Goal: Task Accomplishment & Management: Manage account settings

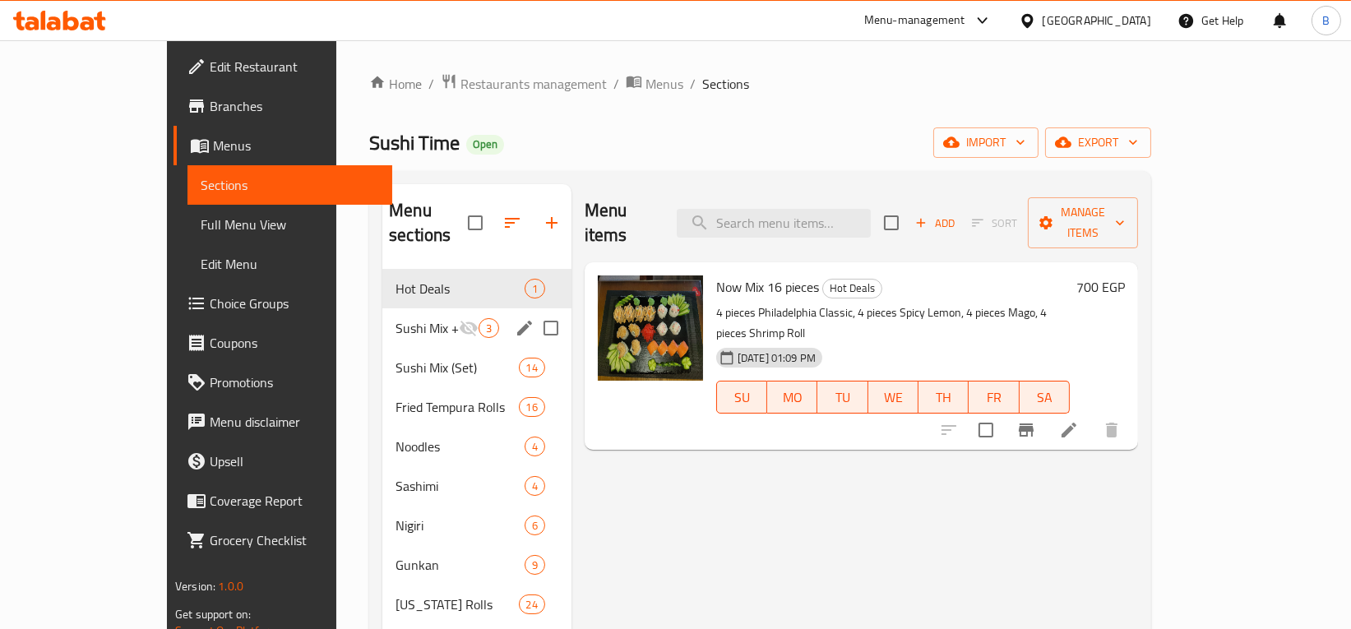
click at [396, 318] on span "Sushi Mix + Free Gift !" at bounding box center [427, 328] width 63 height 20
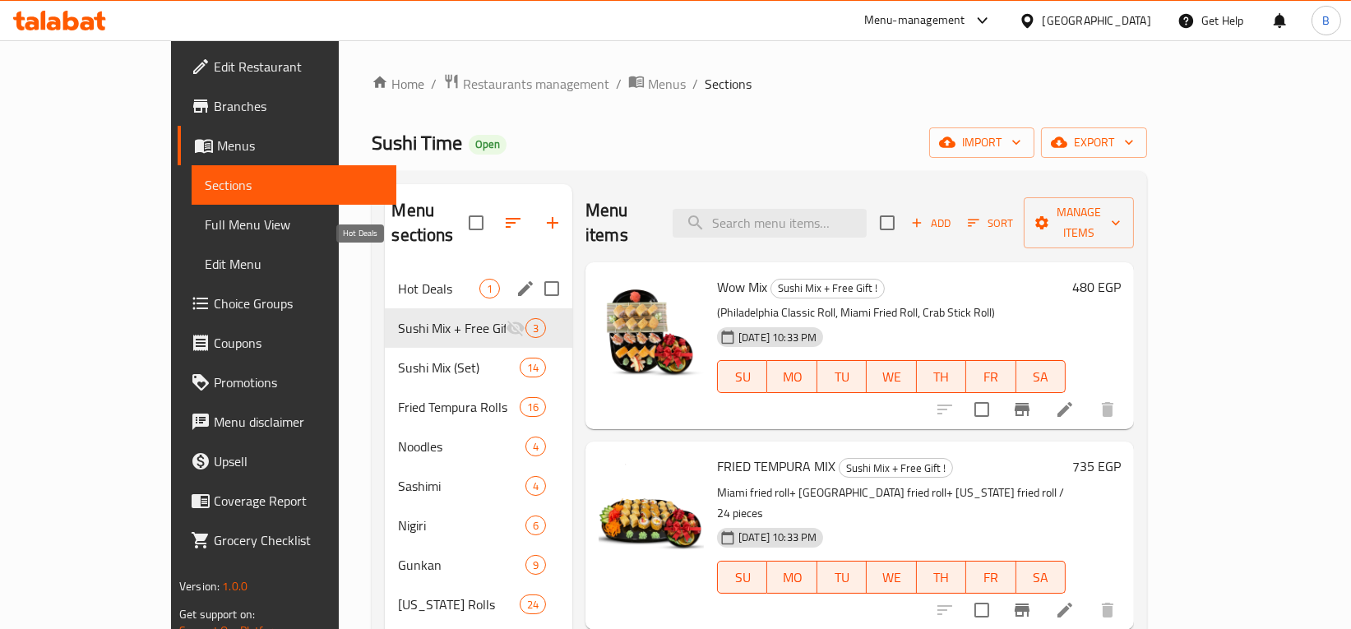
click at [398, 279] on span "Hot Deals" at bounding box center [438, 289] width 81 height 20
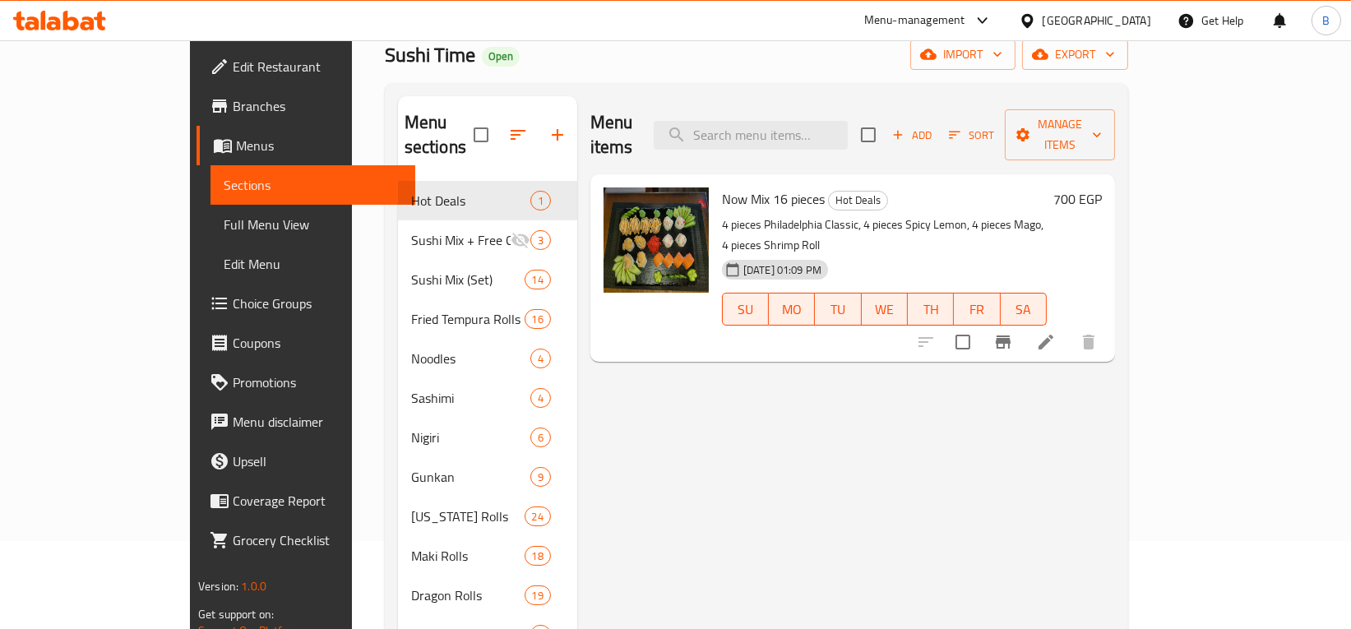
scroll to position [92, 0]
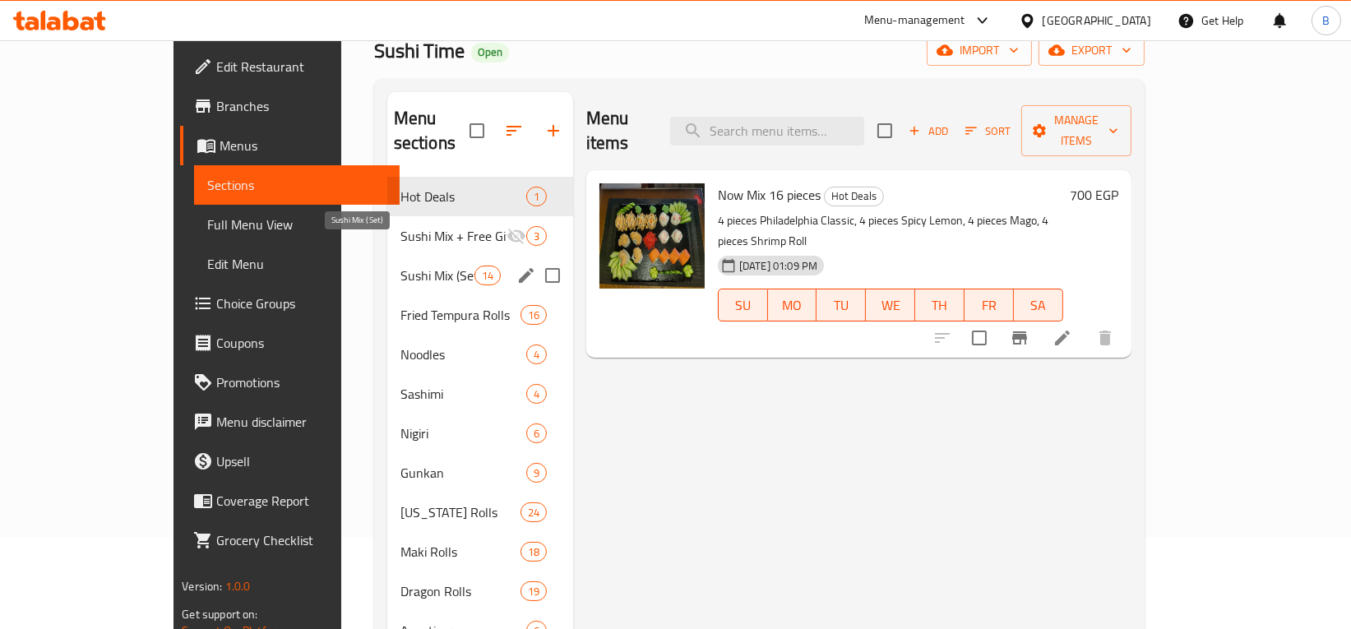
click at [400, 266] on span "Sushi Mix (Set)" at bounding box center [437, 276] width 74 height 20
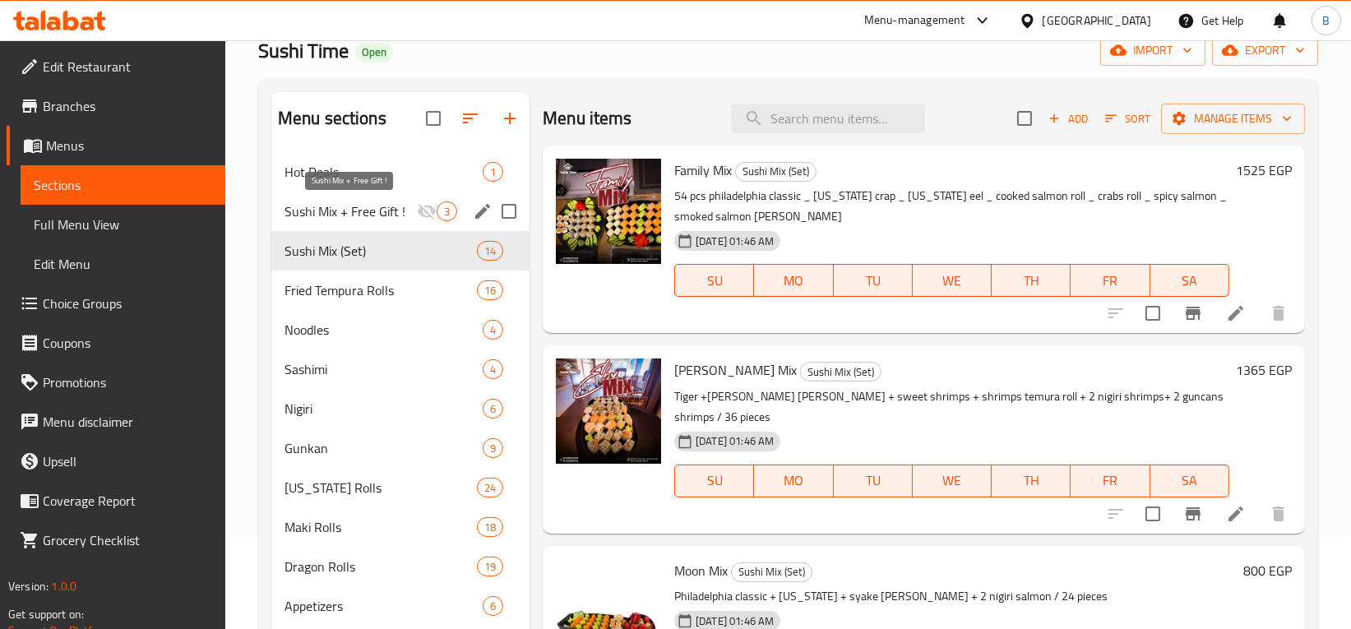
click at [361, 220] on span "Sushi Mix + Free Gift !" at bounding box center [351, 211] width 132 height 20
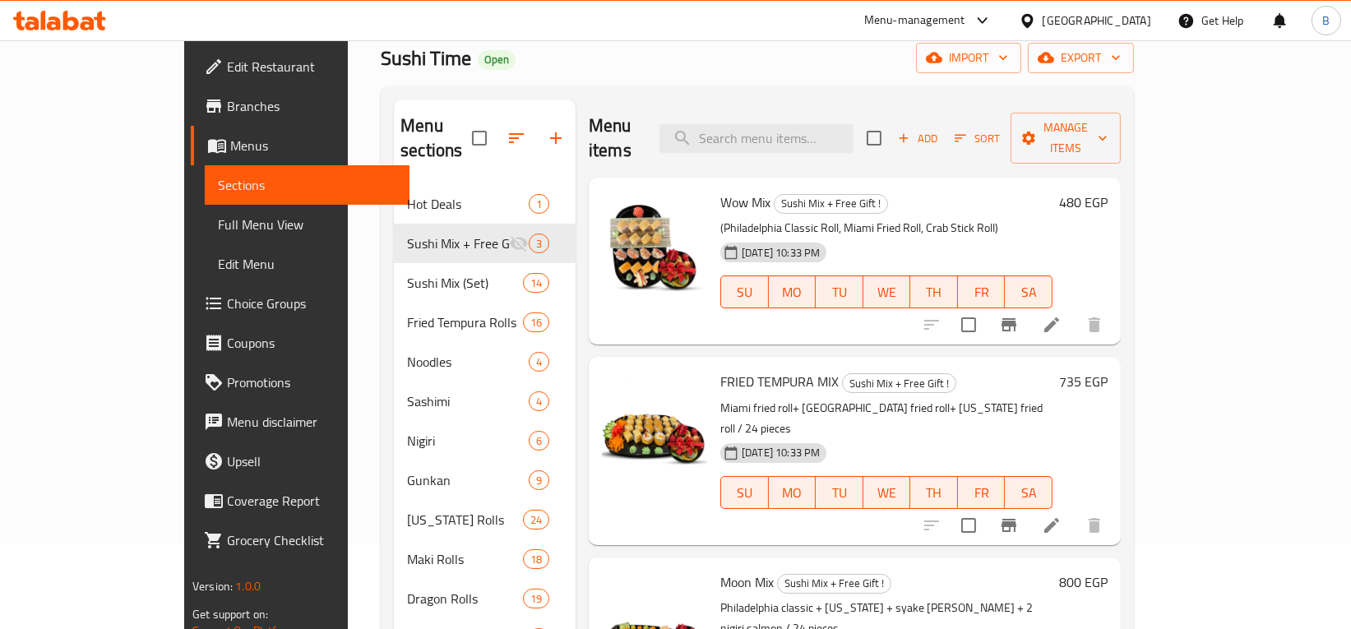
scroll to position [84, 0]
click at [1062, 316] on icon at bounding box center [1052, 326] width 20 height 20
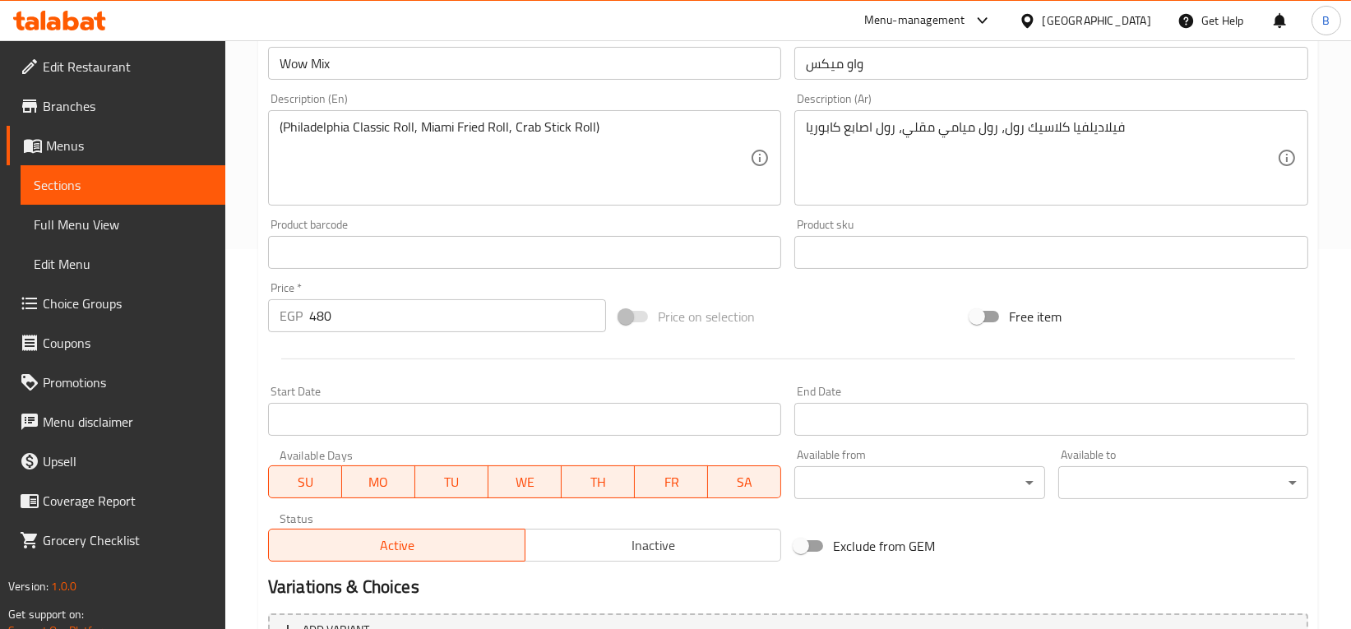
scroll to position [413, 0]
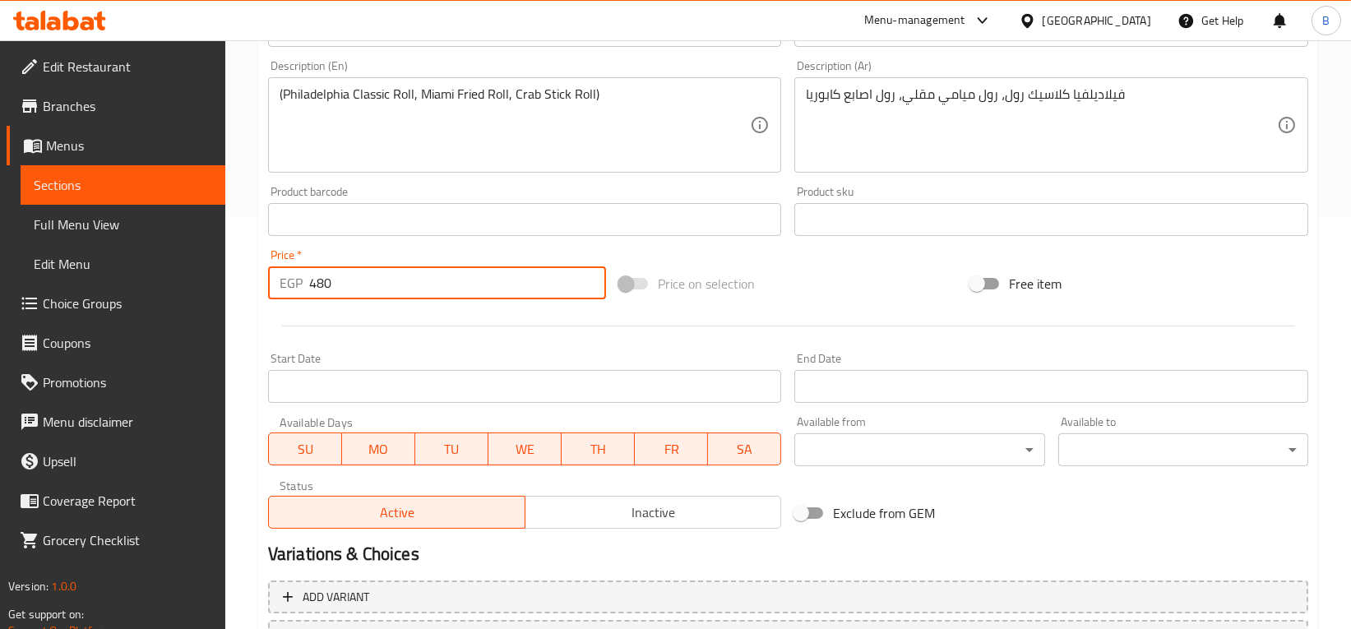
click at [404, 280] on input "480" at bounding box center [457, 282] width 297 height 33
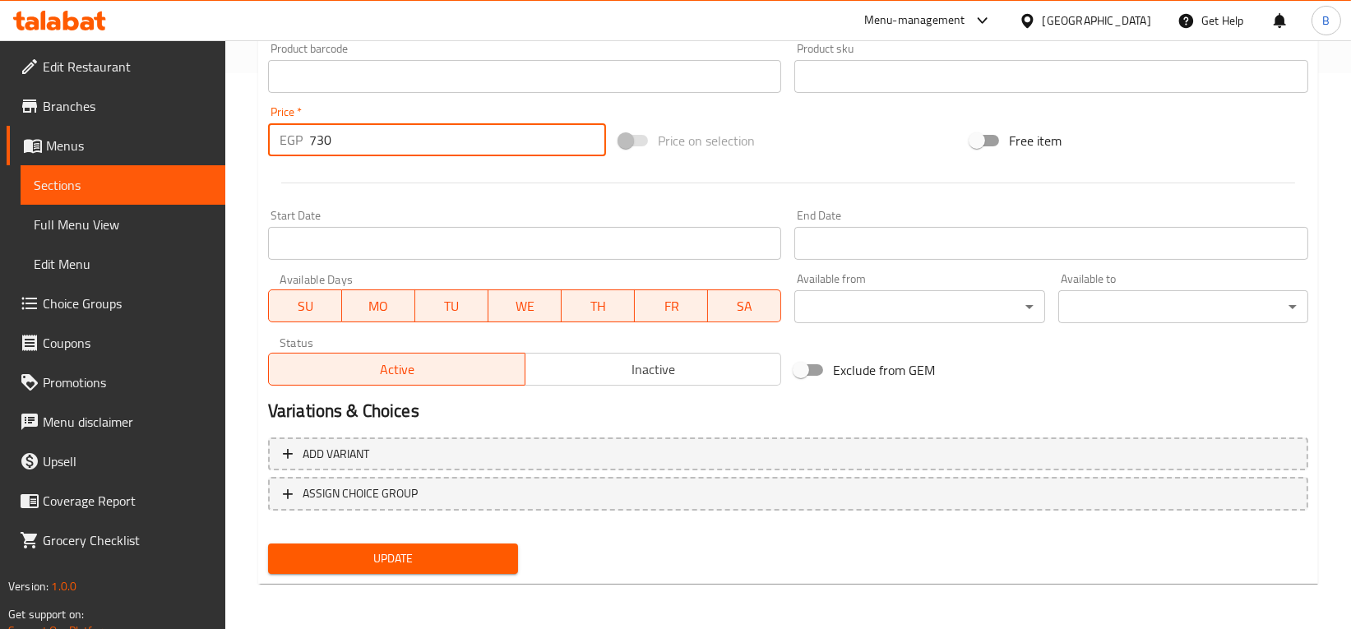
scroll to position [555, 0]
type input "730"
click at [407, 552] on span "Update" at bounding box center [393, 559] width 224 height 21
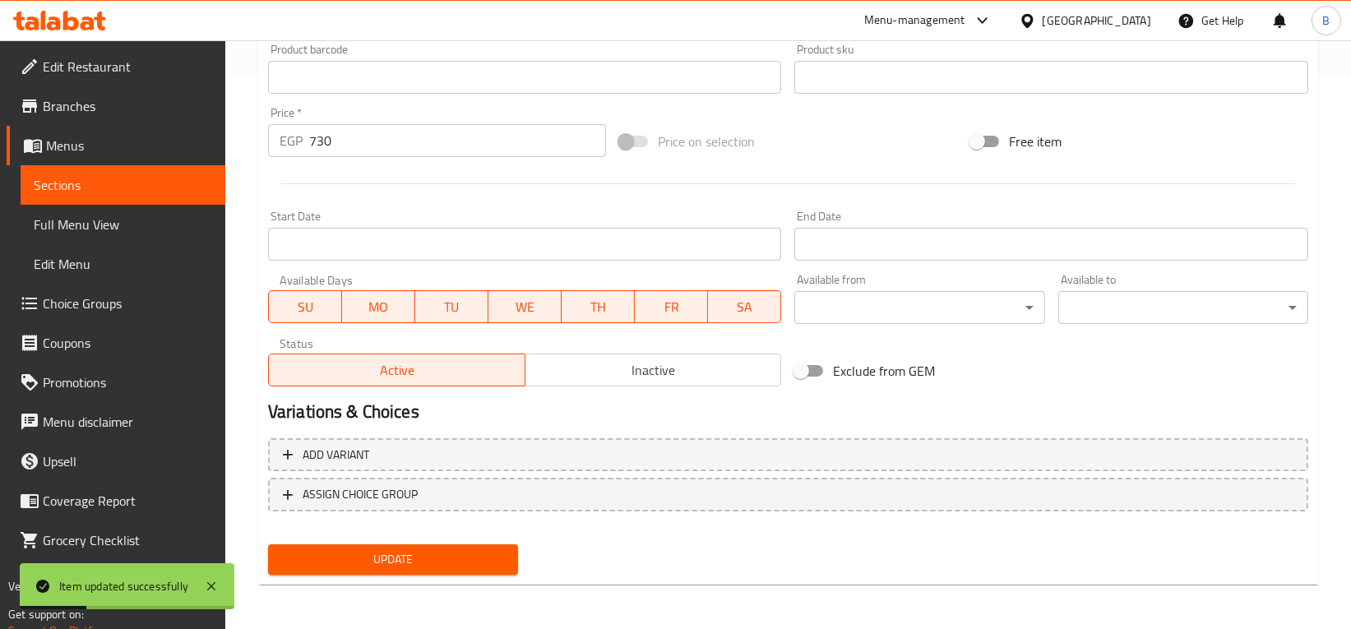
click at [98, 190] on span "Sections" at bounding box center [123, 185] width 178 height 20
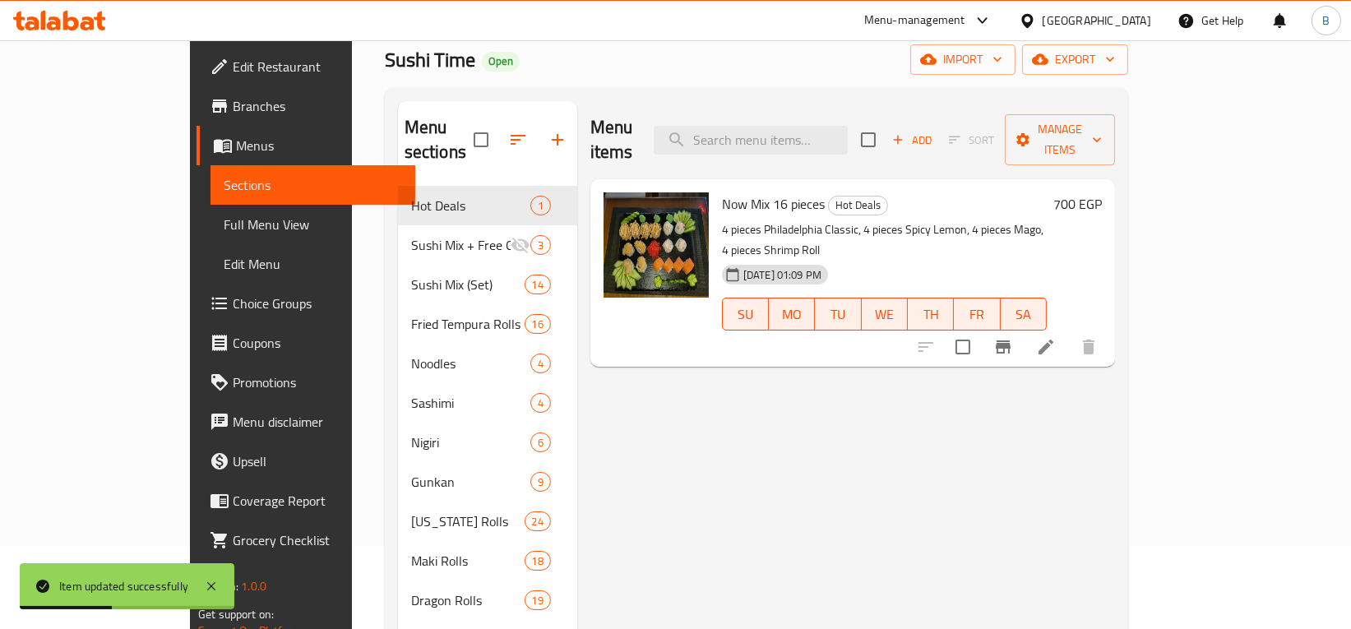
scroll to position [69, 0]
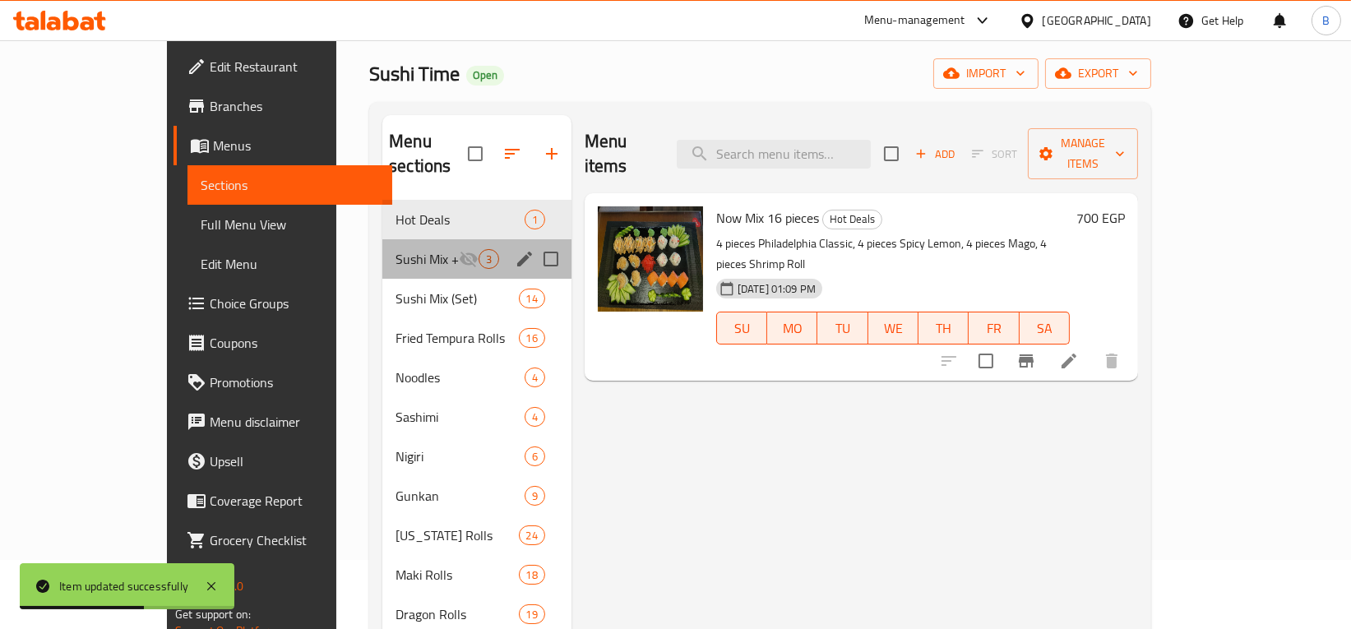
click at [382, 248] on div "Sushi Mix + Free Gift ! 3" at bounding box center [476, 258] width 189 height 39
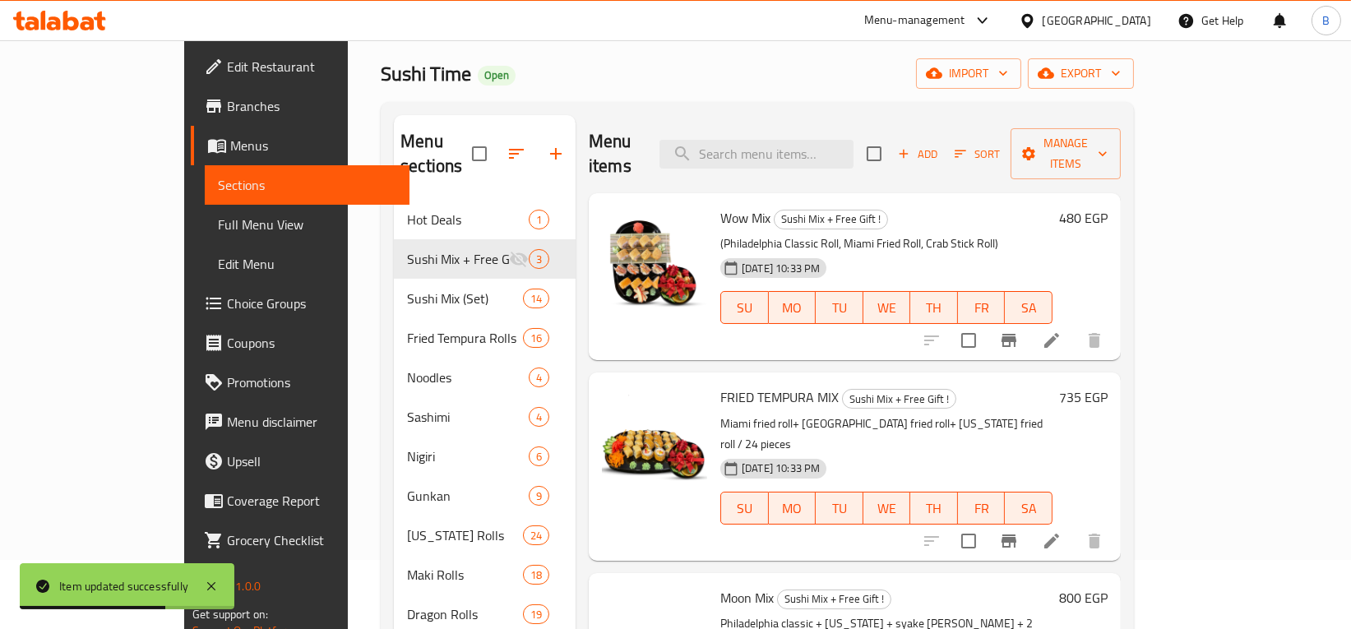
drag, startPoint x: 380, startPoint y: 248, endPoint x: 1004, endPoint y: 415, distance: 646.3
click at [1004, 415] on div "Menu sections Hot Deals 1 Sushi Mix + Free Gift ! 3 Sushi Mix (Set) 14 Fried Te…" at bounding box center [757, 456] width 727 height 683
click at [1019, 531] on icon "Branch-specific-item" at bounding box center [1009, 541] width 20 height 20
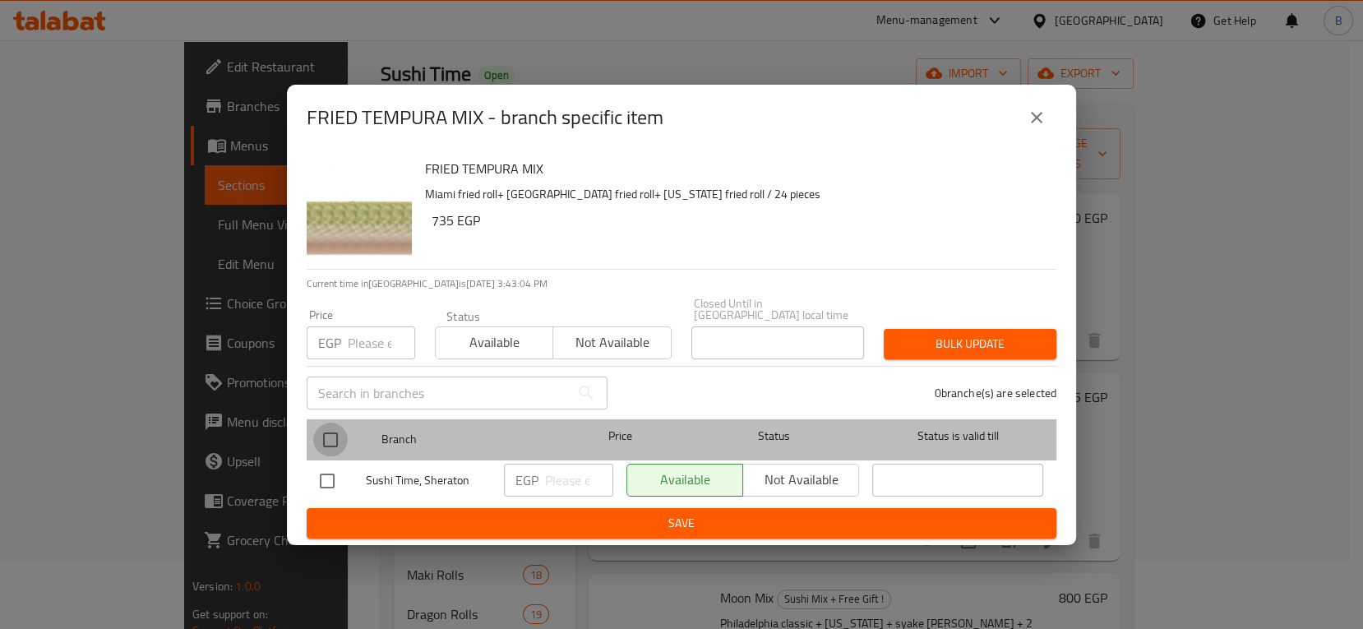
click at [330, 429] on input "checkbox" at bounding box center [330, 440] width 35 height 35
checkbox input "true"
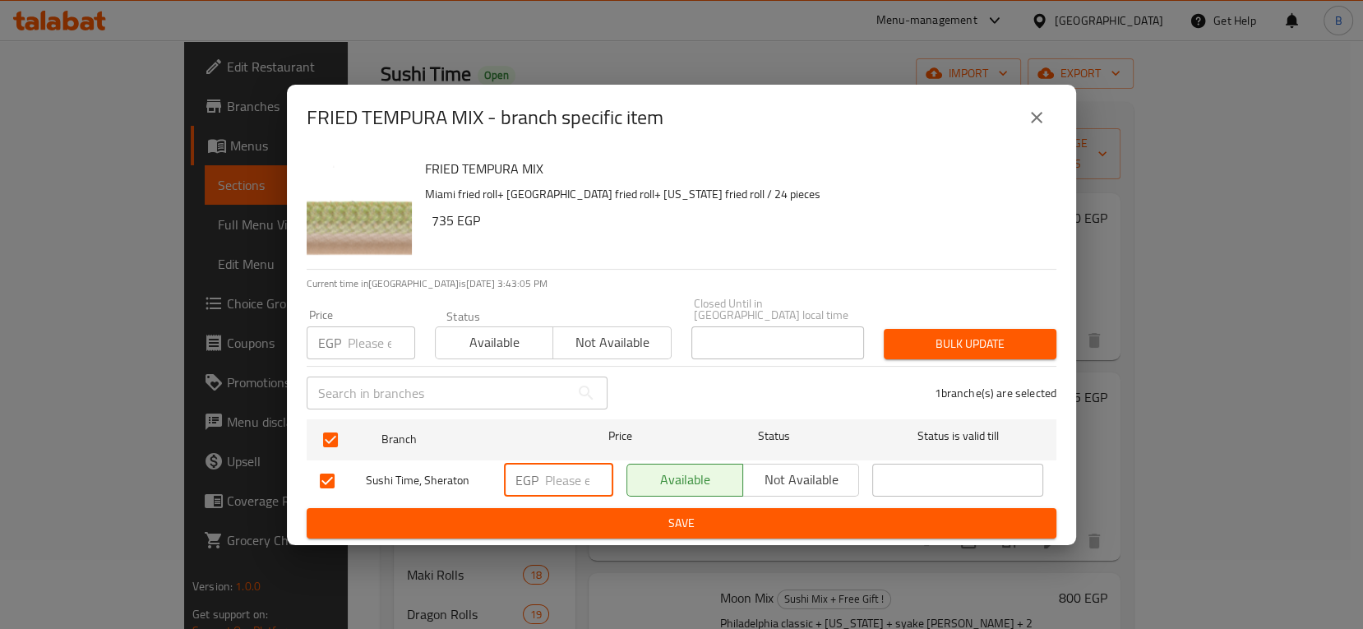
click at [580, 473] on input "number" at bounding box center [579, 480] width 68 height 33
type input "1010"
click at [368, 339] on input "number" at bounding box center [381, 342] width 67 height 33
type input "1010"
click at [726, 521] on span "Save" at bounding box center [682, 523] width 724 height 21
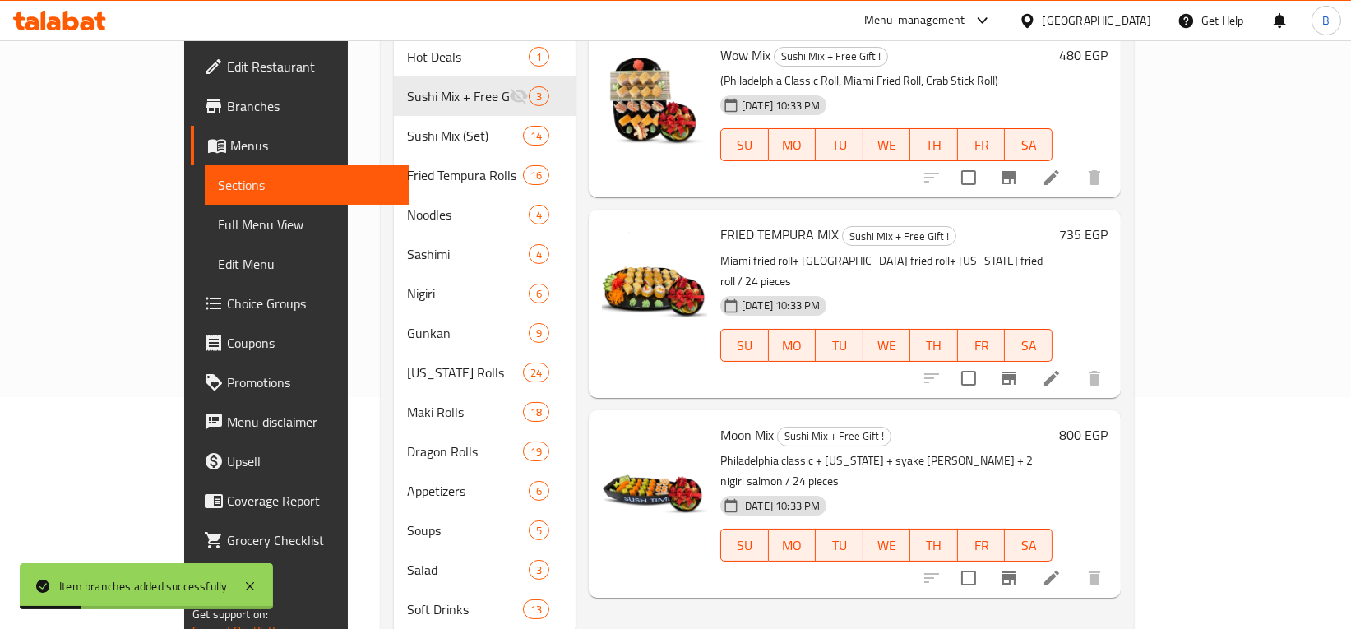
scroll to position [259, 0]
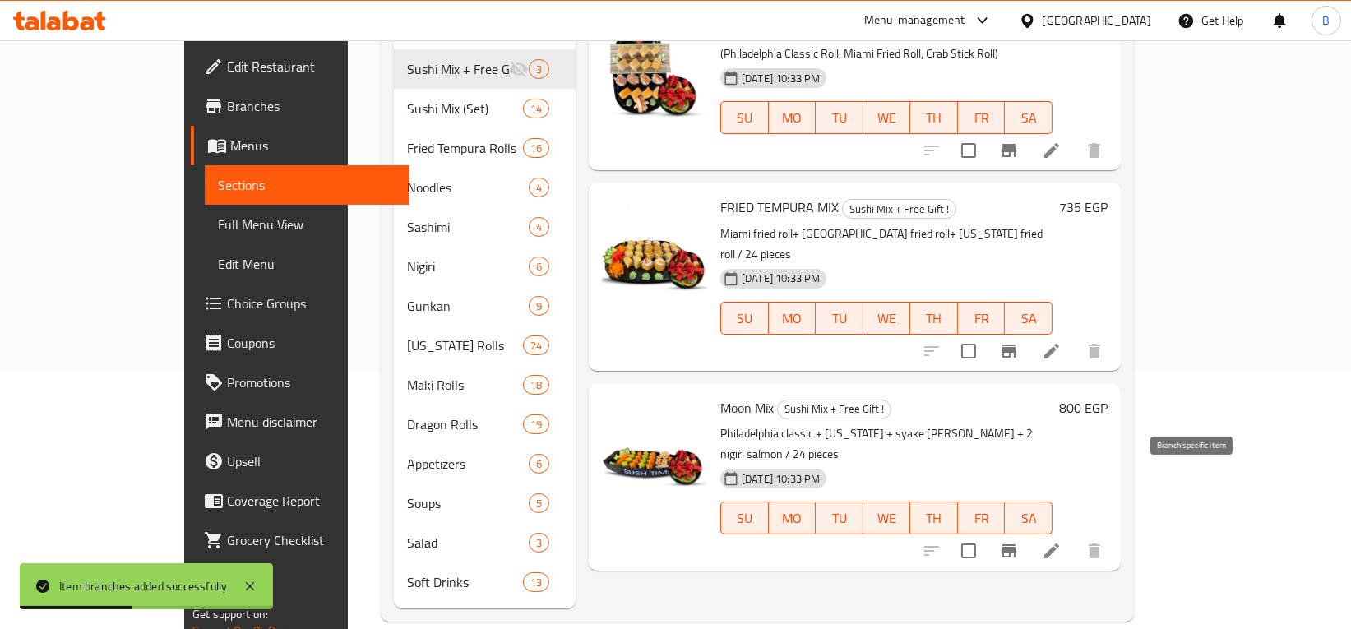
click at [1019, 541] on icon "Branch-specific-item" at bounding box center [1009, 551] width 20 height 20
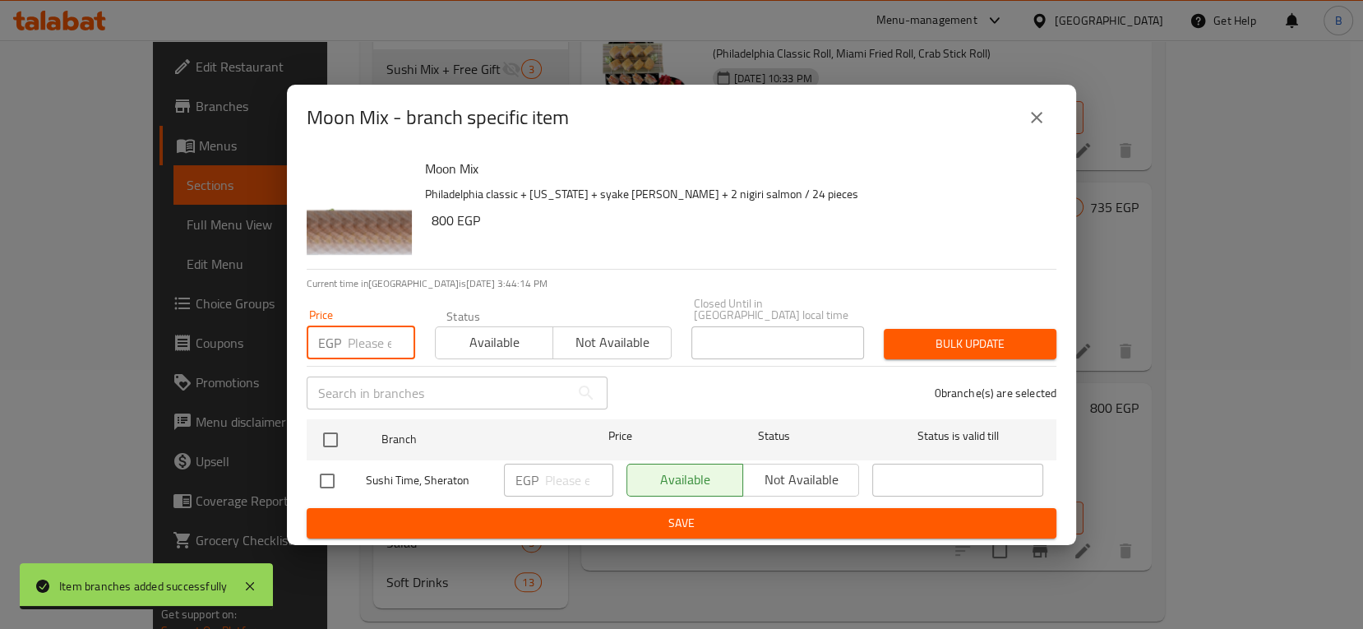
click at [382, 348] on input "number" at bounding box center [381, 342] width 67 height 33
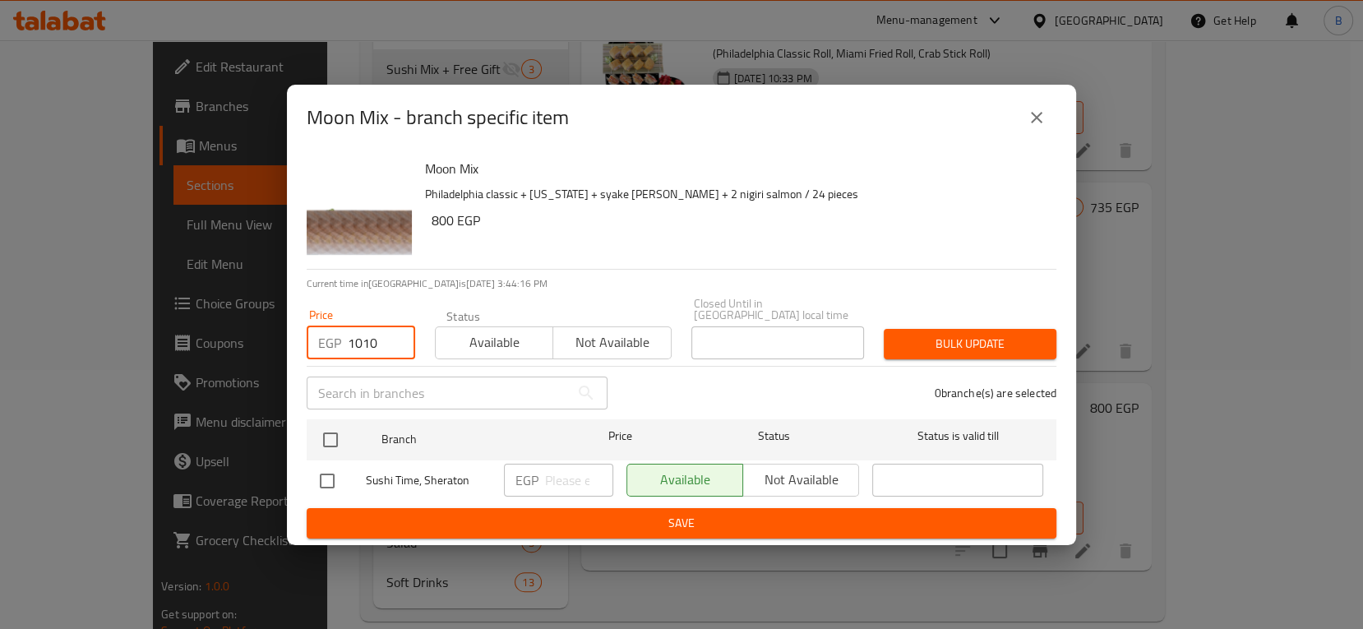
type input "1010"
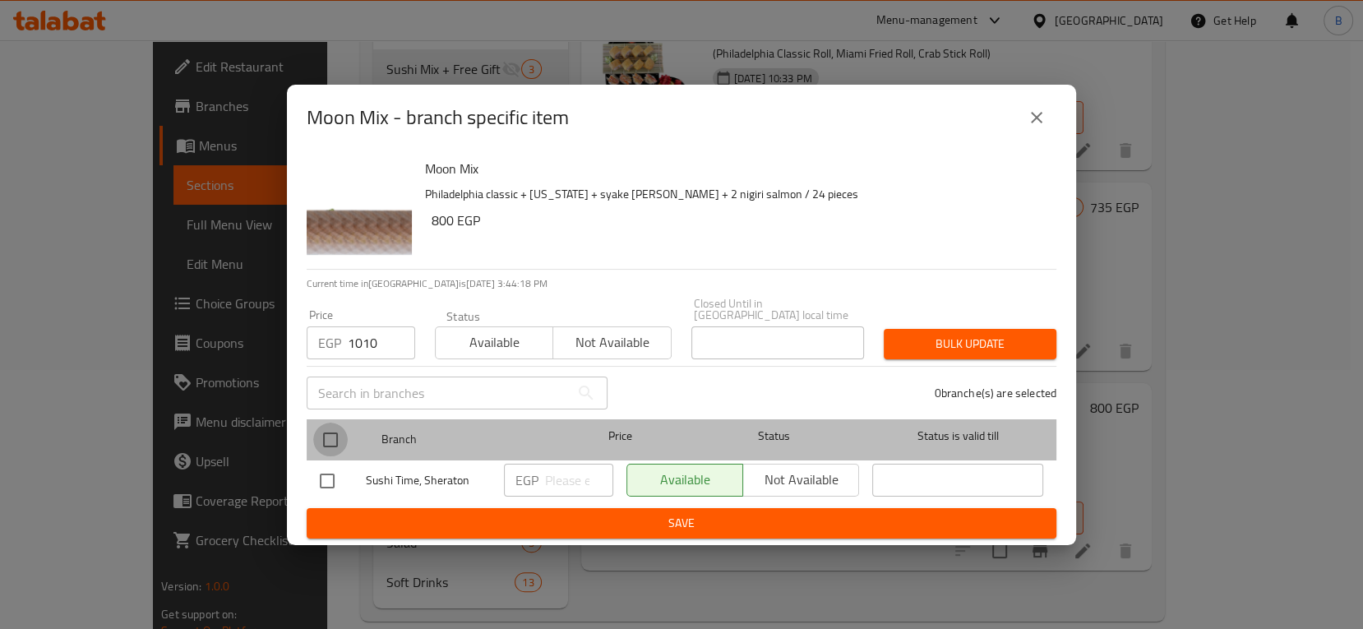
click at [322, 432] on input "checkbox" at bounding box center [330, 440] width 35 height 35
checkbox input "true"
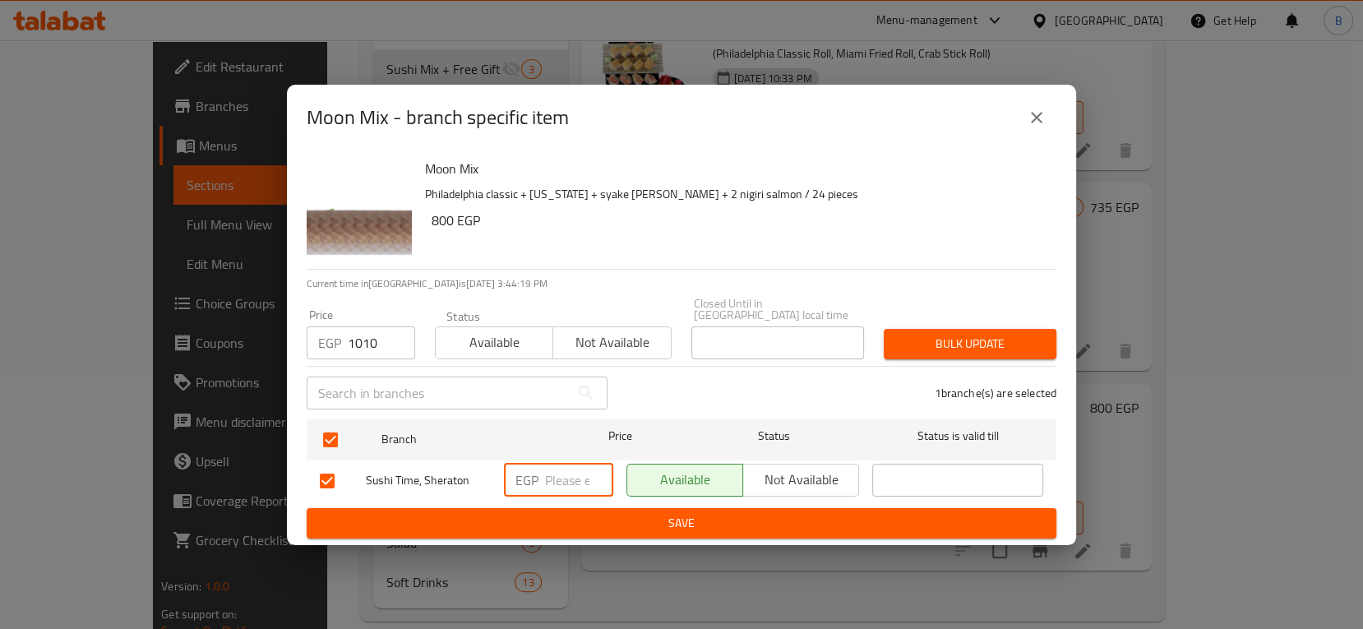
click at [577, 473] on input "number" at bounding box center [579, 480] width 68 height 33
type input "1010"
click at [618, 517] on span "Save" at bounding box center [682, 523] width 724 height 21
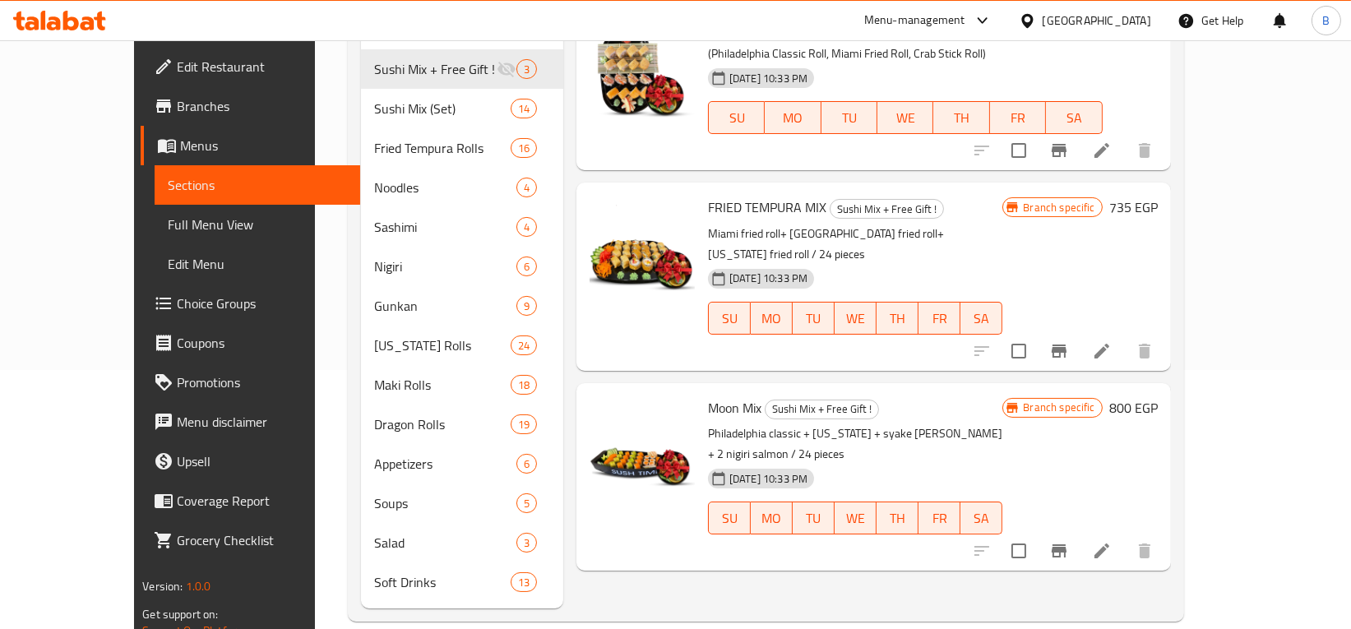
scroll to position [62, 0]
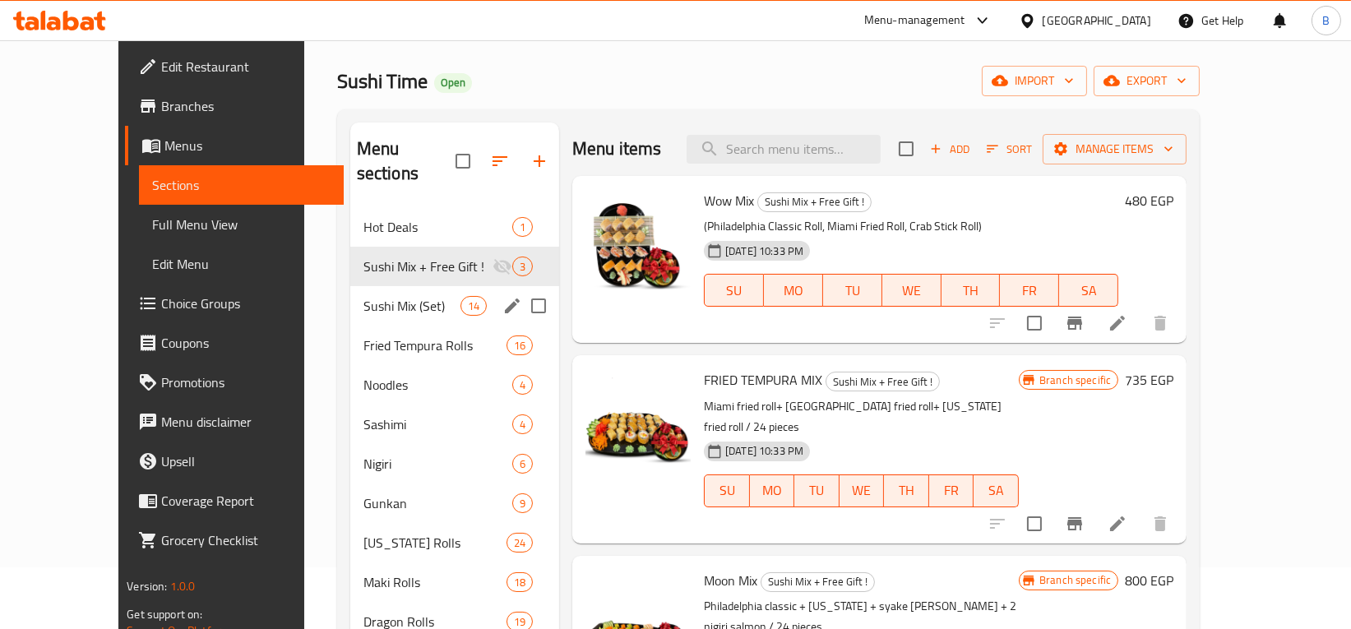
click at [369, 286] on div "Sushi Mix (Set) 14" at bounding box center [454, 305] width 209 height 39
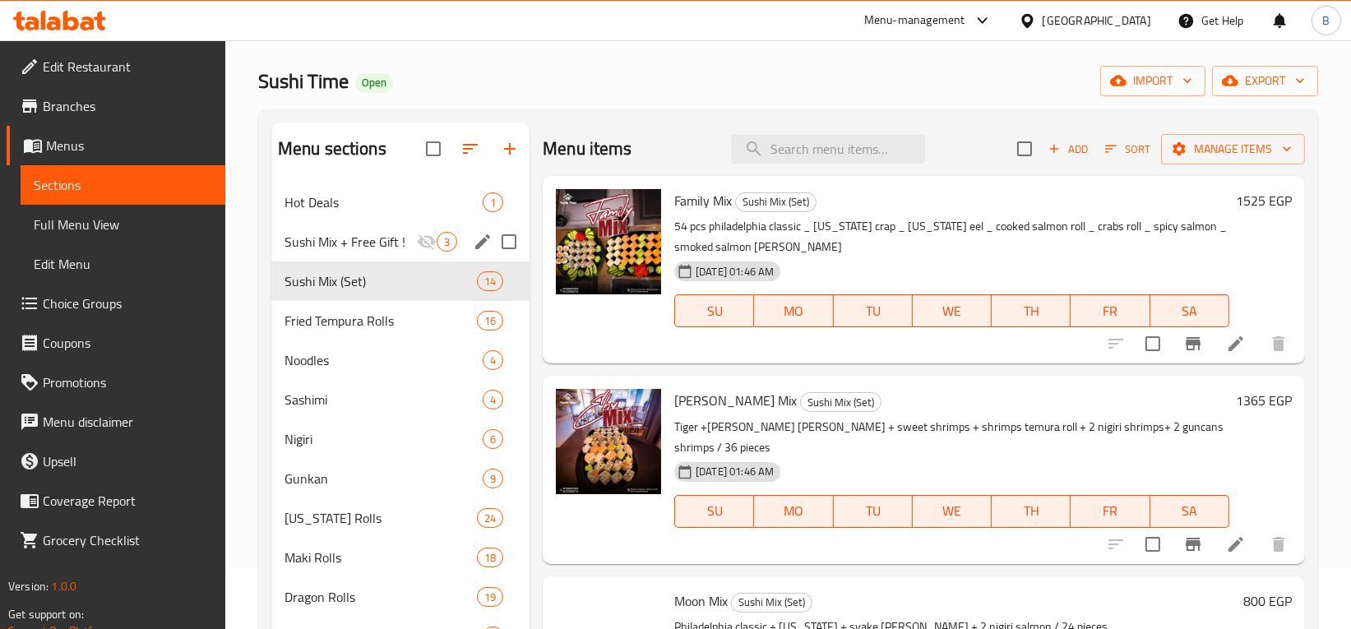
click at [398, 238] on span "Sushi Mix + Free Gift !" at bounding box center [351, 242] width 132 height 20
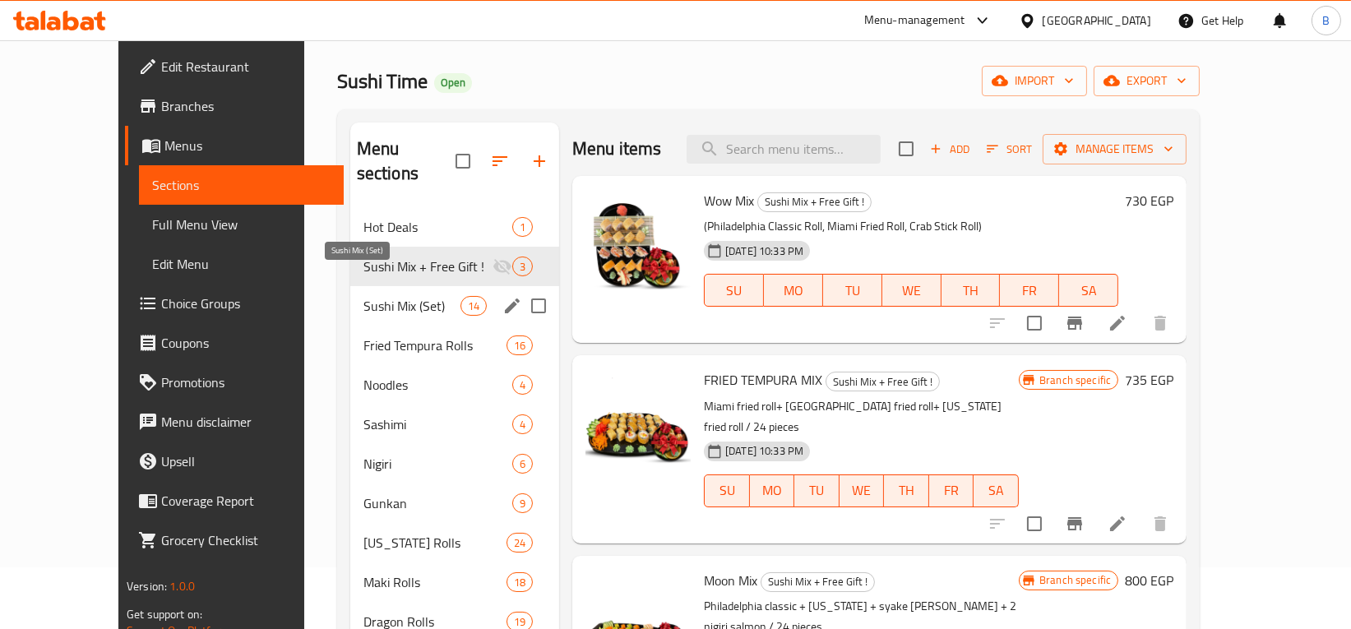
click at [363, 296] on span "Sushi Mix (Set)" at bounding box center [411, 306] width 97 height 20
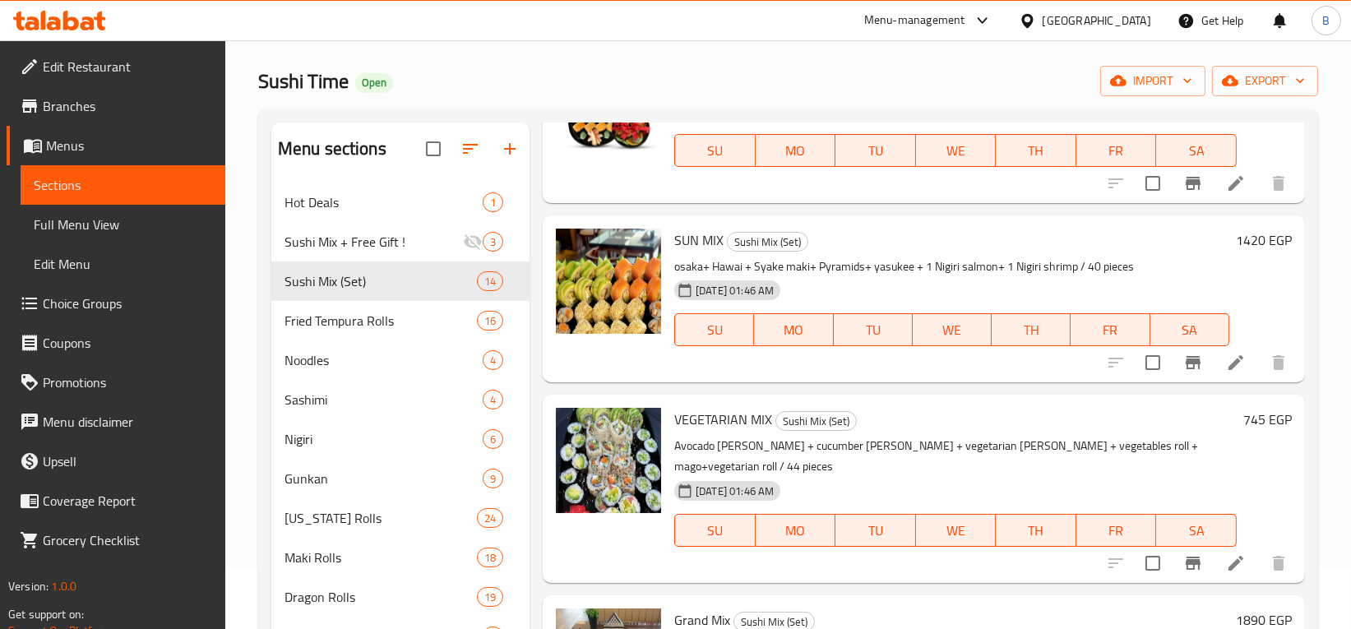
scroll to position [1686, 0]
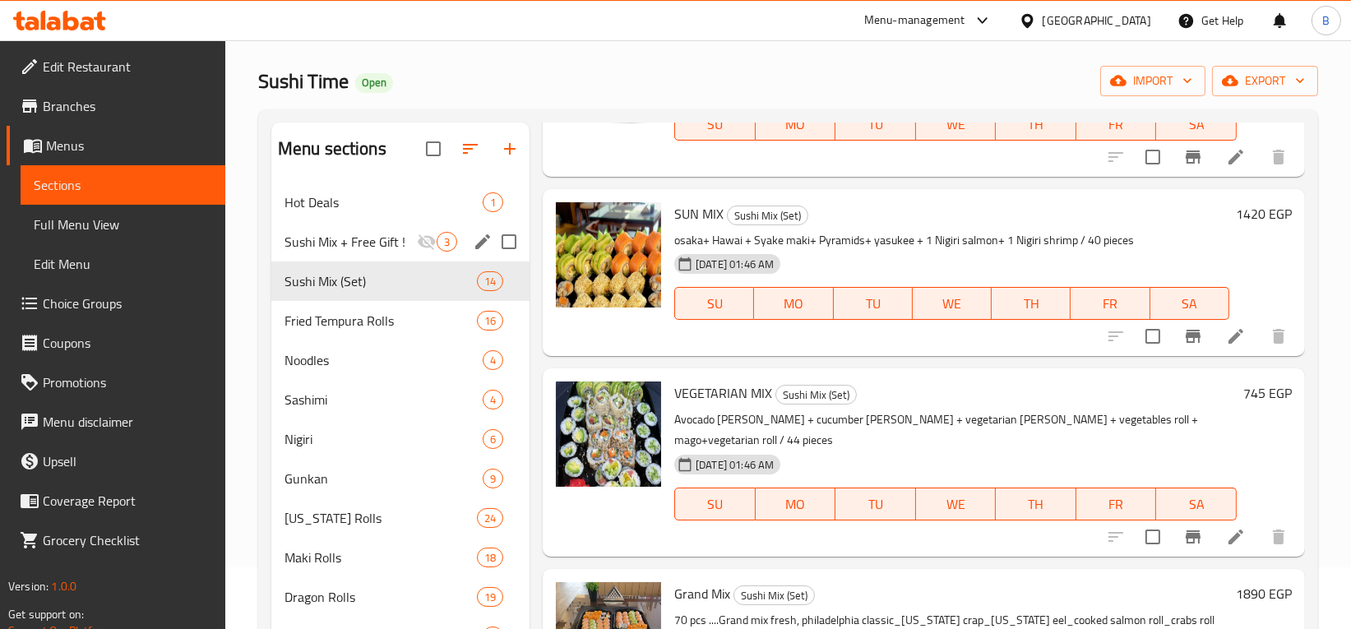
click at [340, 232] on span "Sushi Mix + Free Gift !" at bounding box center [351, 242] width 132 height 20
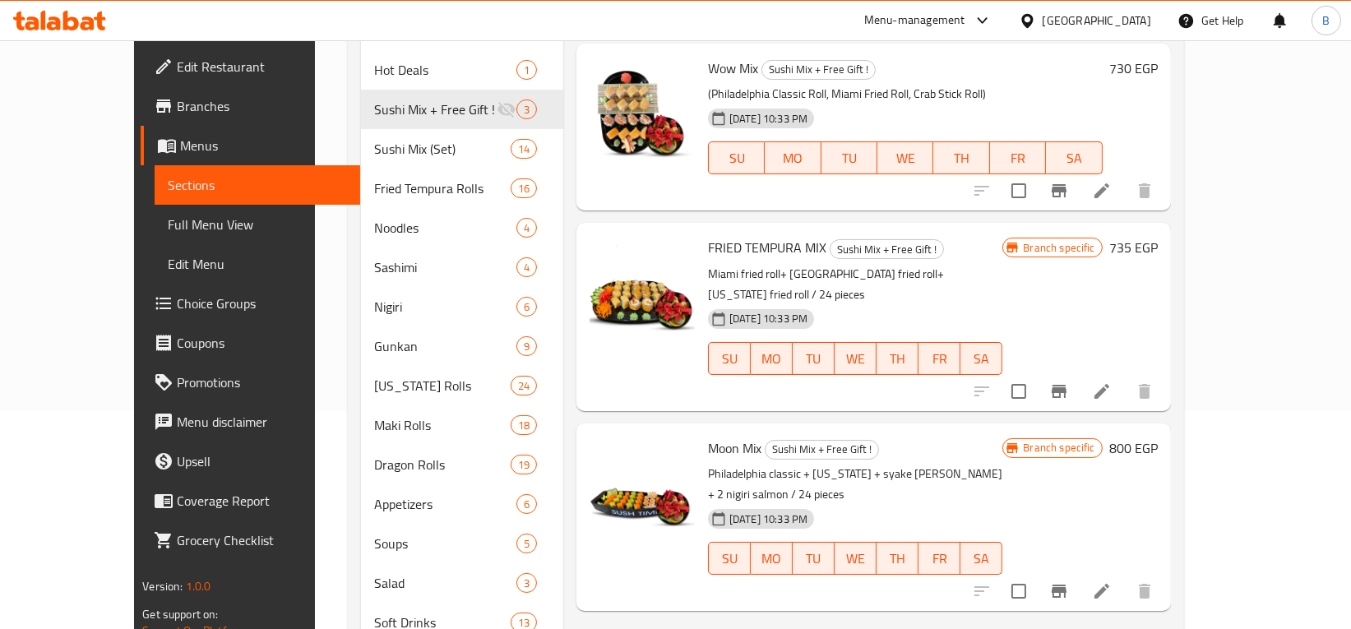
scroll to position [221, 0]
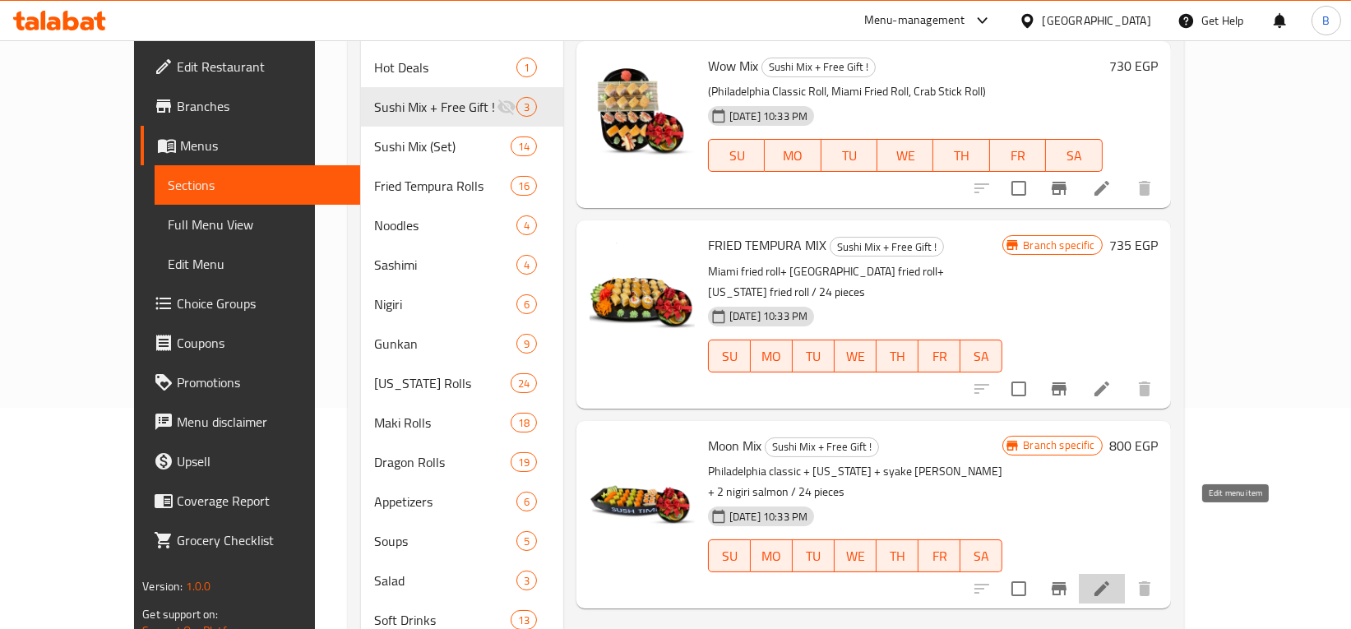
click at [1112, 579] on icon at bounding box center [1102, 589] width 20 height 20
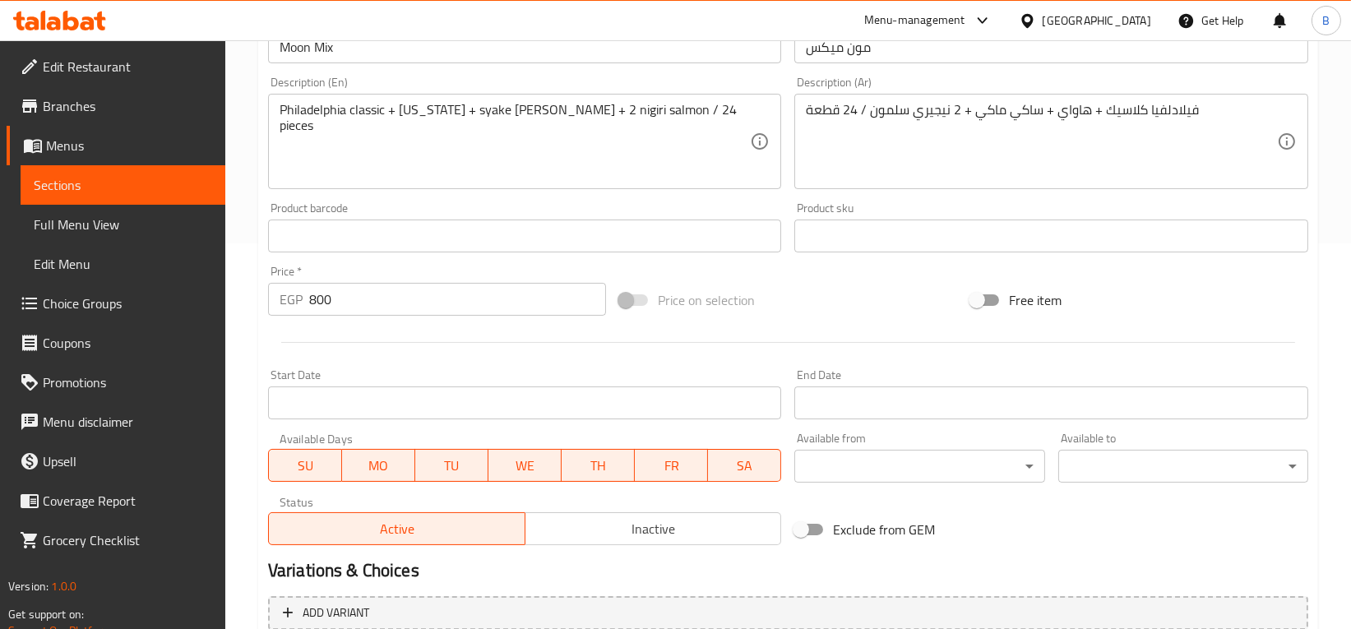
scroll to position [395, 0]
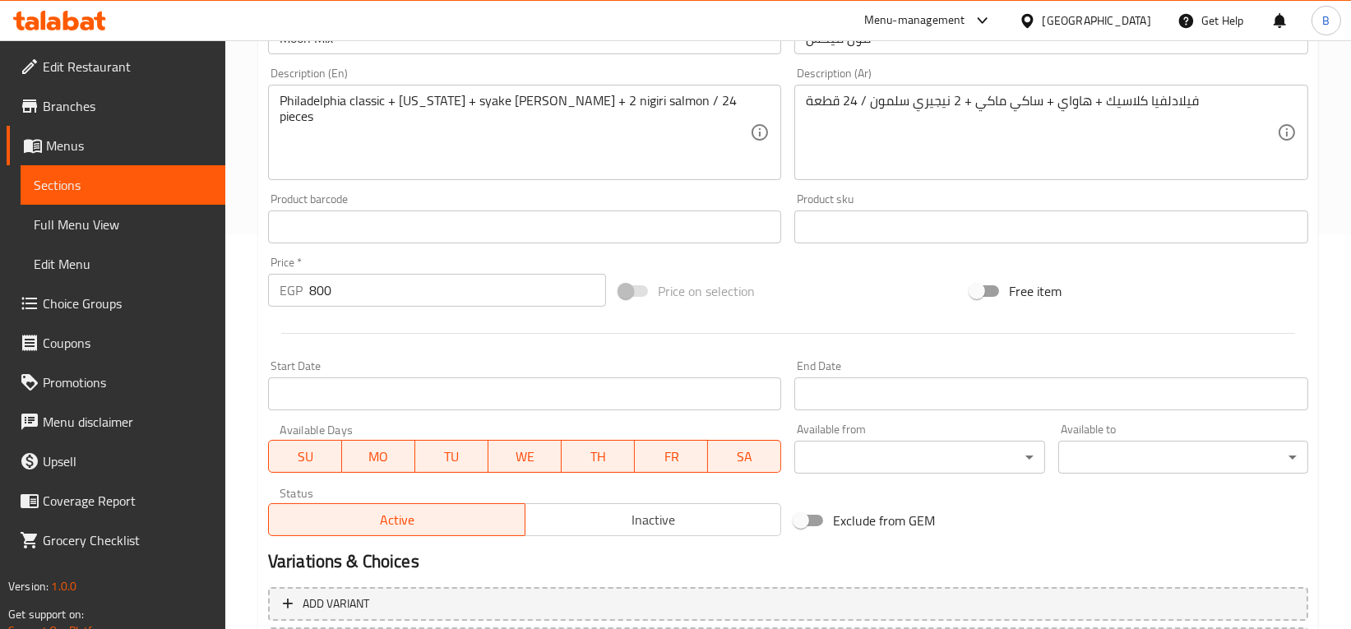
click at [377, 292] on input "800" at bounding box center [457, 290] width 297 height 33
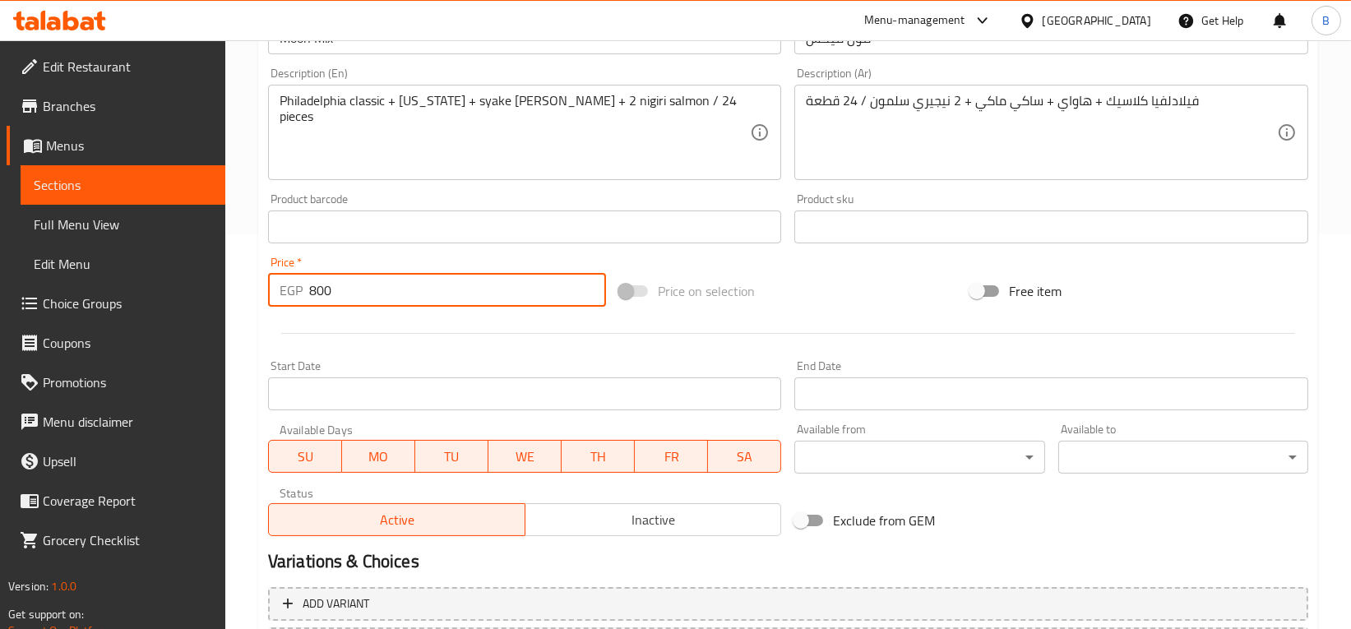
click at [377, 292] on input "800" at bounding box center [457, 290] width 297 height 33
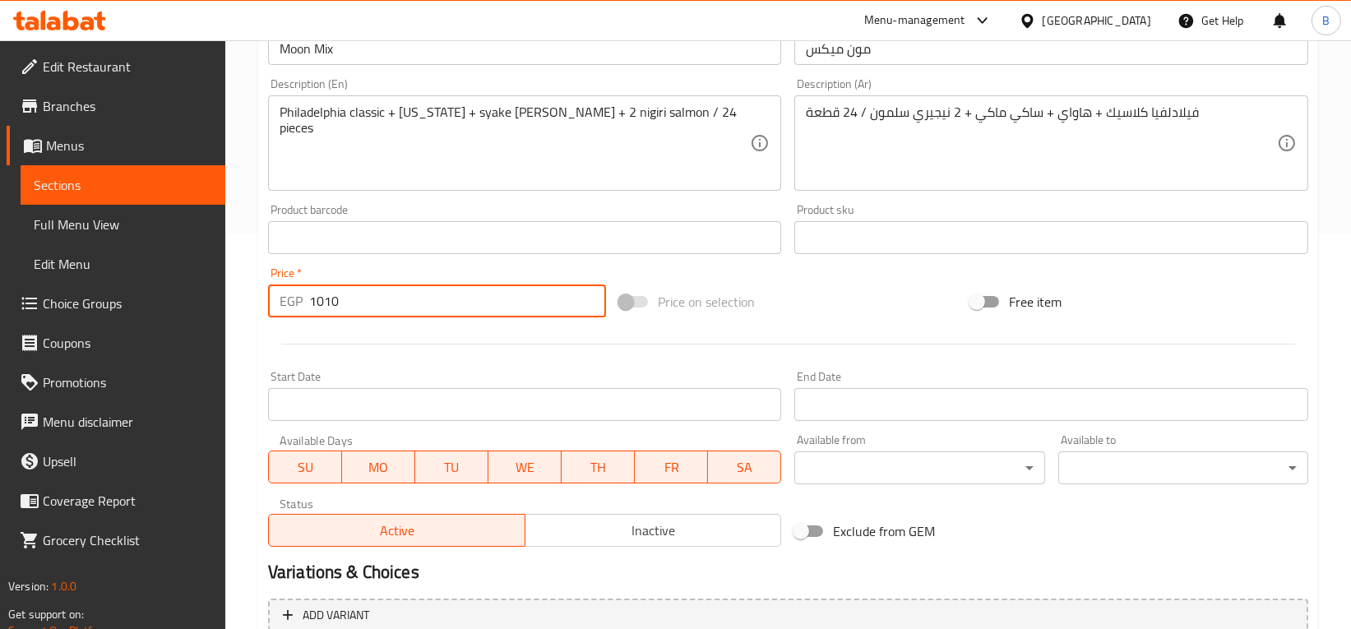
scroll to position [556, 0]
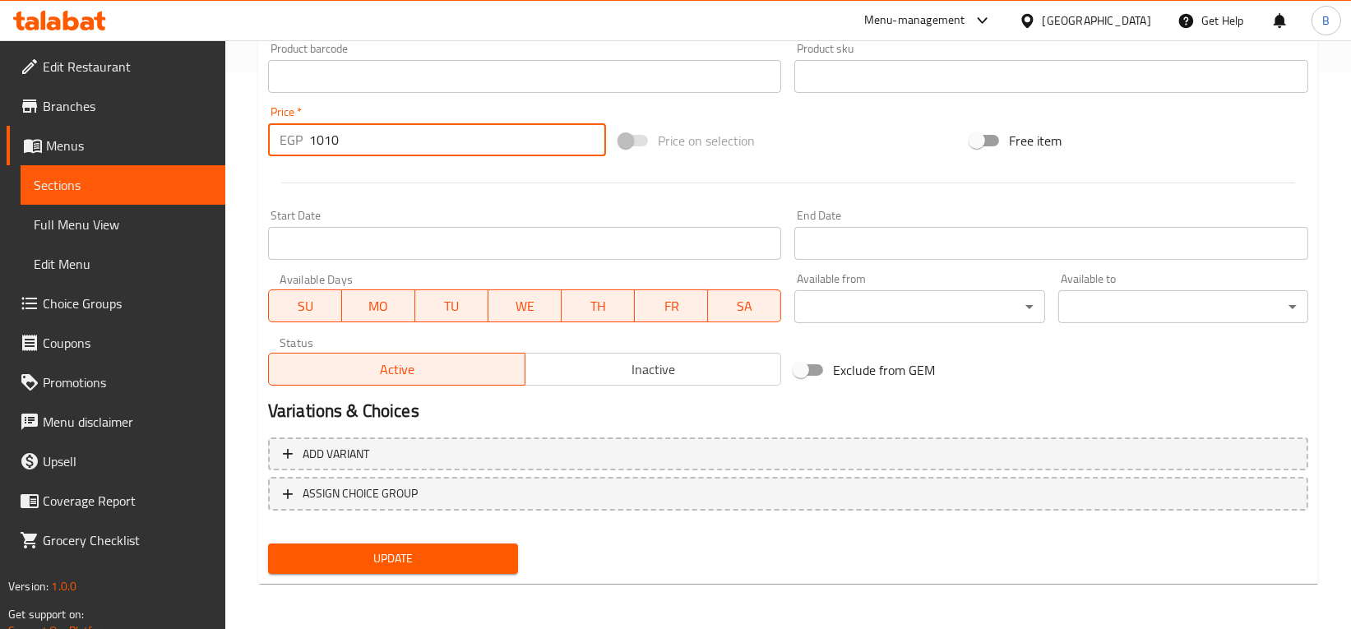
type input "1010"
click at [391, 569] on button "Update" at bounding box center [393, 559] width 250 height 30
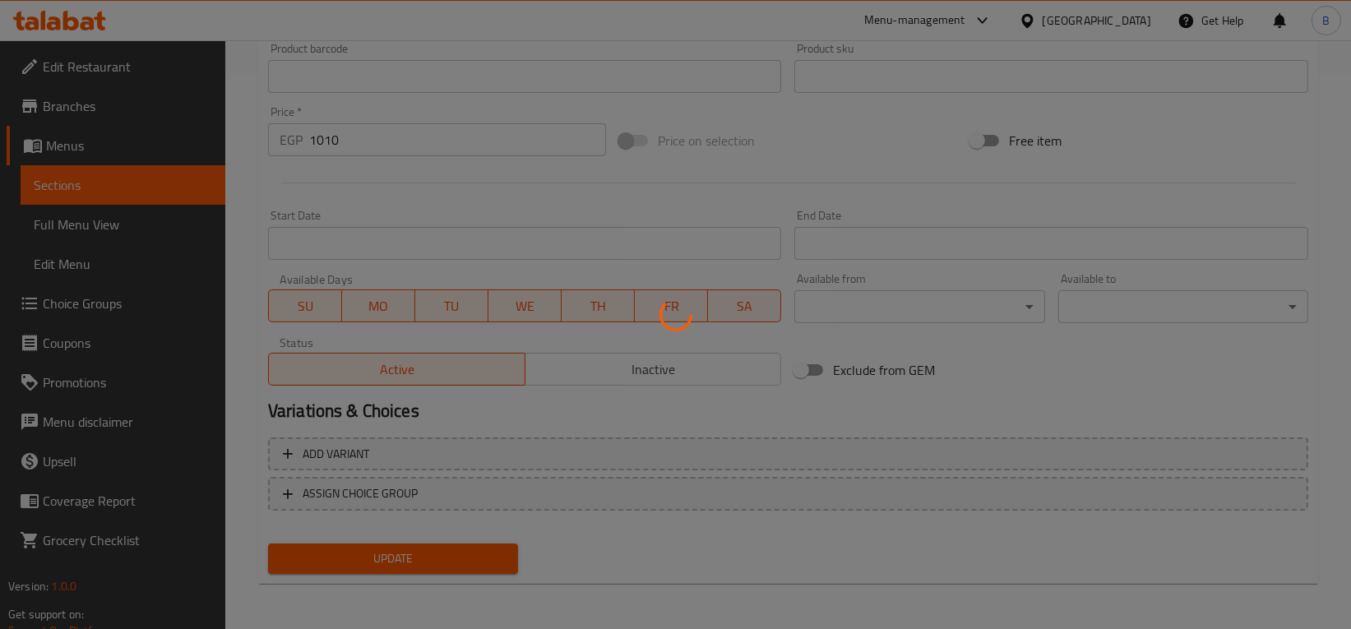
click at [1331, 238] on div at bounding box center [675, 314] width 1351 height 629
click at [1245, 209] on div at bounding box center [675, 314] width 1351 height 629
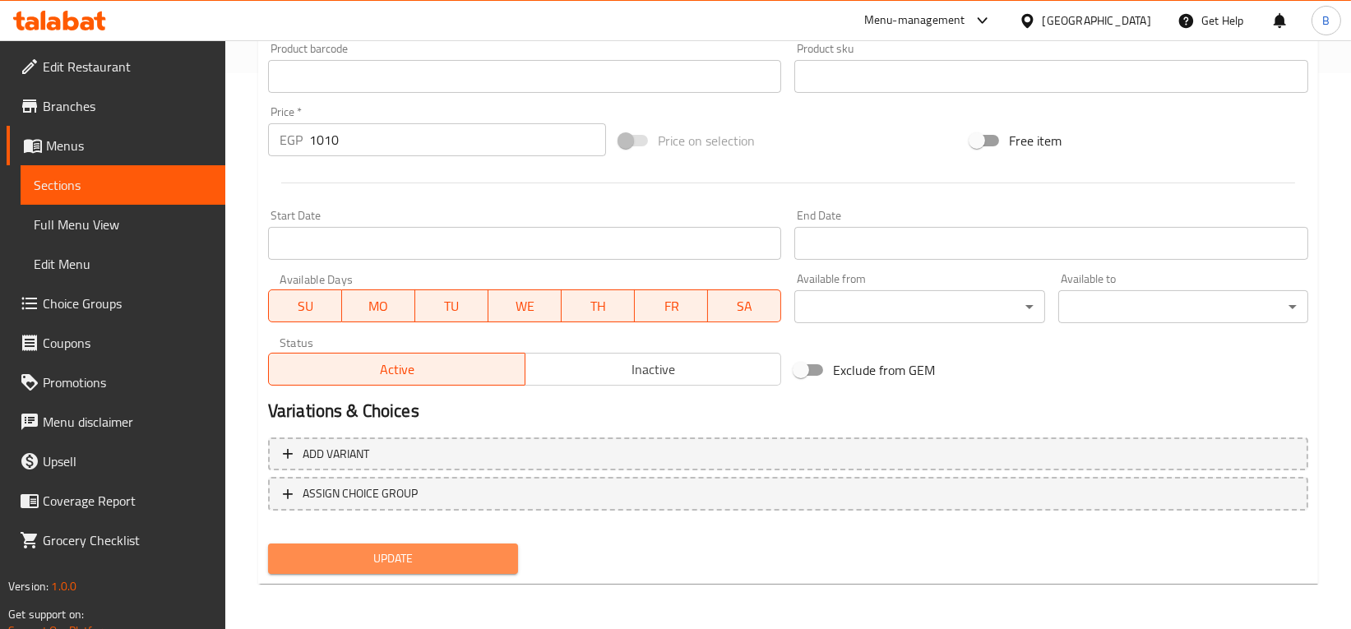
click at [410, 559] on span "Update" at bounding box center [393, 558] width 224 height 21
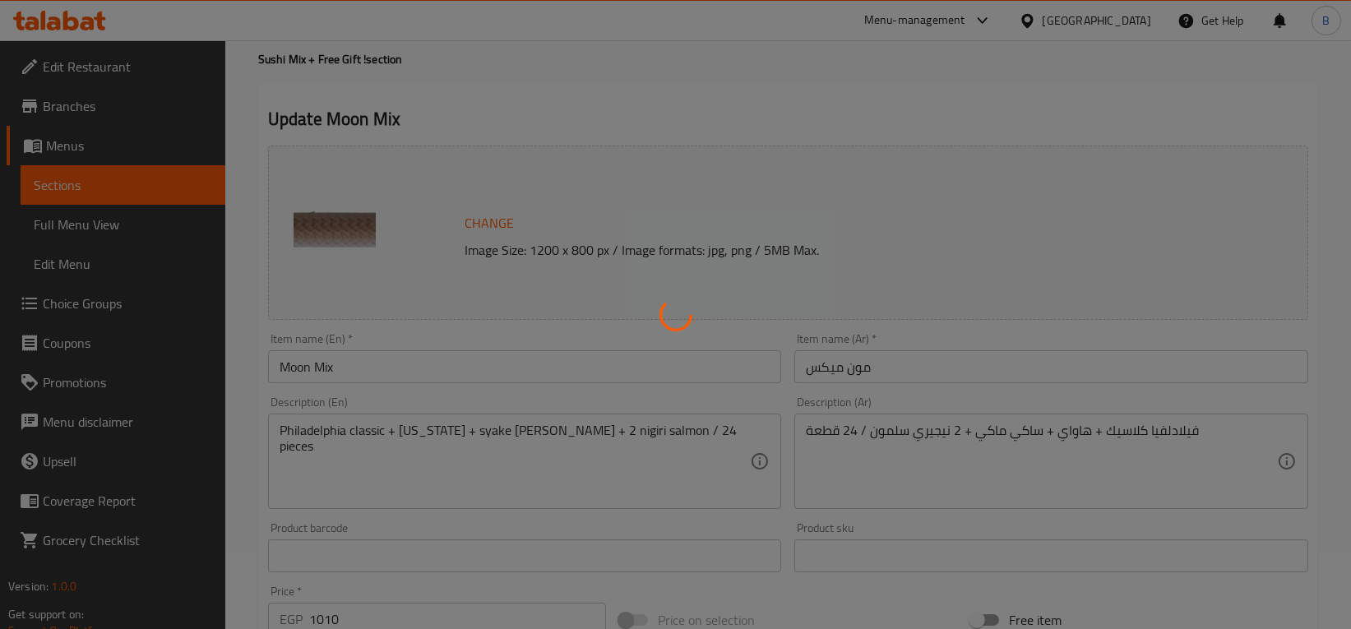
scroll to position [0, 0]
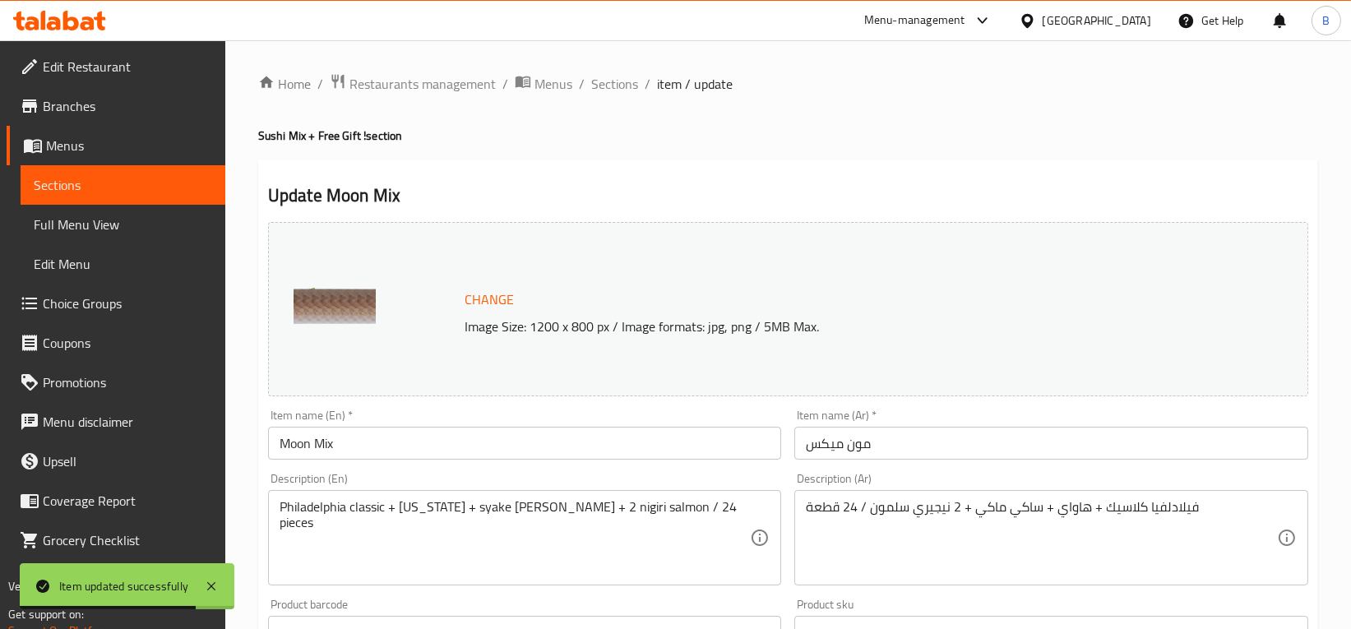
click at [130, 199] on link "Sections" at bounding box center [123, 184] width 205 height 39
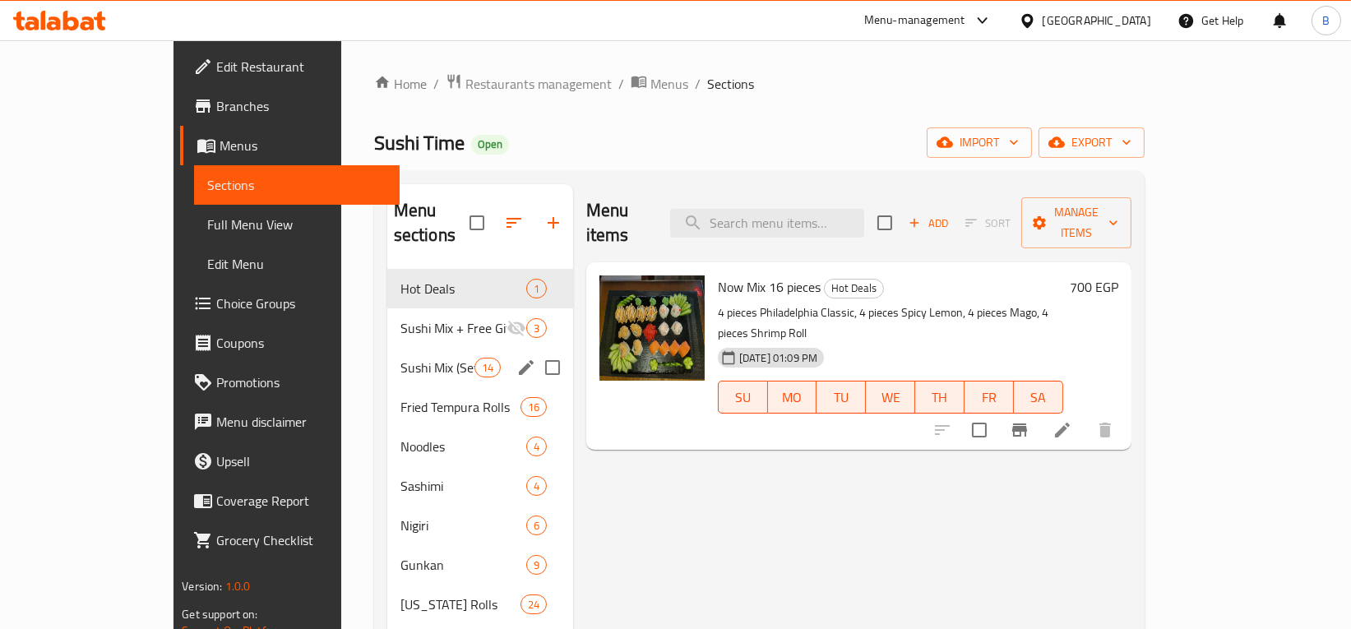
click at [387, 348] on div "Sushi Mix (Set) 14" at bounding box center [480, 367] width 186 height 39
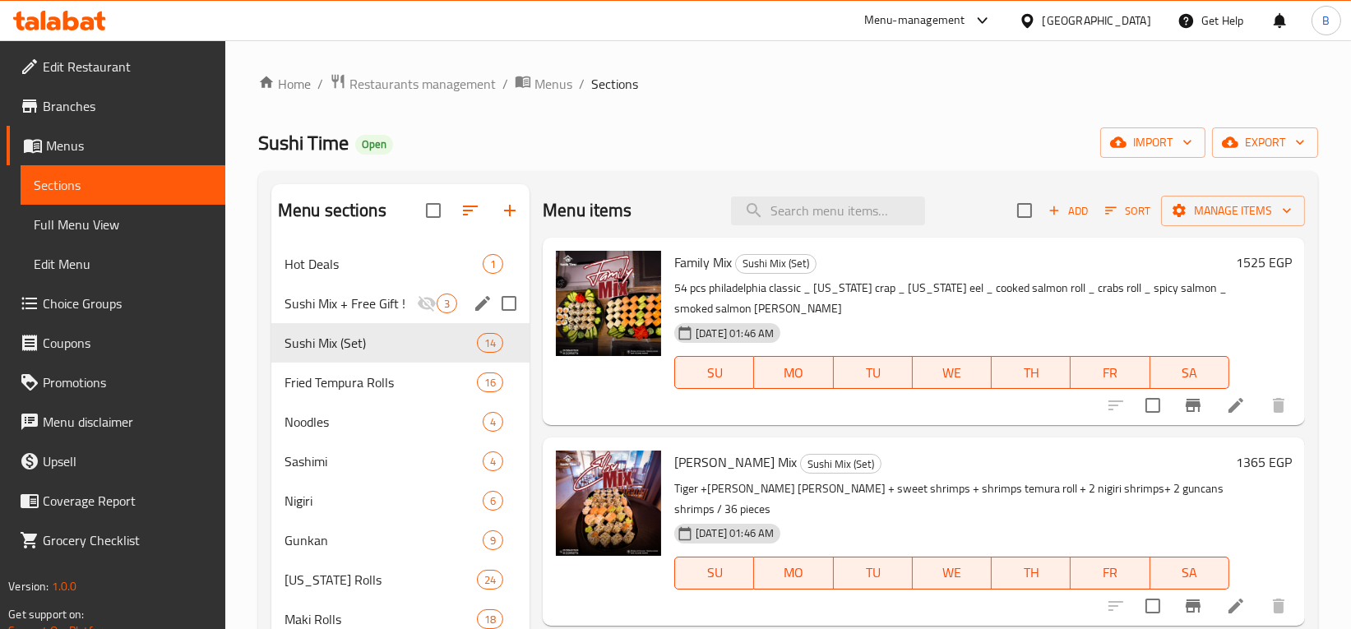
click at [379, 306] on span "Sushi Mix + Free Gift !" at bounding box center [351, 304] width 132 height 20
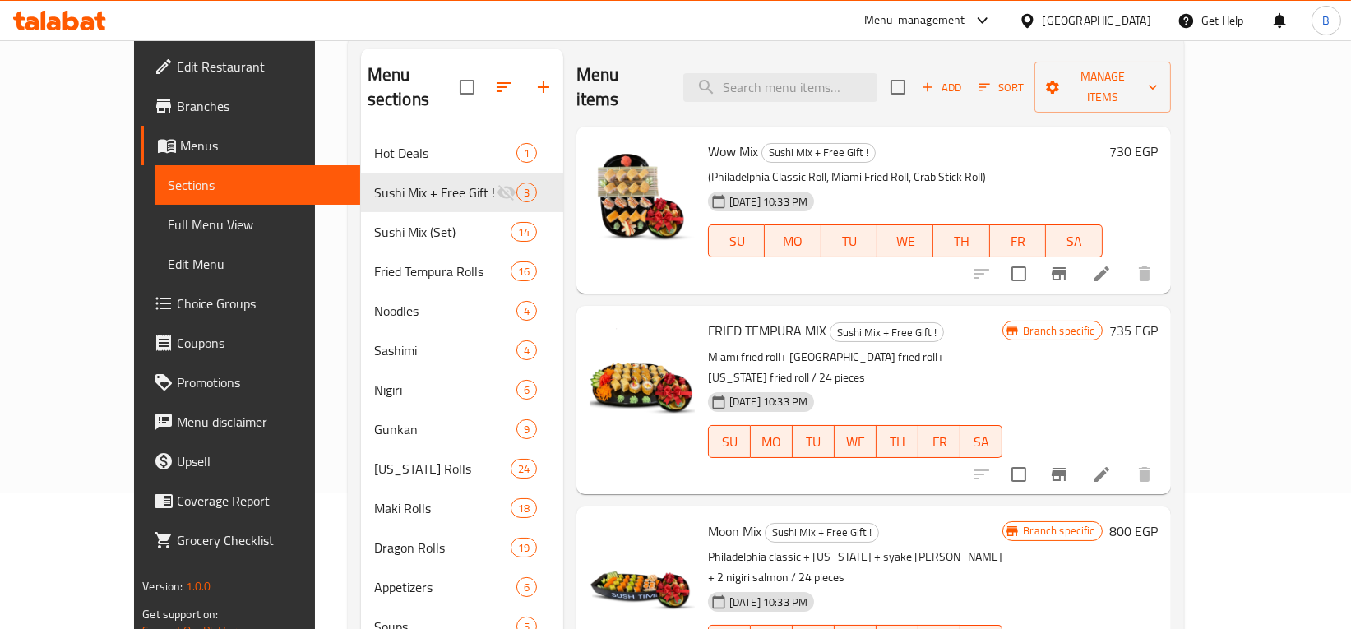
scroll to position [142, 0]
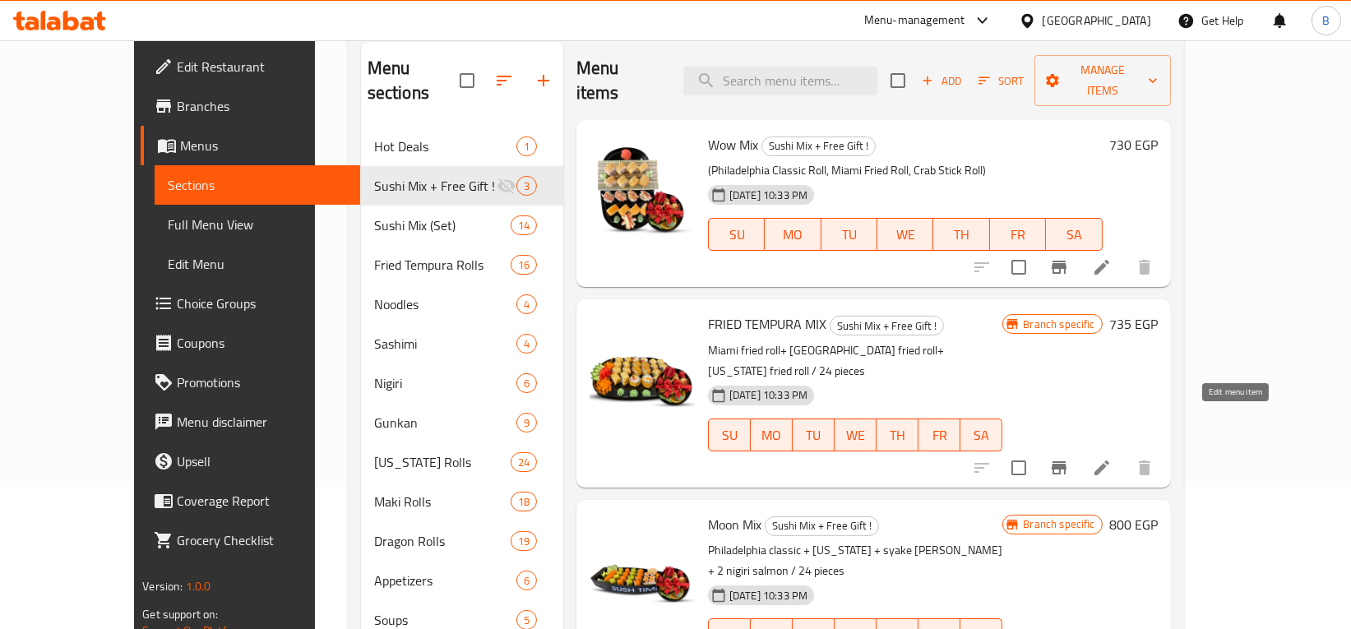
click at [1109, 460] on icon at bounding box center [1101, 467] width 15 height 15
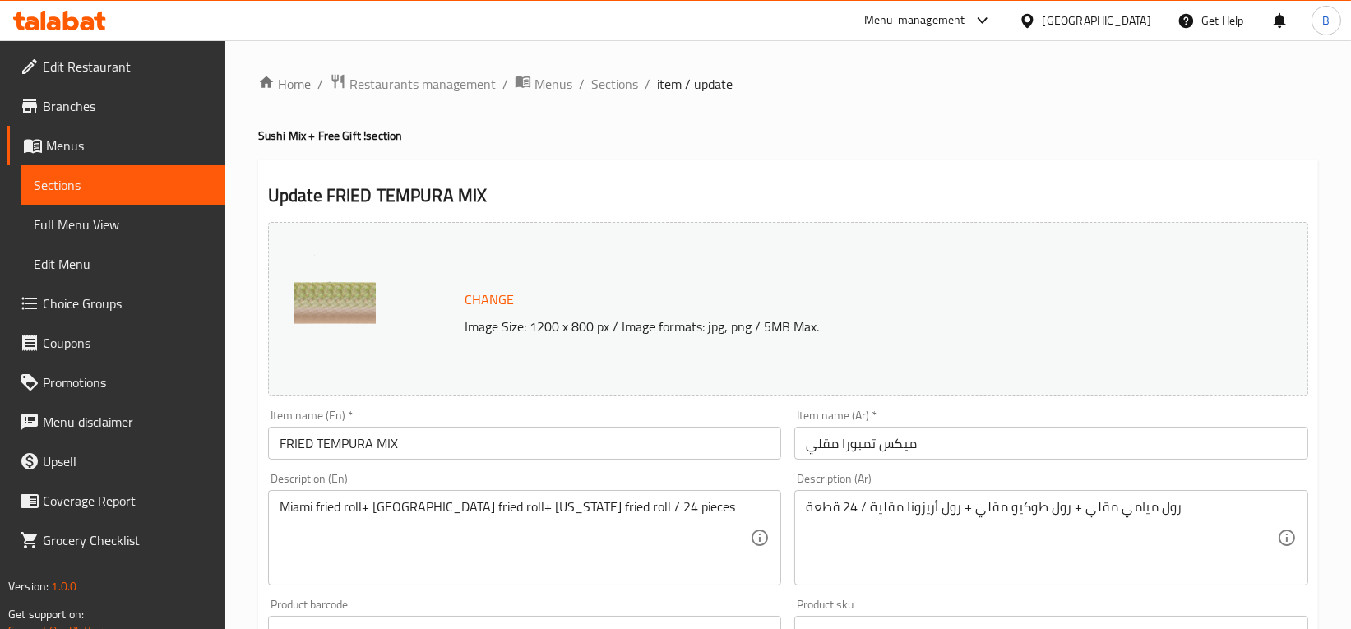
scroll to position [556, 0]
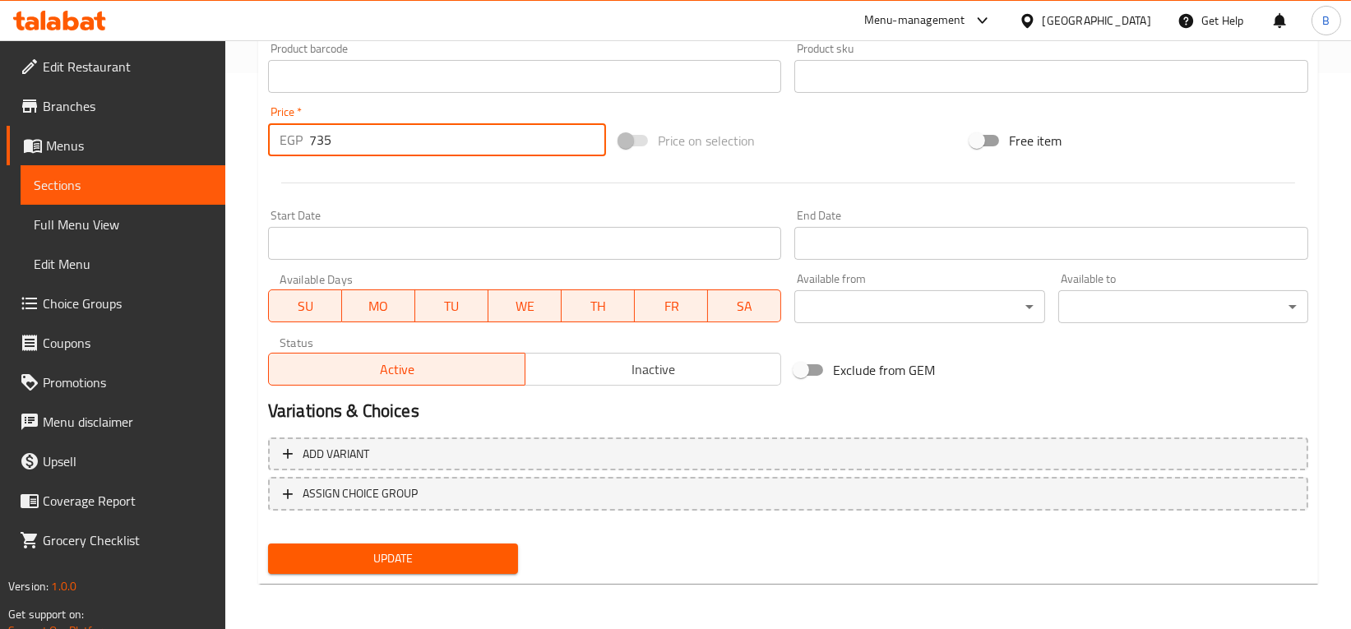
click at [388, 154] on input "735" at bounding box center [457, 139] width 297 height 33
click at [392, 132] on input "735" at bounding box center [457, 139] width 297 height 33
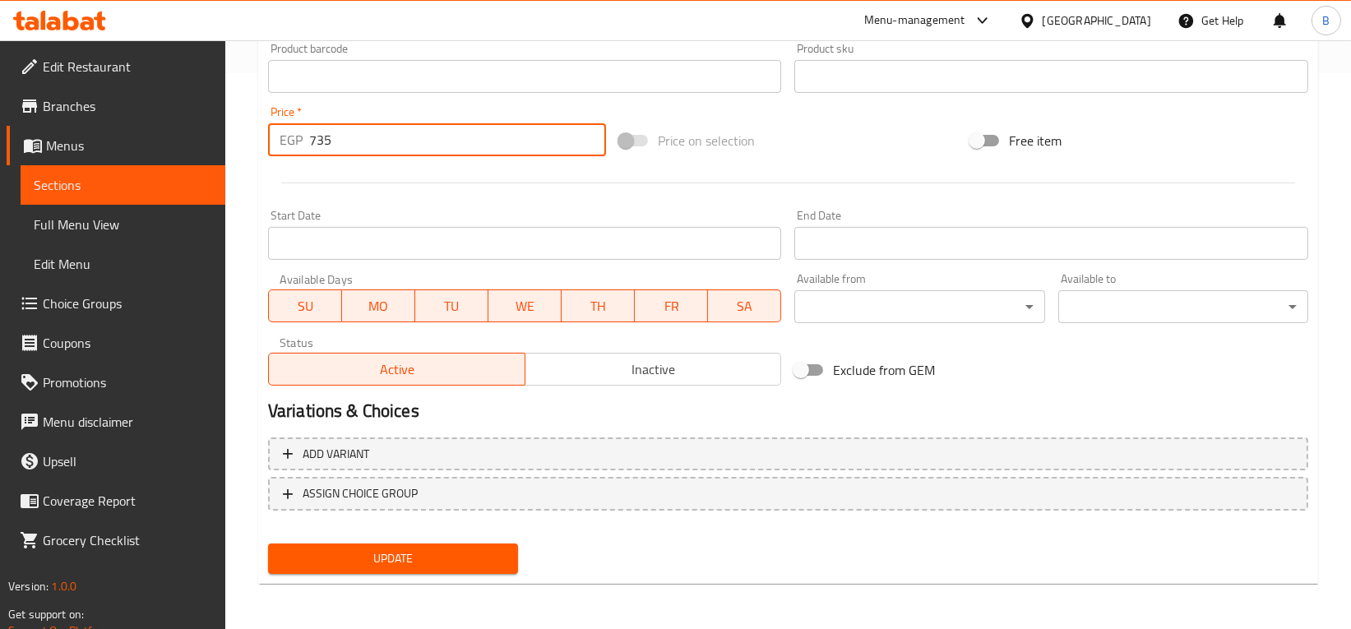
click at [392, 132] on input "735" at bounding box center [457, 139] width 297 height 33
type input "995"
click at [408, 553] on span "Update" at bounding box center [393, 558] width 224 height 21
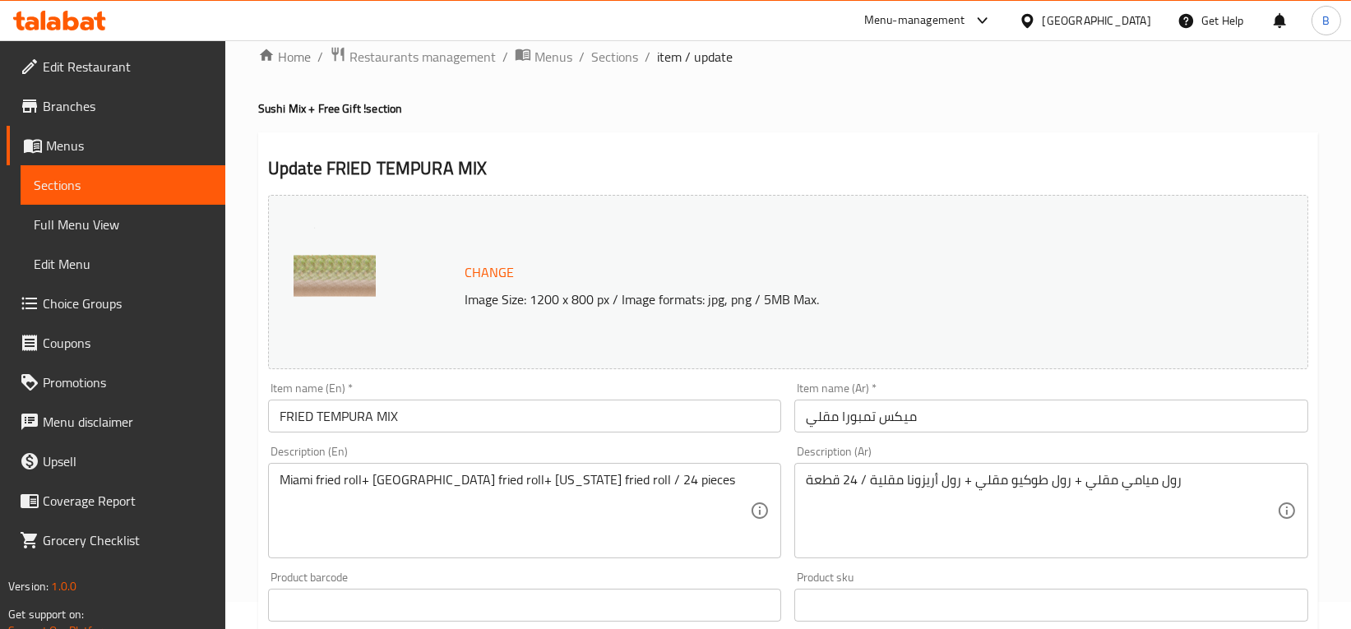
scroll to position [0, 0]
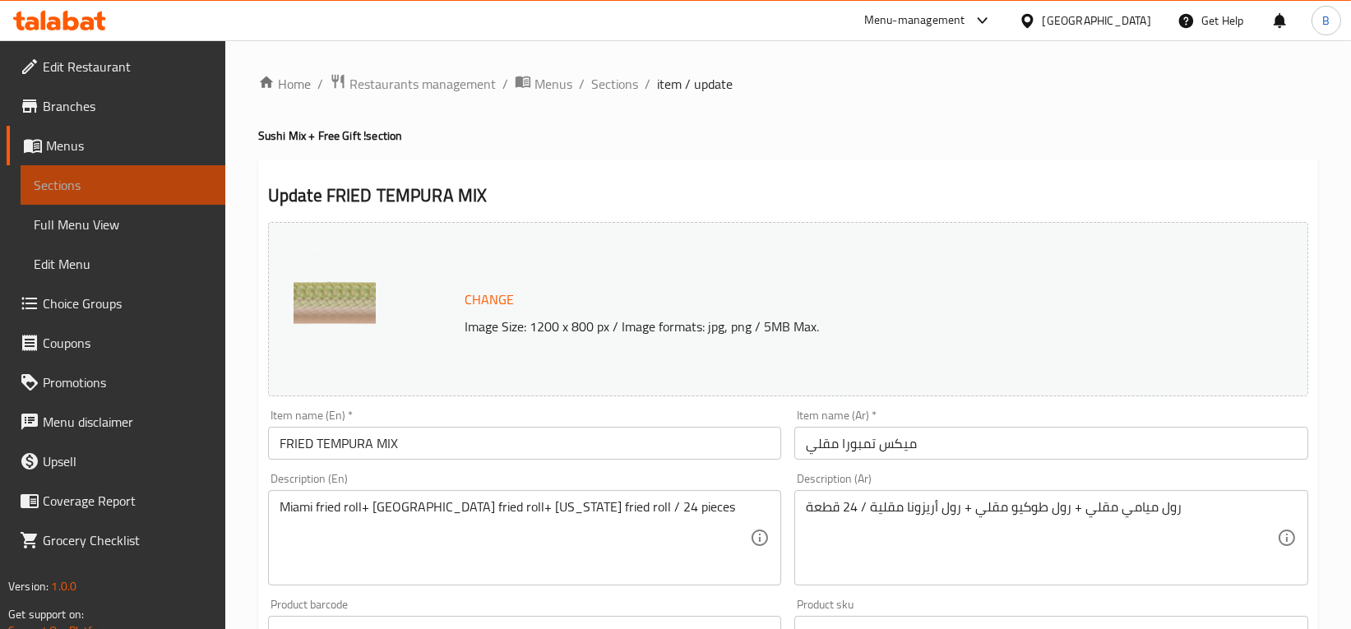
click at [120, 196] on link "Sections" at bounding box center [123, 184] width 205 height 39
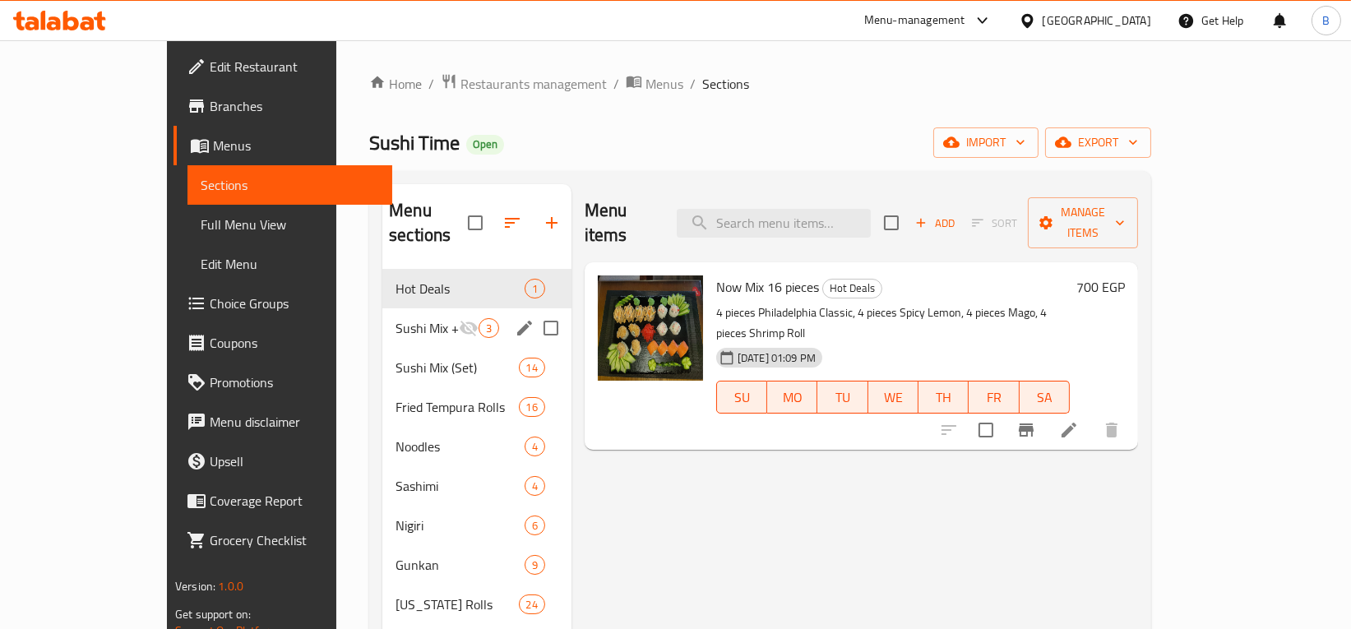
click at [396, 318] on span "Sushi Mix + Free Gift !" at bounding box center [427, 328] width 63 height 20
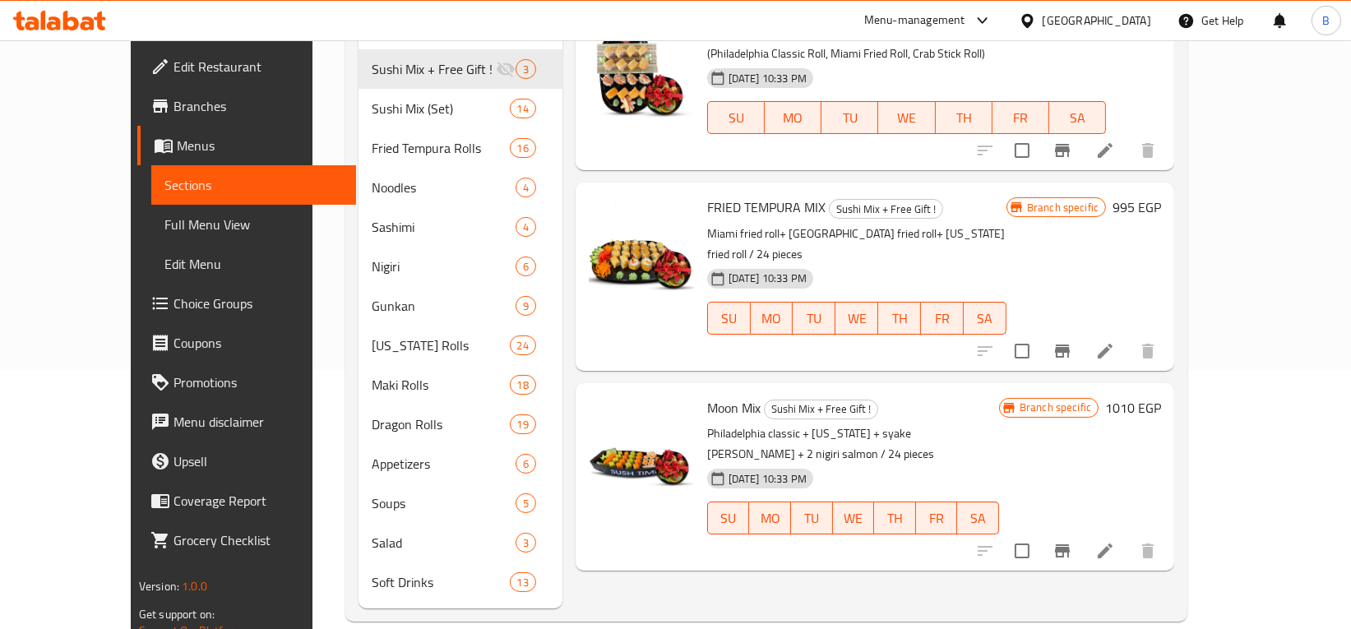
scroll to position [258, 0]
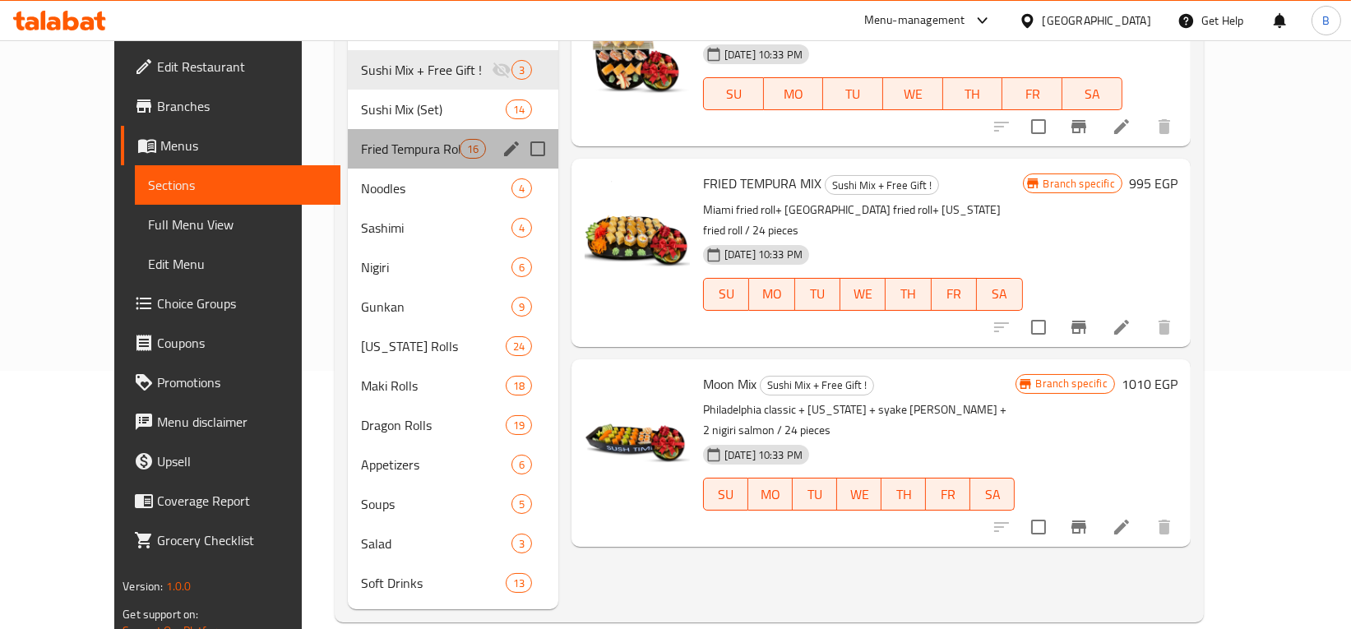
click at [388, 138] on div "Fried Tempura Rolls 16" at bounding box center [453, 148] width 211 height 39
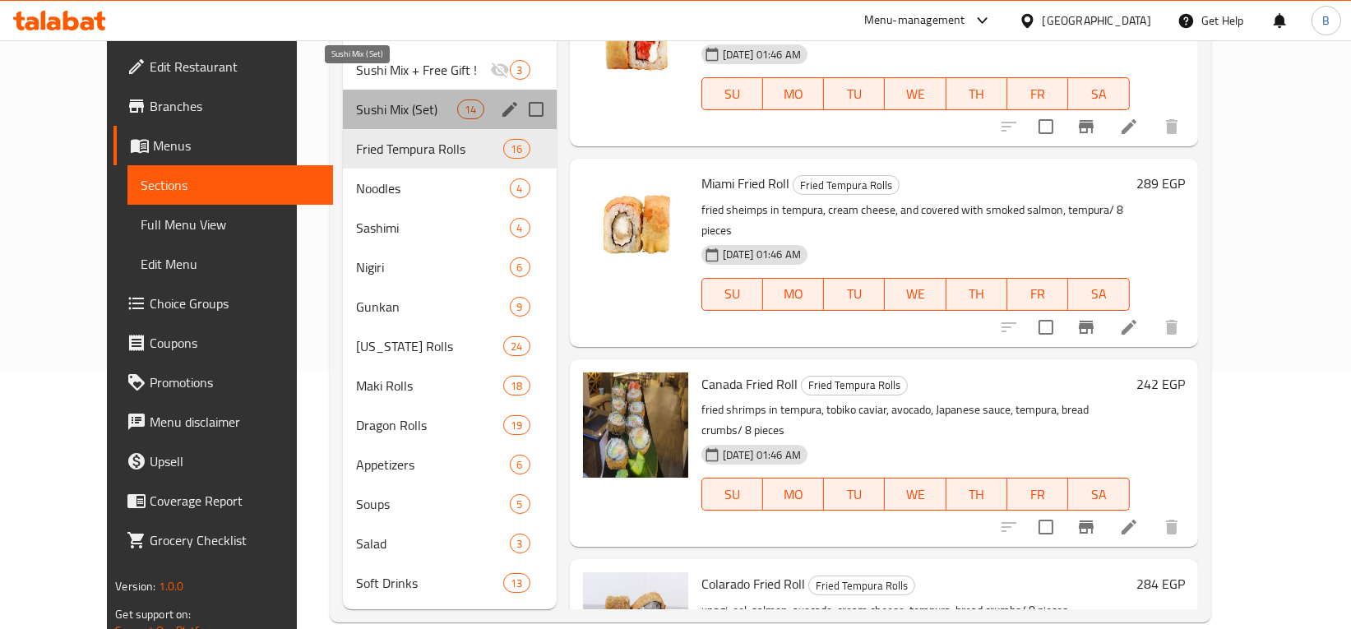
click at [395, 99] on span "Sushi Mix (Set)" at bounding box center [407, 109] width 102 height 20
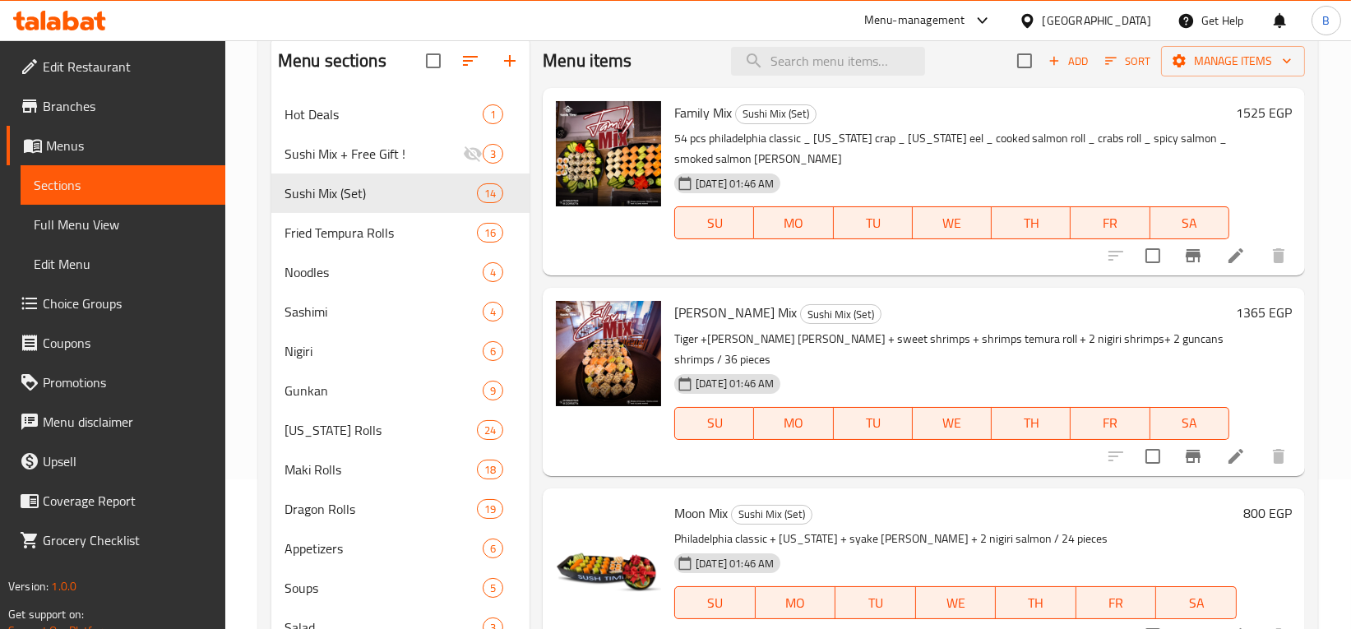
scroll to position [259, 0]
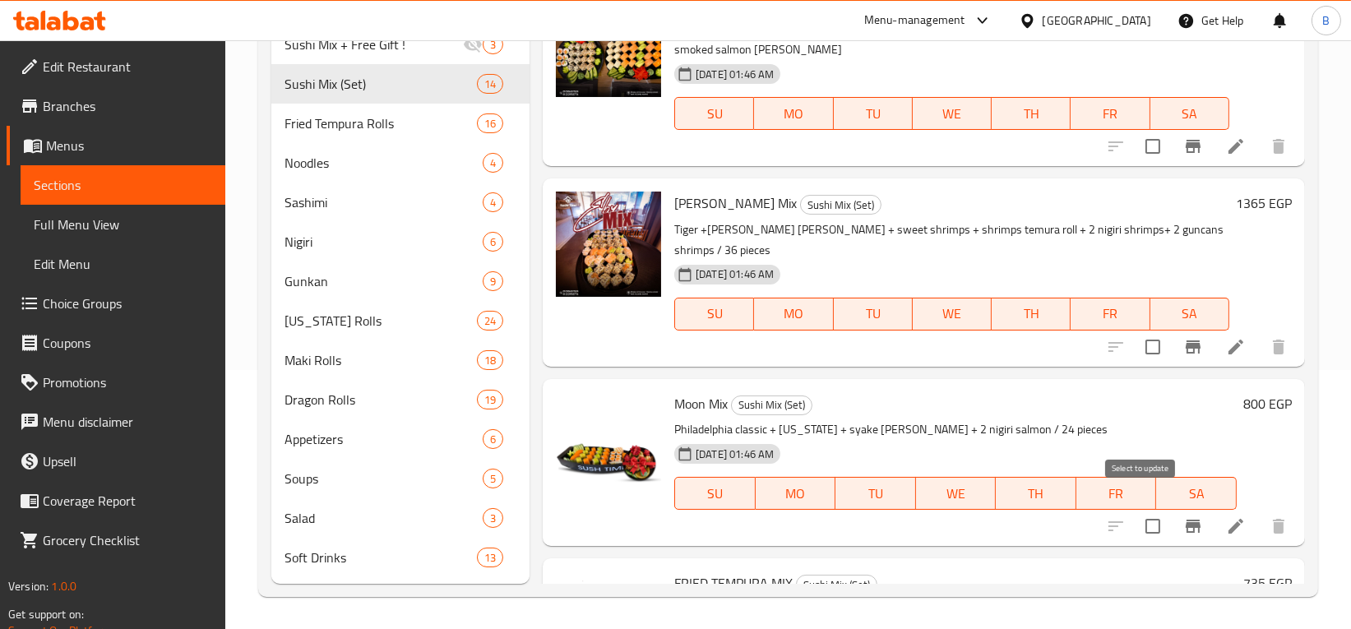
click at [1136, 509] on input "checkbox" at bounding box center [1153, 526] width 35 height 35
checkbox input "true"
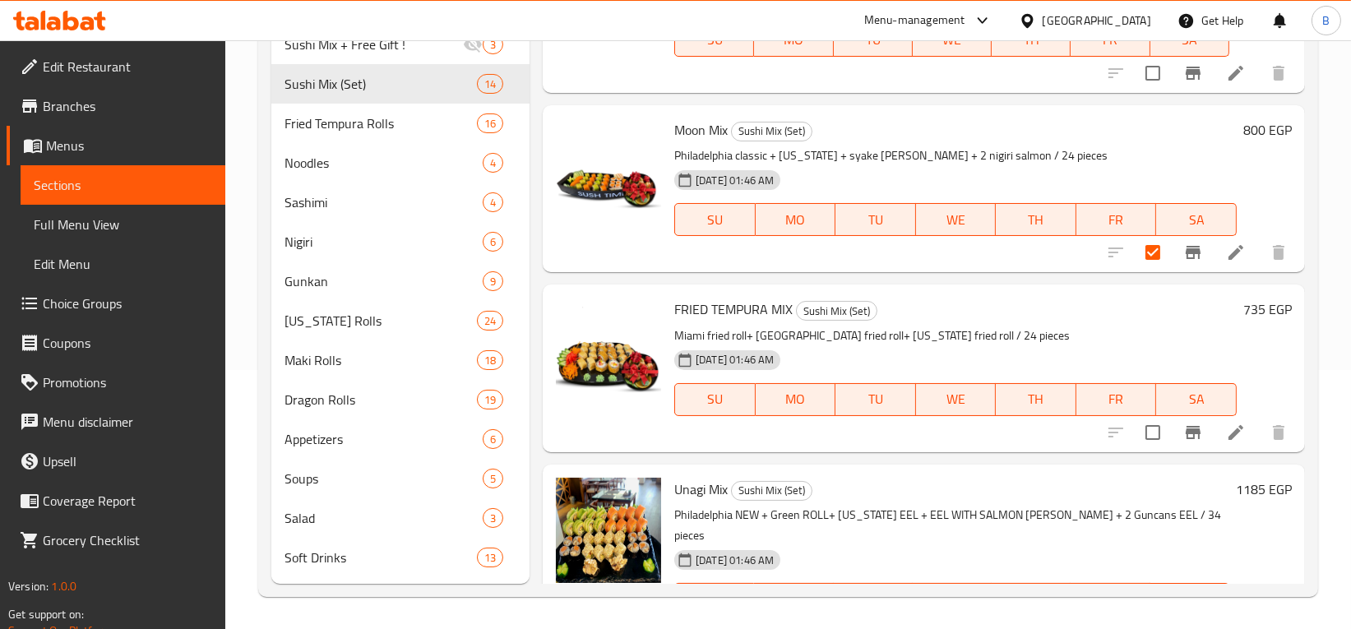
scroll to position [275, 0]
click at [1139, 414] on input "checkbox" at bounding box center [1153, 431] width 35 height 35
checkbox input "true"
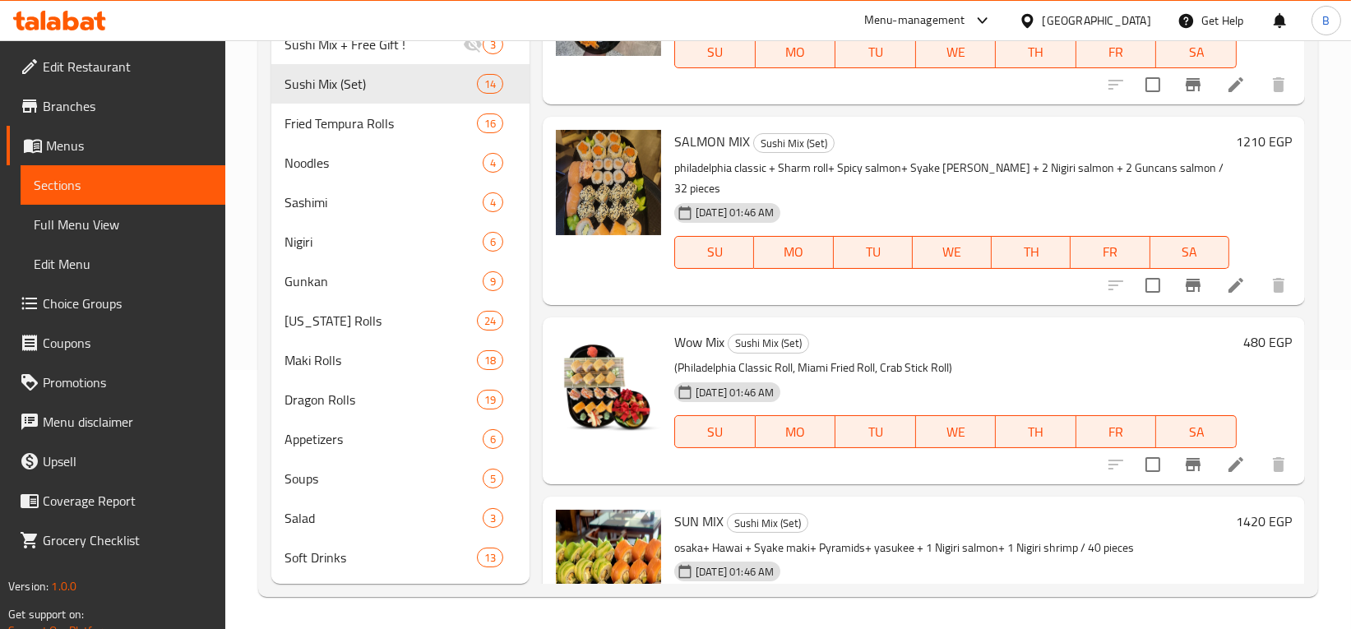
scroll to position [1184, 0]
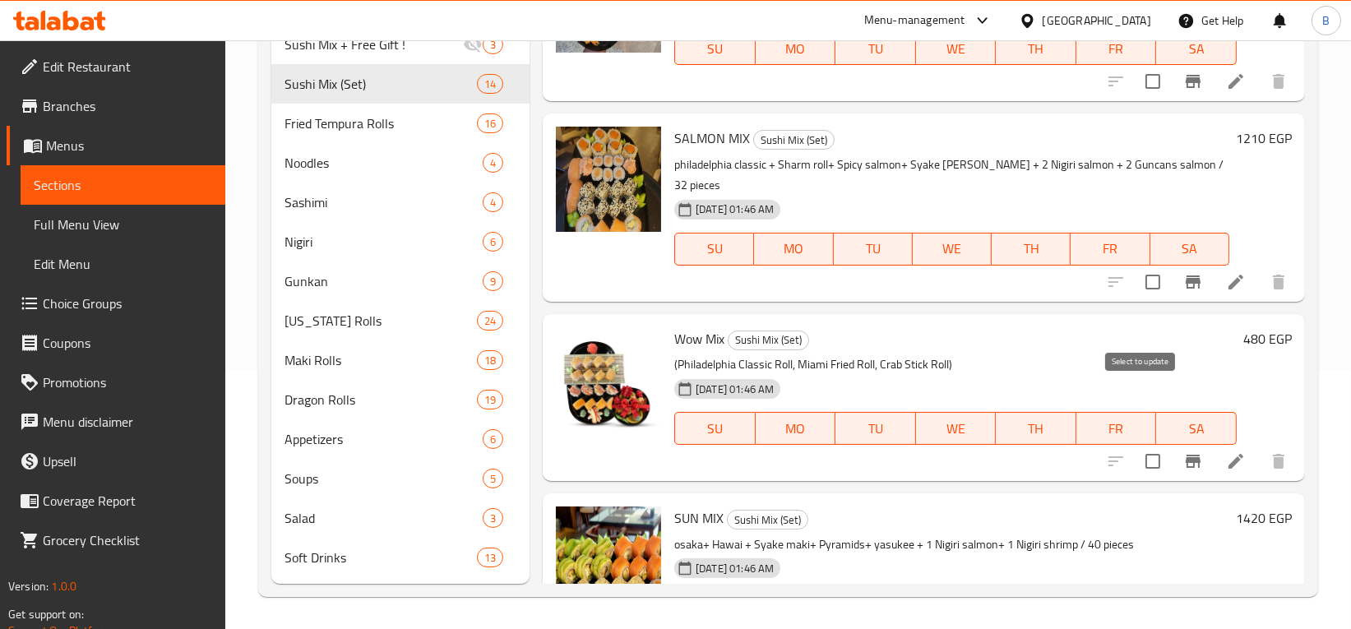
click at [1136, 444] on input "checkbox" at bounding box center [1153, 461] width 35 height 35
checkbox input "true"
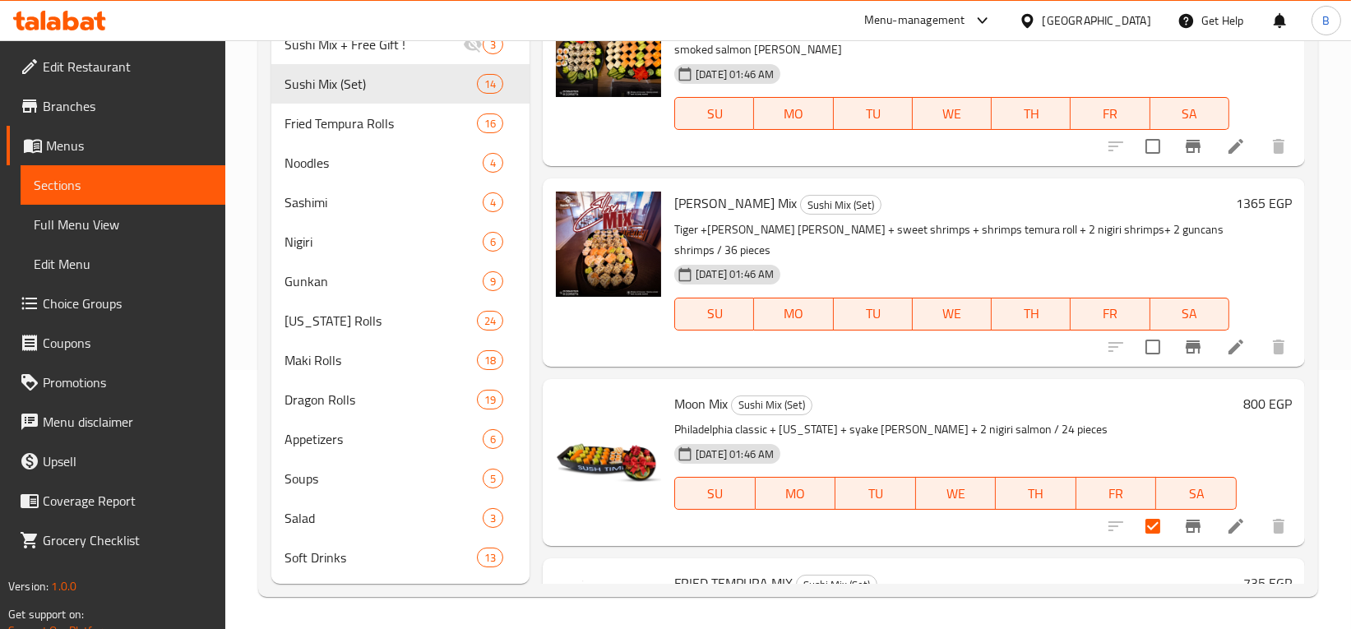
scroll to position [0, 0]
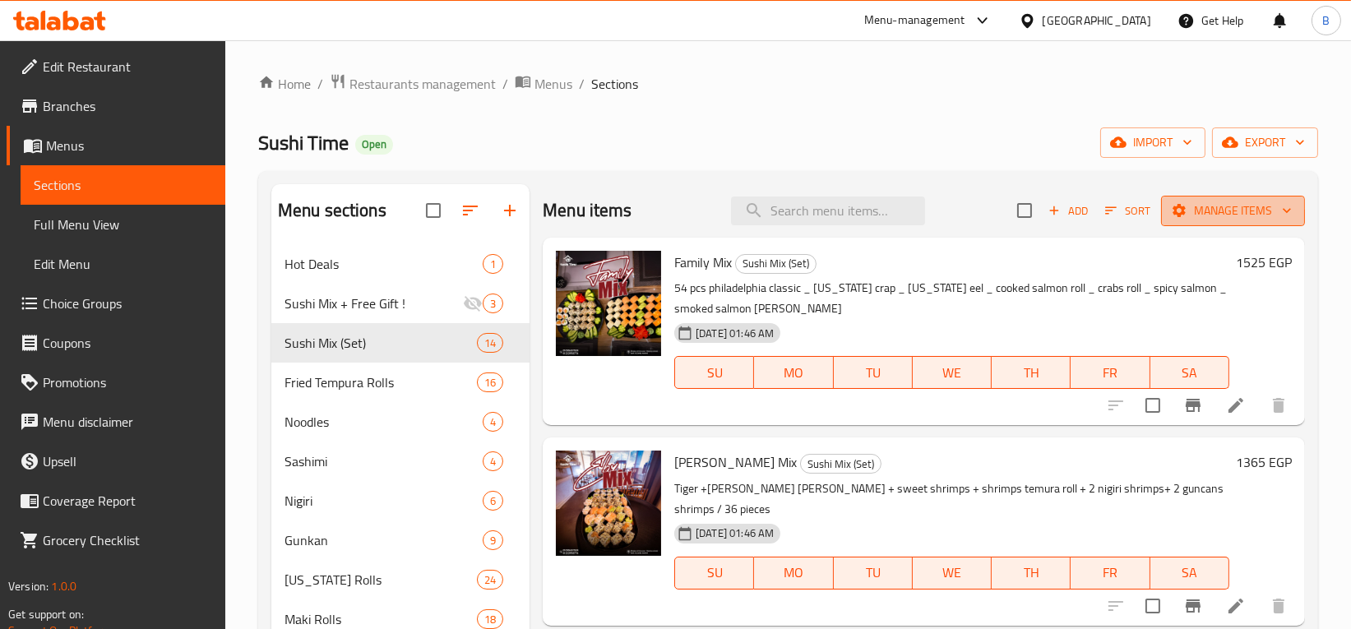
click at [1225, 215] on span "Manage items" at bounding box center [1233, 211] width 118 height 21
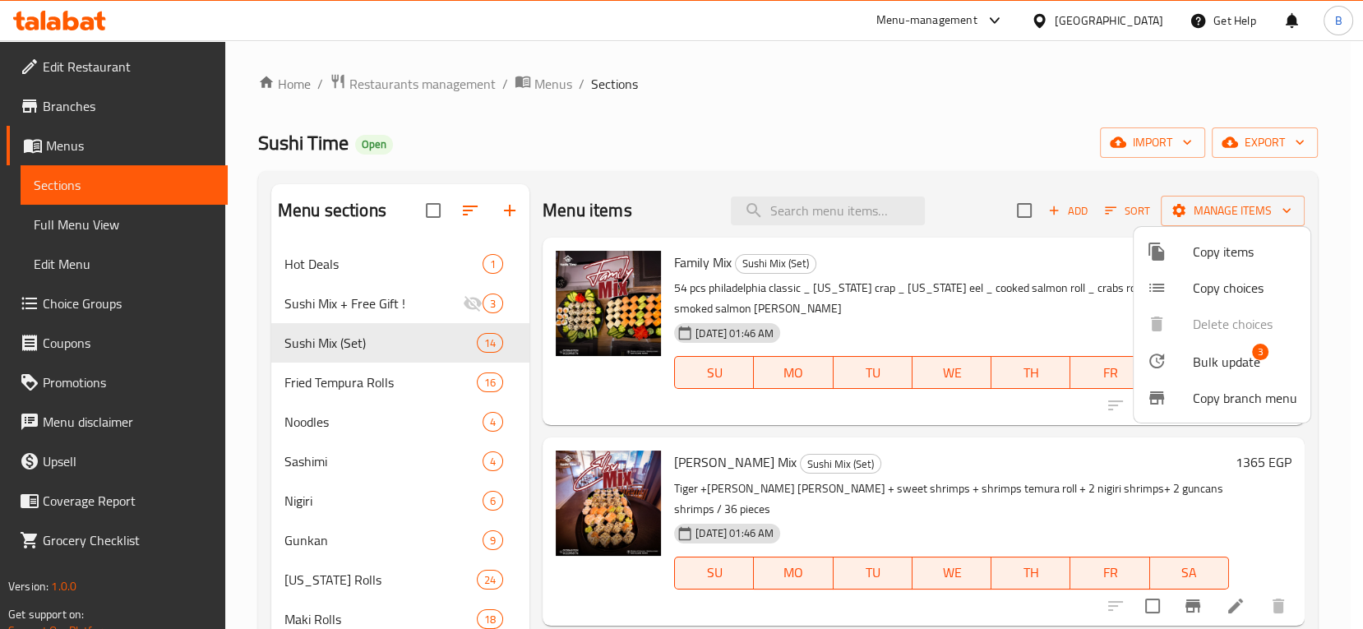
click at [1253, 359] on span "Bulk update" at bounding box center [1226, 362] width 67 height 20
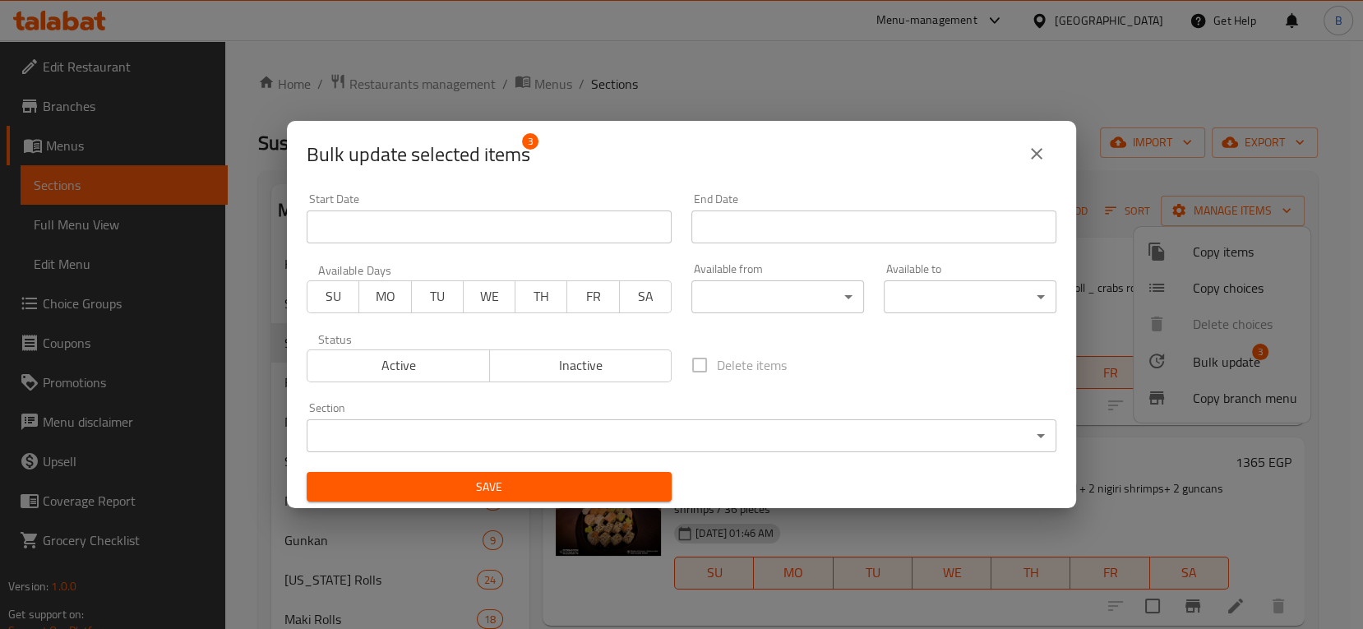
click at [608, 363] on span "Inactive" at bounding box center [581, 366] width 169 height 24
click at [768, 451] on body "​ Menu-management Egypt Get Help B Edit Restaurant Branches Menus Sections Full…" at bounding box center [681, 334] width 1363 height 589
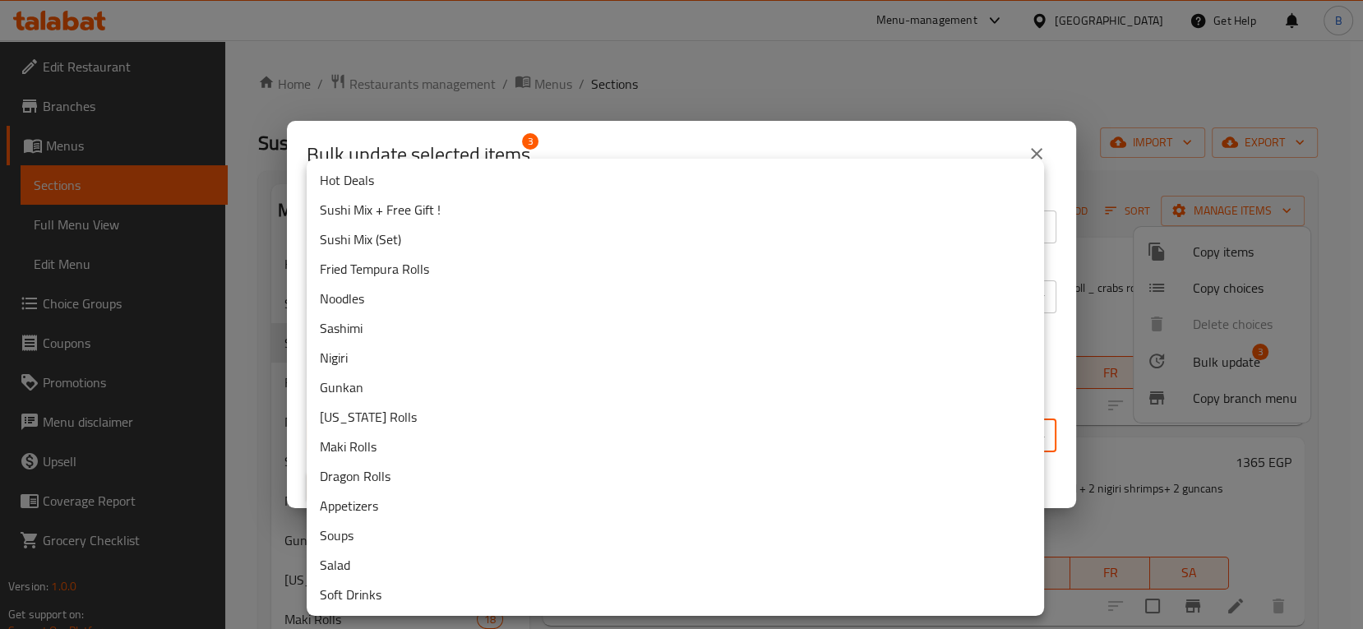
click at [1059, 308] on div at bounding box center [681, 314] width 1363 height 629
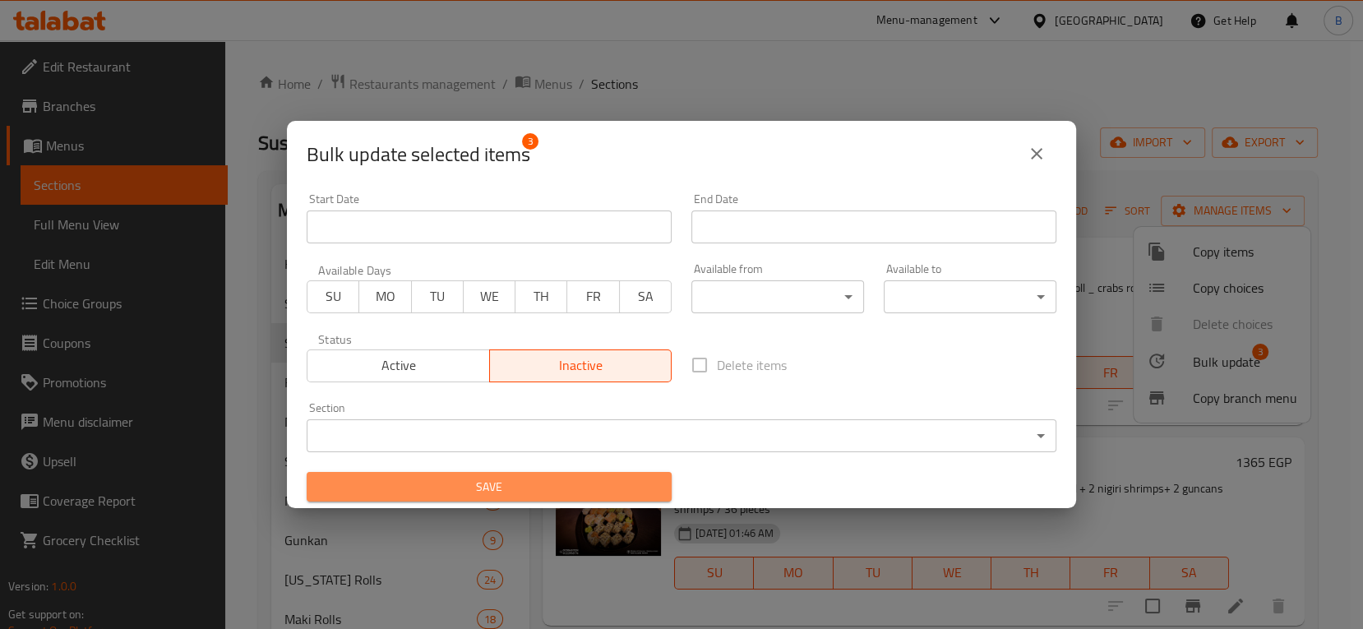
click at [601, 479] on span "Save" at bounding box center [489, 487] width 339 height 21
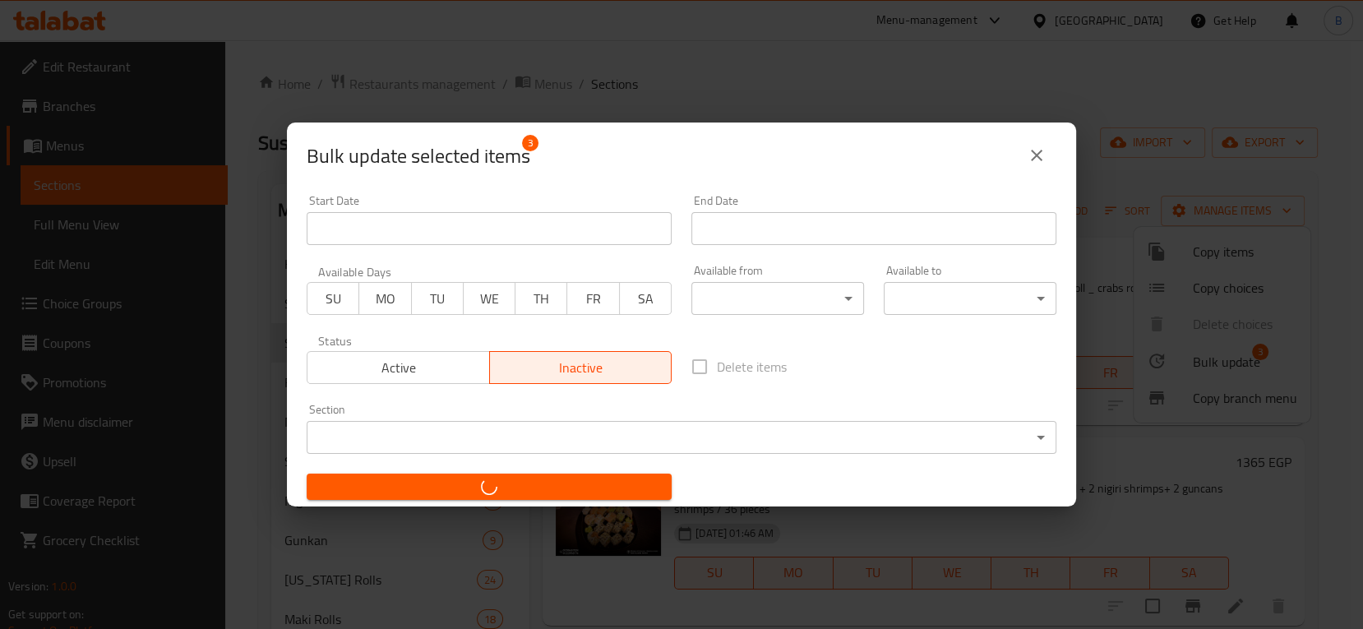
checkbox input "false"
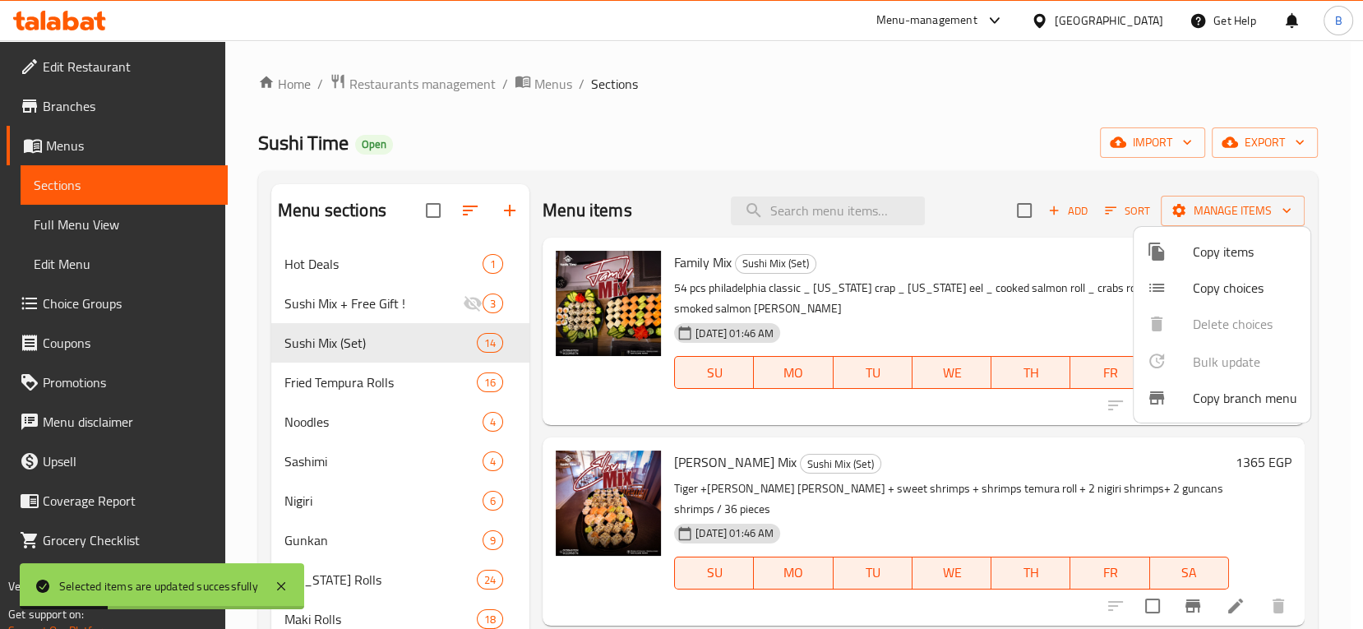
click at [1316, 479] on div at bounding box center [681, 314] width 1363 height 629
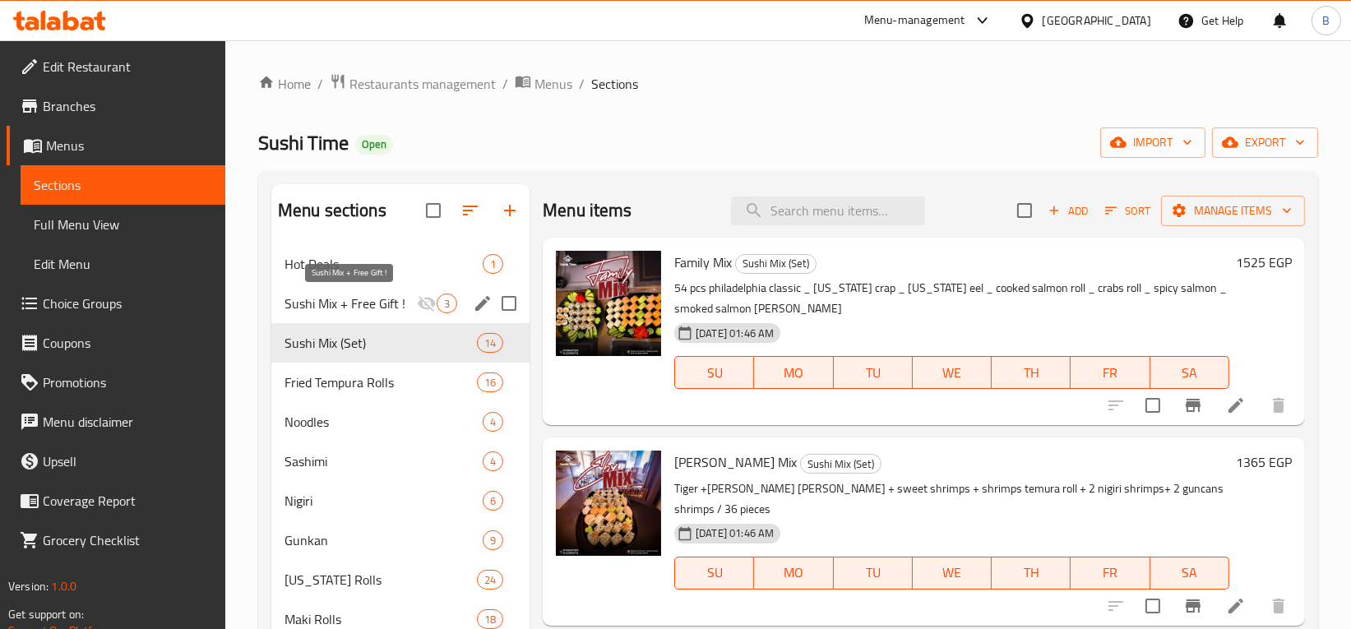
click at [343, 300] on span "Sushi Mix + Free Gift !" at bounding box center [351, 304] width 132 height 20
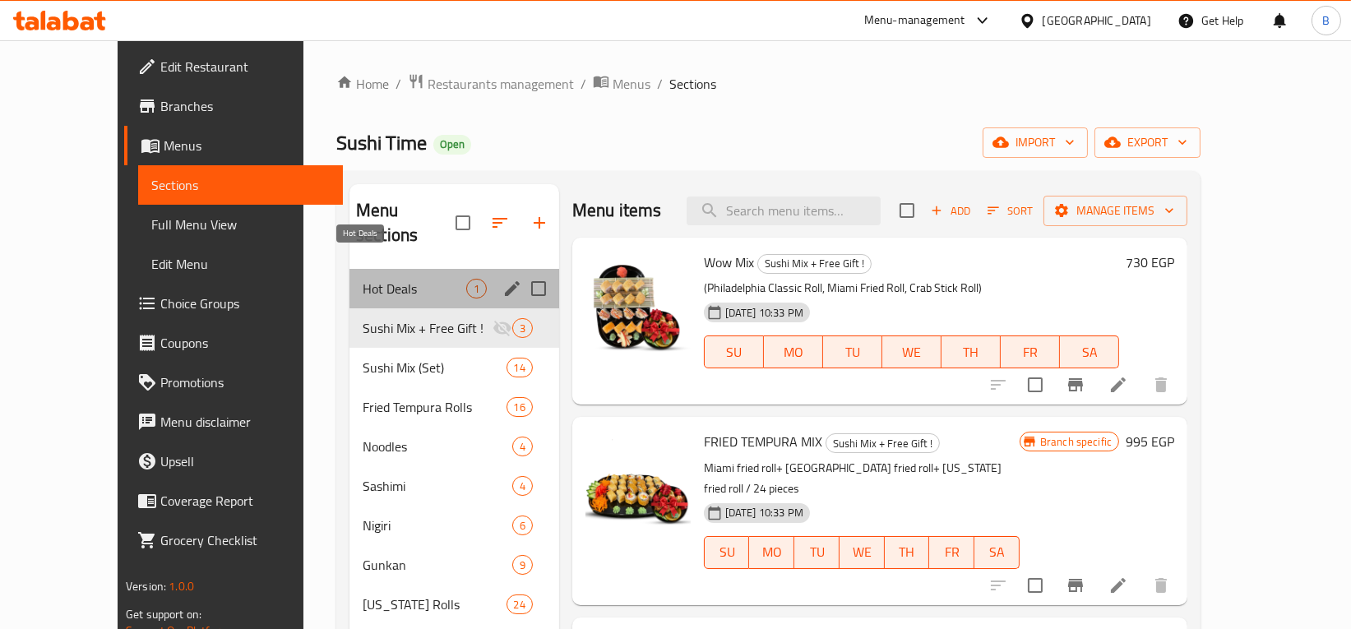
click at [363, 279] on span "Hot Deals" at bounding box center [415, 289] width 104 height 20
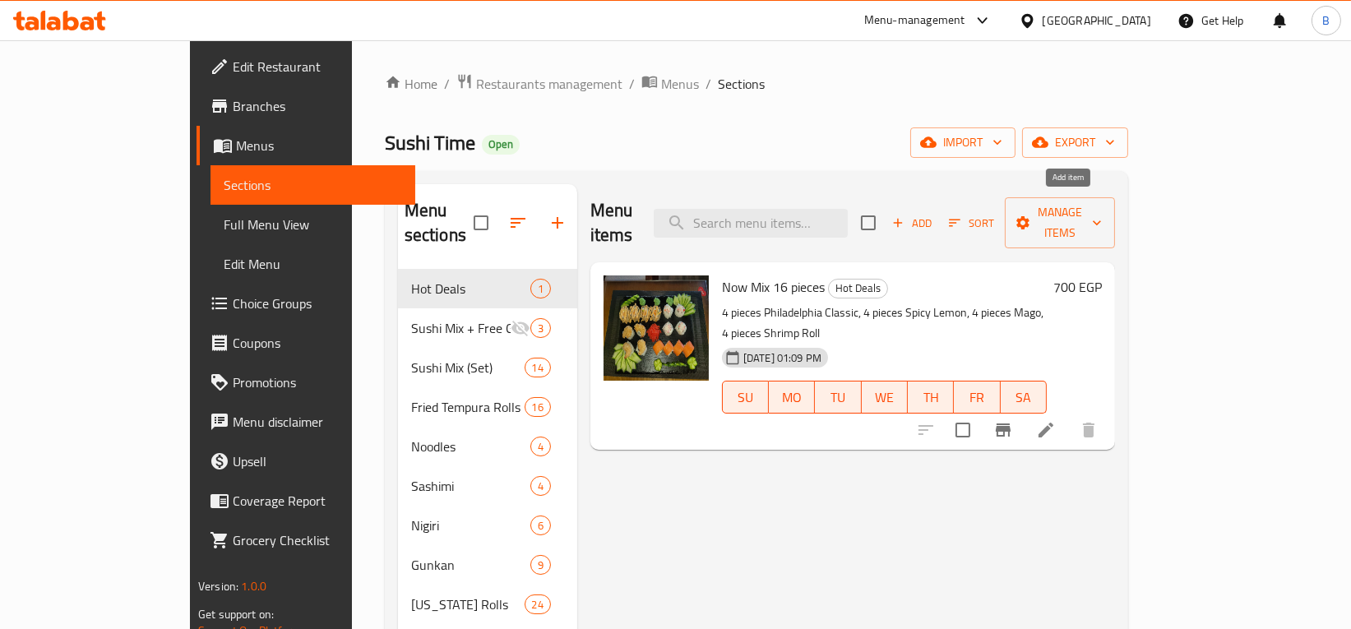
click at [934, 219] on span "Add" at bounding box center [912, 223] width 44 height 19
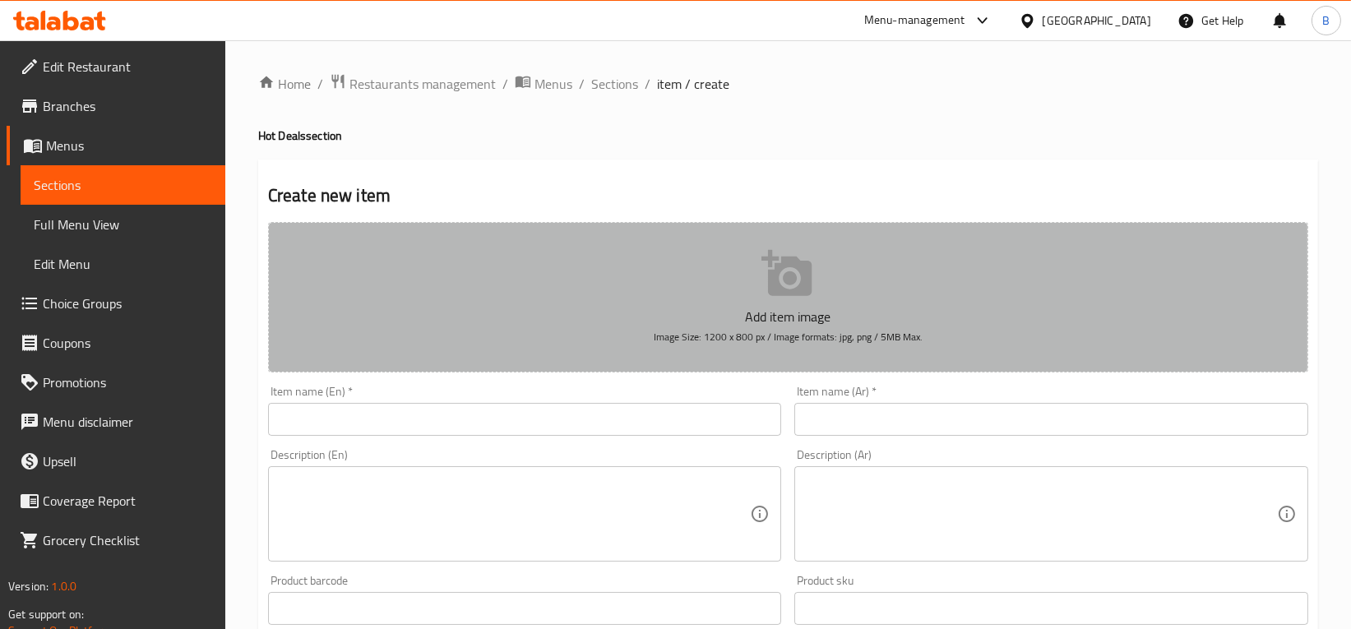
click at [739, 298] on button "Add item image Image Size: 1200 x 800 px / Image formats: jpg, png / 5MB Max." at bounding box center [788, 297] width 1040 height 150
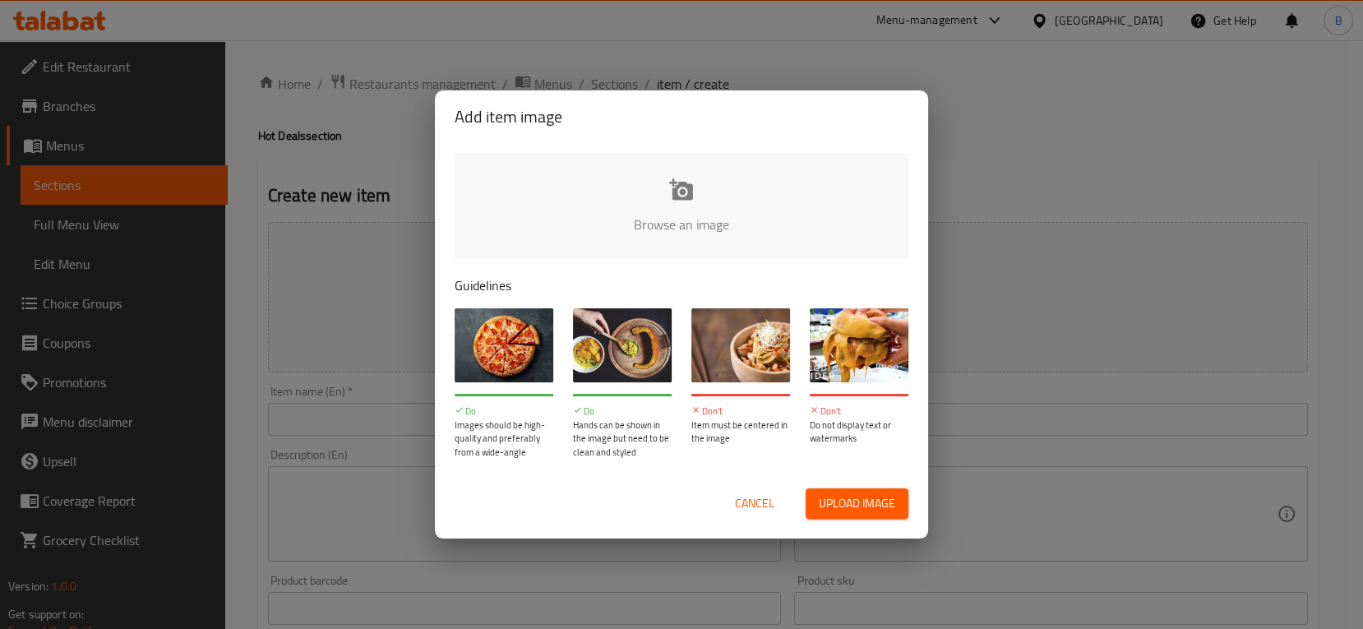
click at [681, 201] on input "file" at bounding box center [1238, 230] width 1566 height 154
type input "C:\fakepath\WhatsApp Image 2025-09-13 at 23.41.19.jpeg"
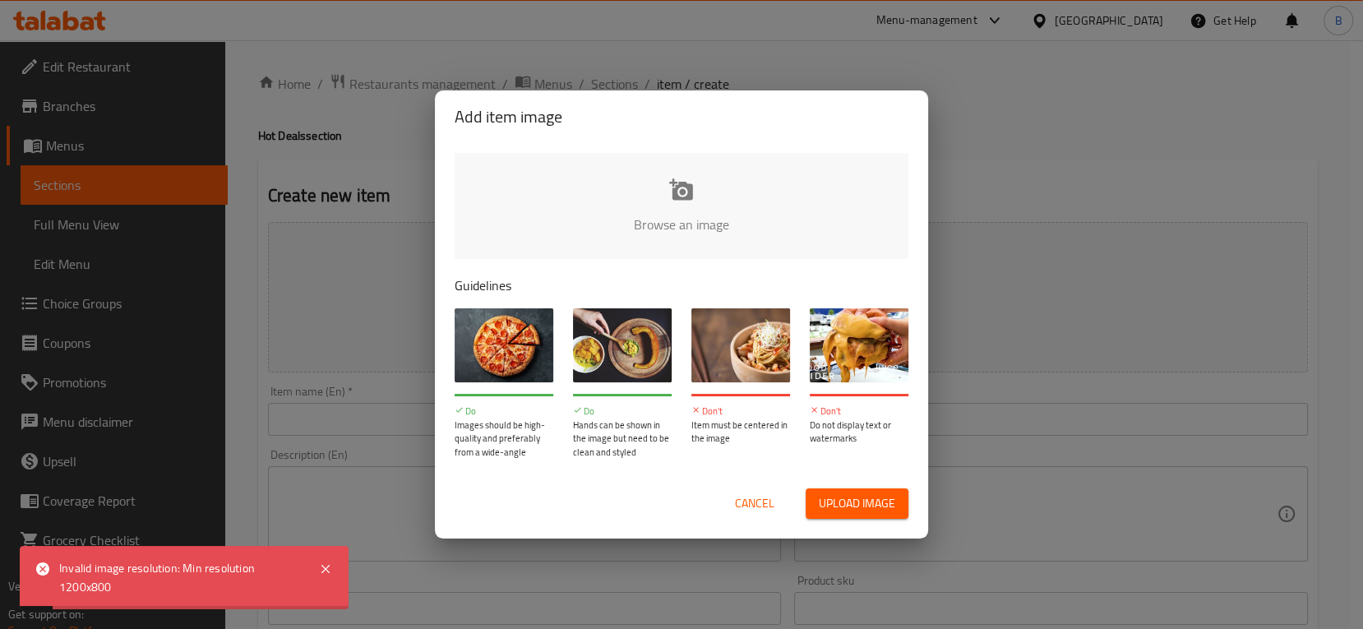
click at [753, 516] on button "Cancel" at bounding box center [755, 503] width 53 height 30
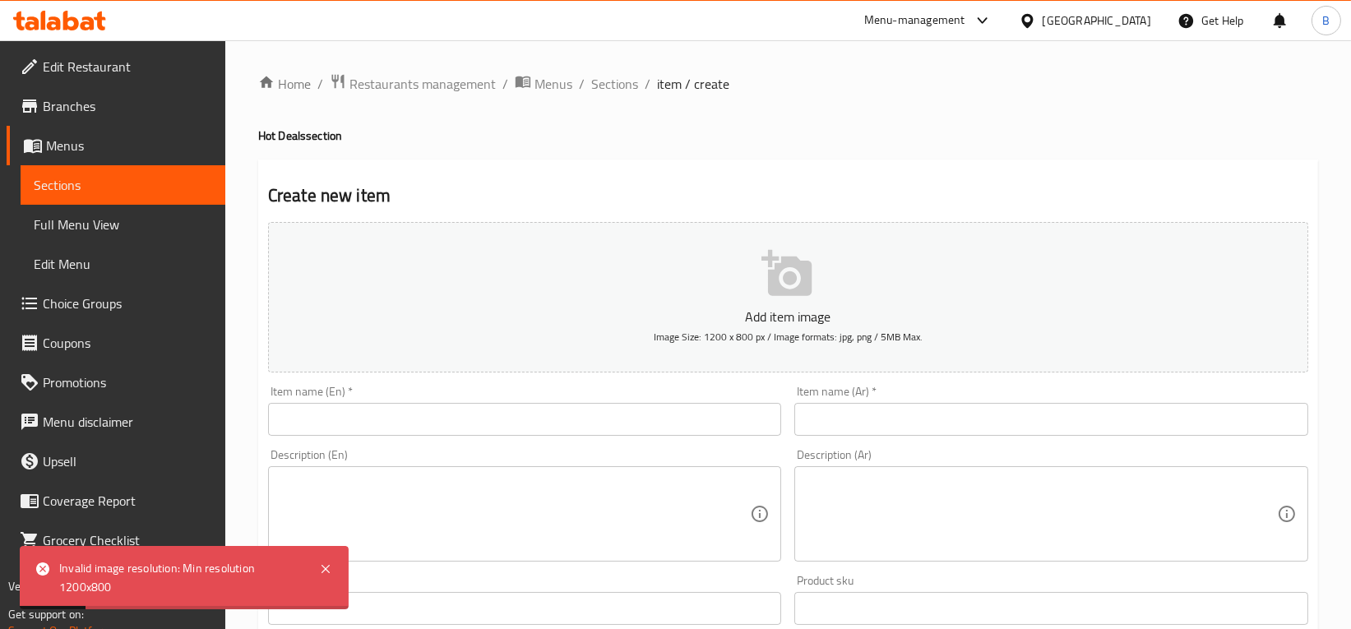
scroll to position [168, 0]
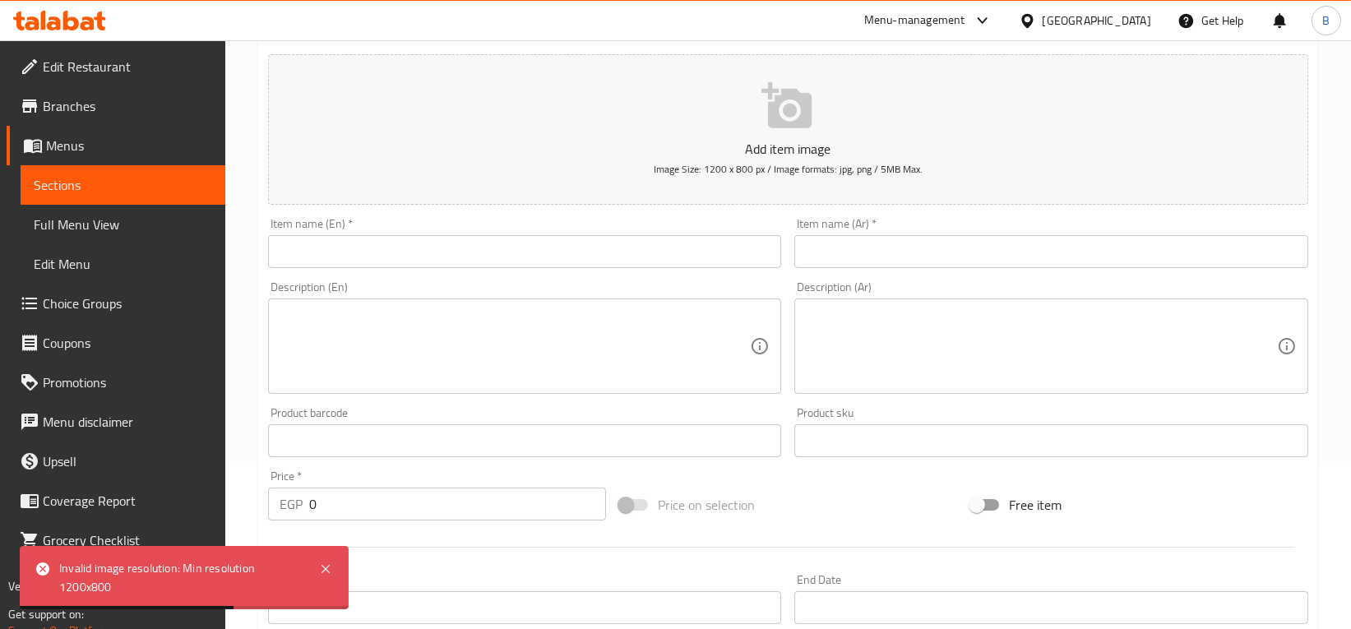
click at [650, 242] on input "text" at bounding box center [525, 251] width 514 height 33
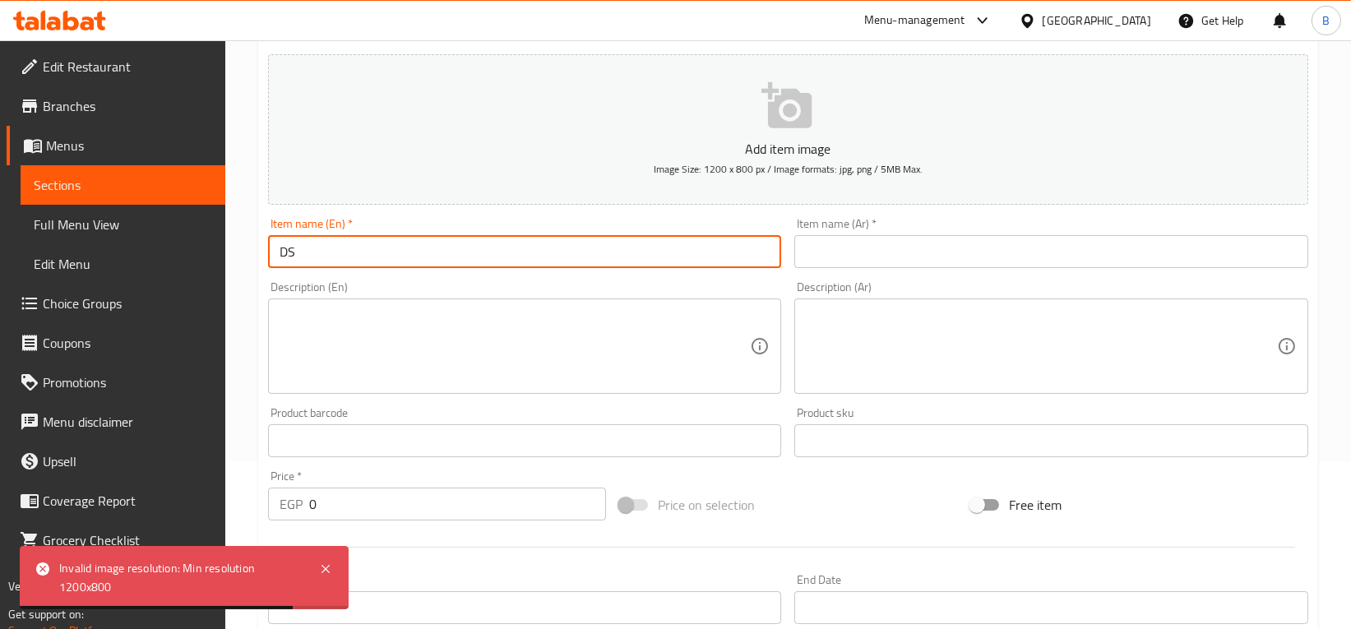
type input "D"
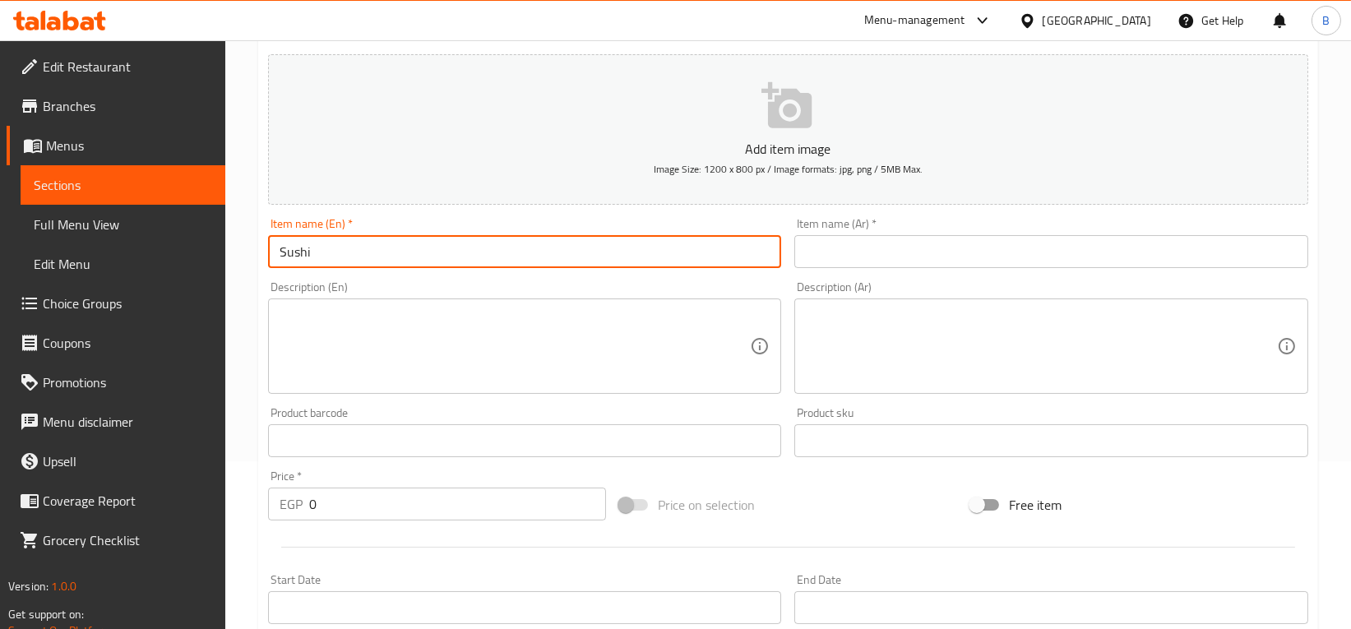
type input "Sushi"
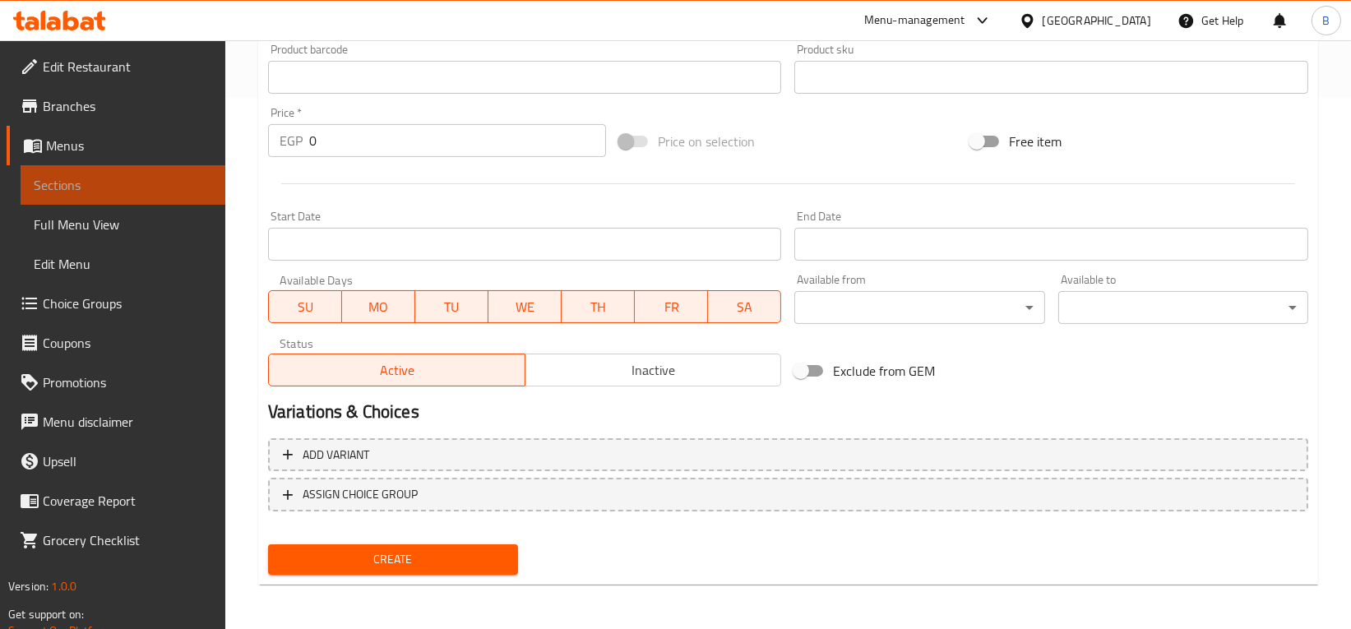
click at [82, 184] on span "Sections" at bounding box center [123, 185] width 178 height 20
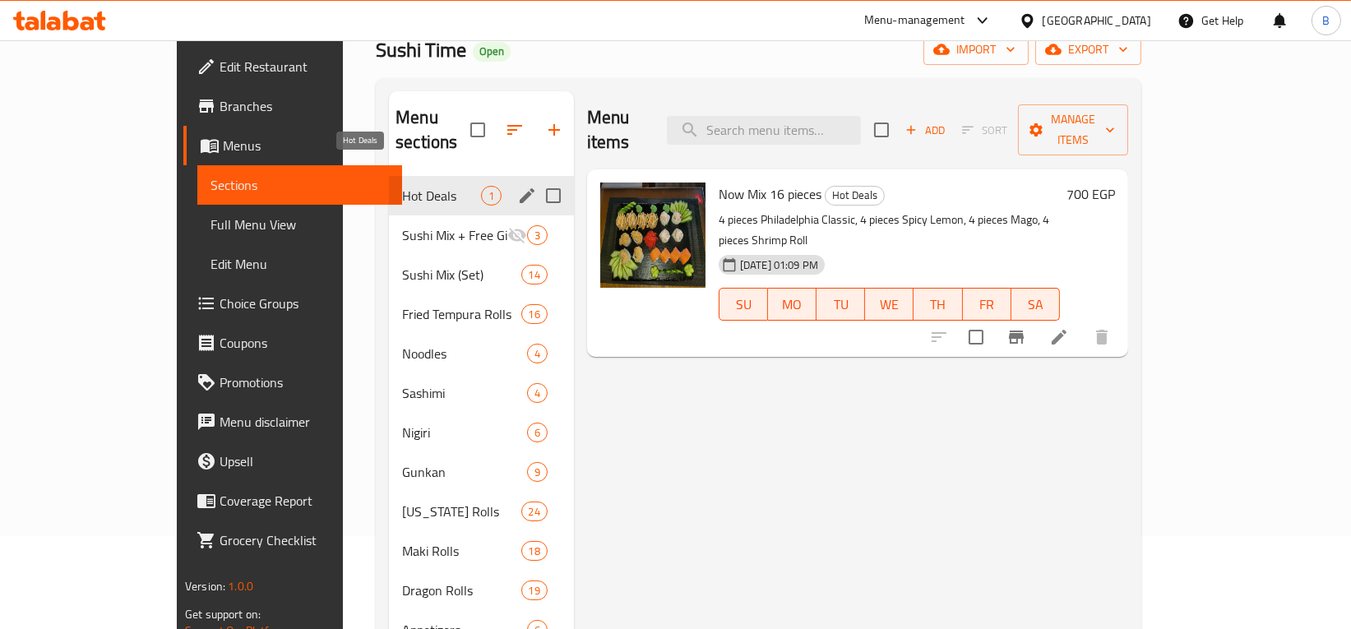
scroll to position [91, 0]
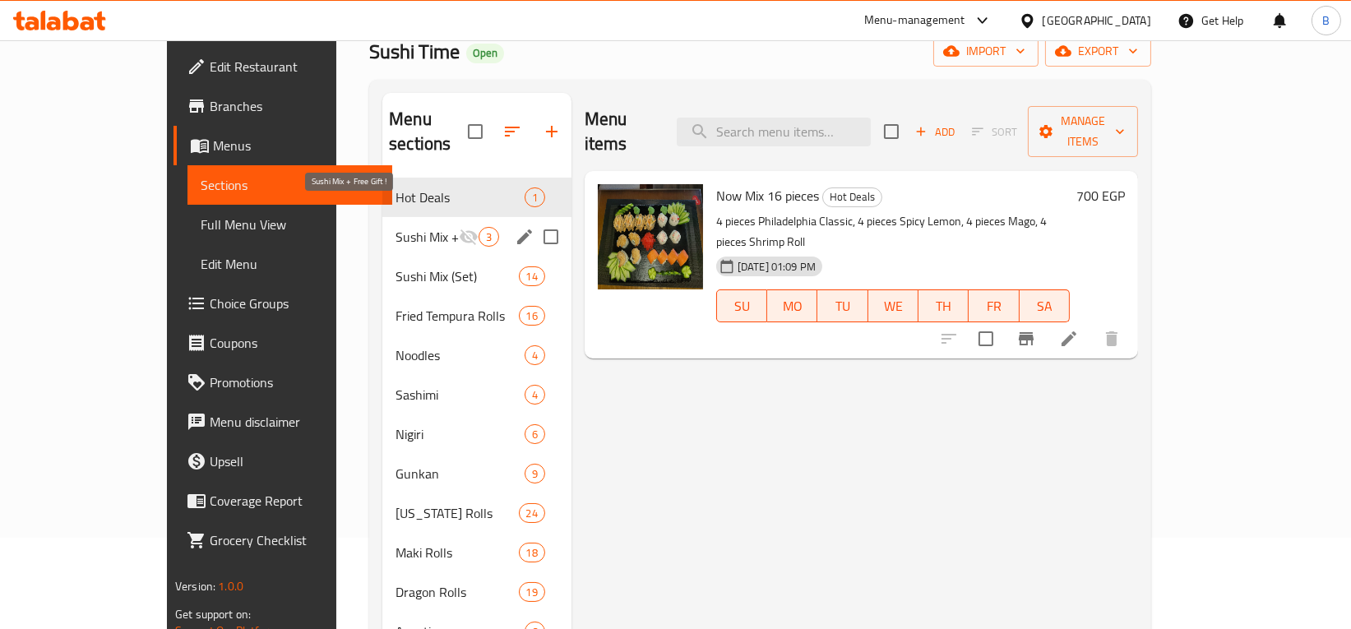
click at [396, 227] on span "Sushi Mix + Free Gift !" at bounding box center [427, 237] width 63 height 20
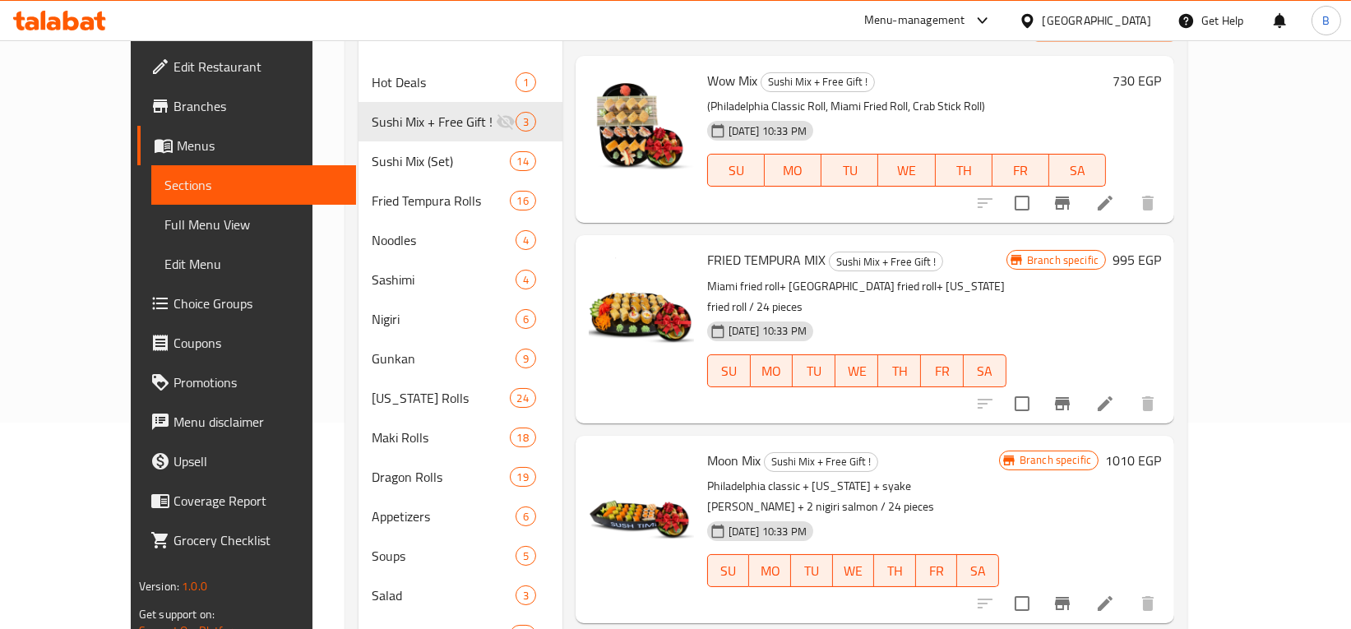
scroll to position [211, 0]
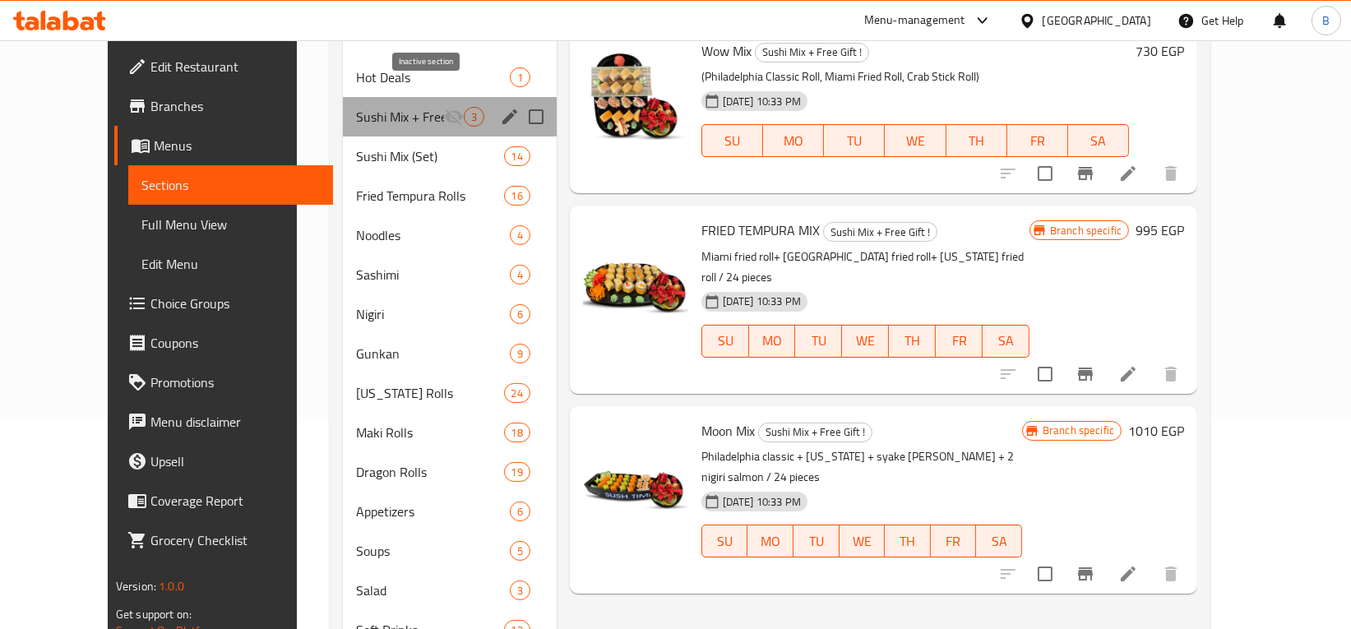
click at [444, 107] on icon "Menu sections" at bounding box center [454, 117] width 20 height 20
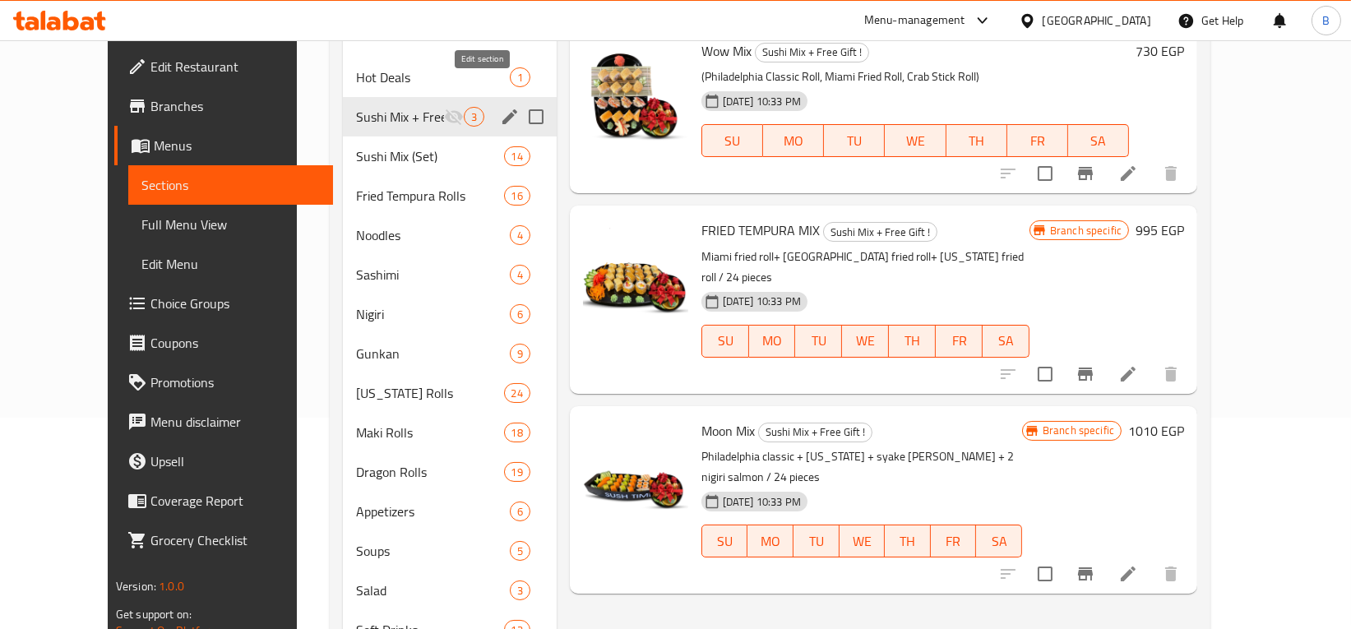
click at [500, 107] on icon "edit" at bounding box center [510, 117] width 20 height 20
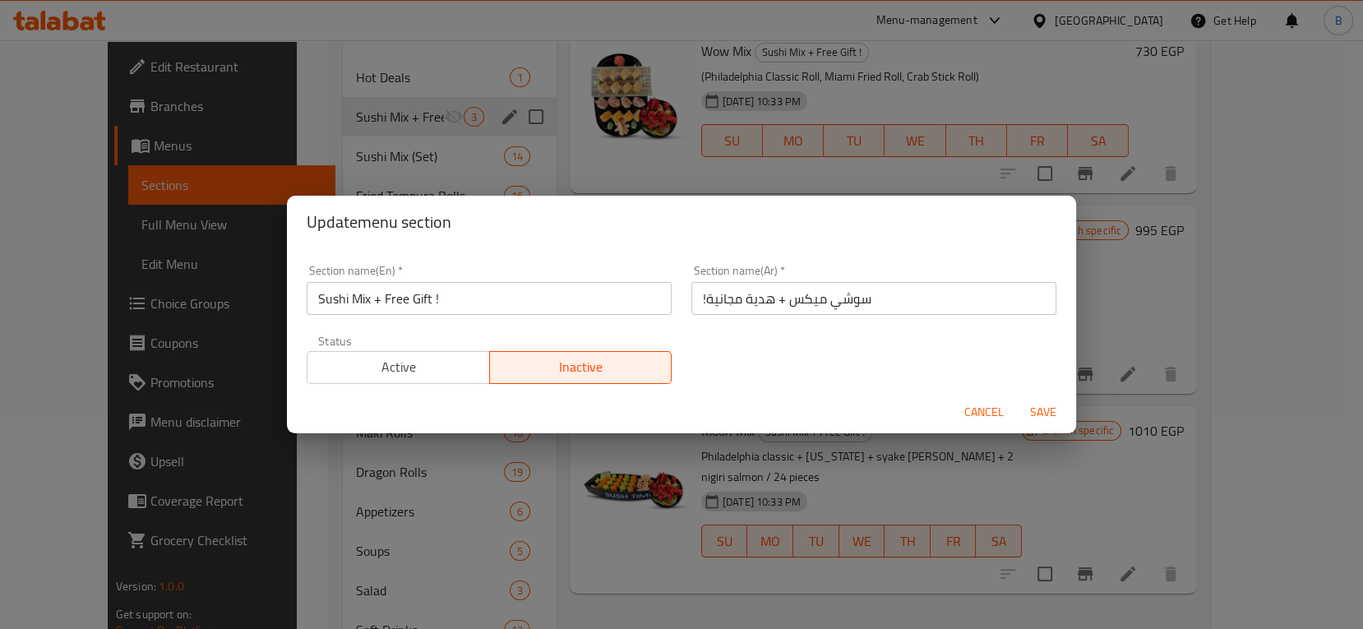
click at [433, 373] on span "Active" at bounding box center [398, 367] width 169 height 24
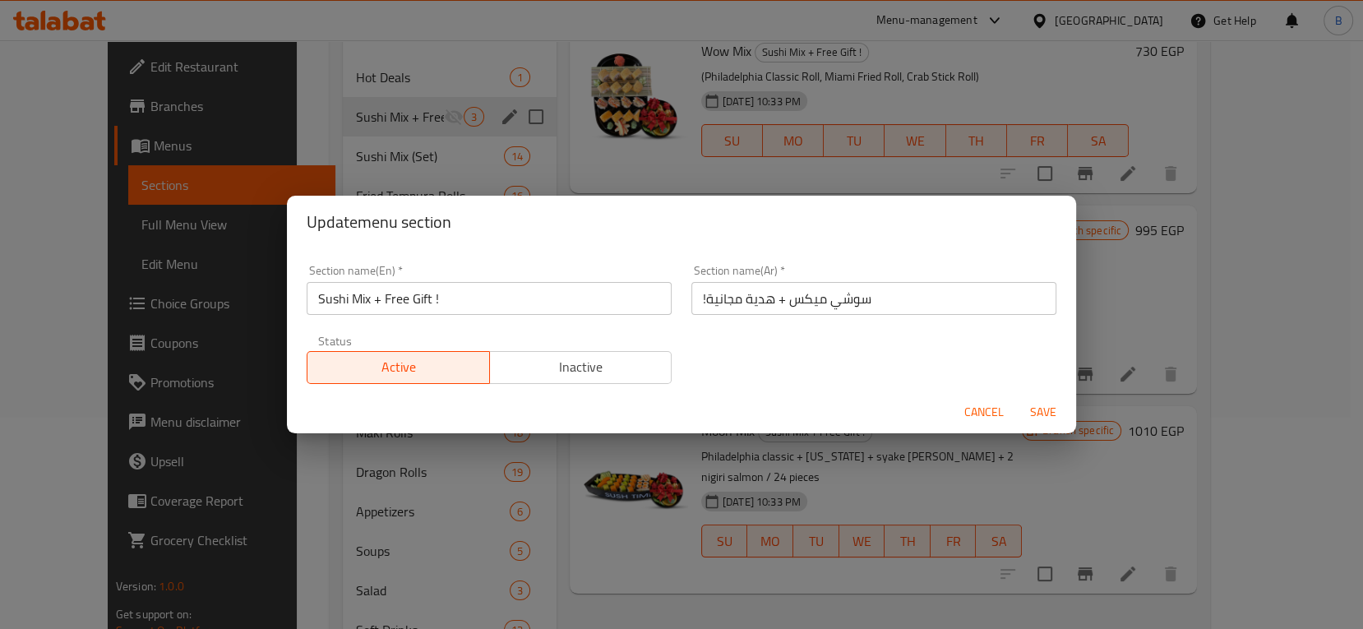
click at [1037, 415] on span "Save" at bounding box center [1043, 412] width 39 height 21
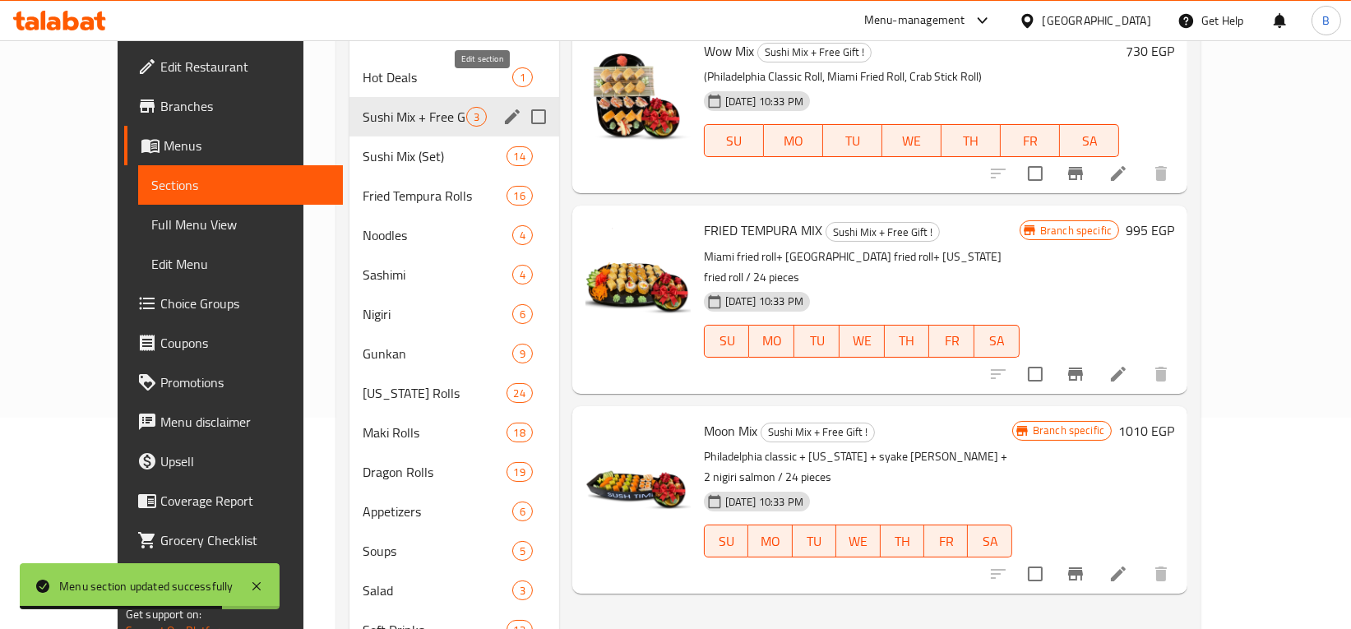
click at [505, 109] on icon "edit" at bounding box center [512, 116] width 15 height 15
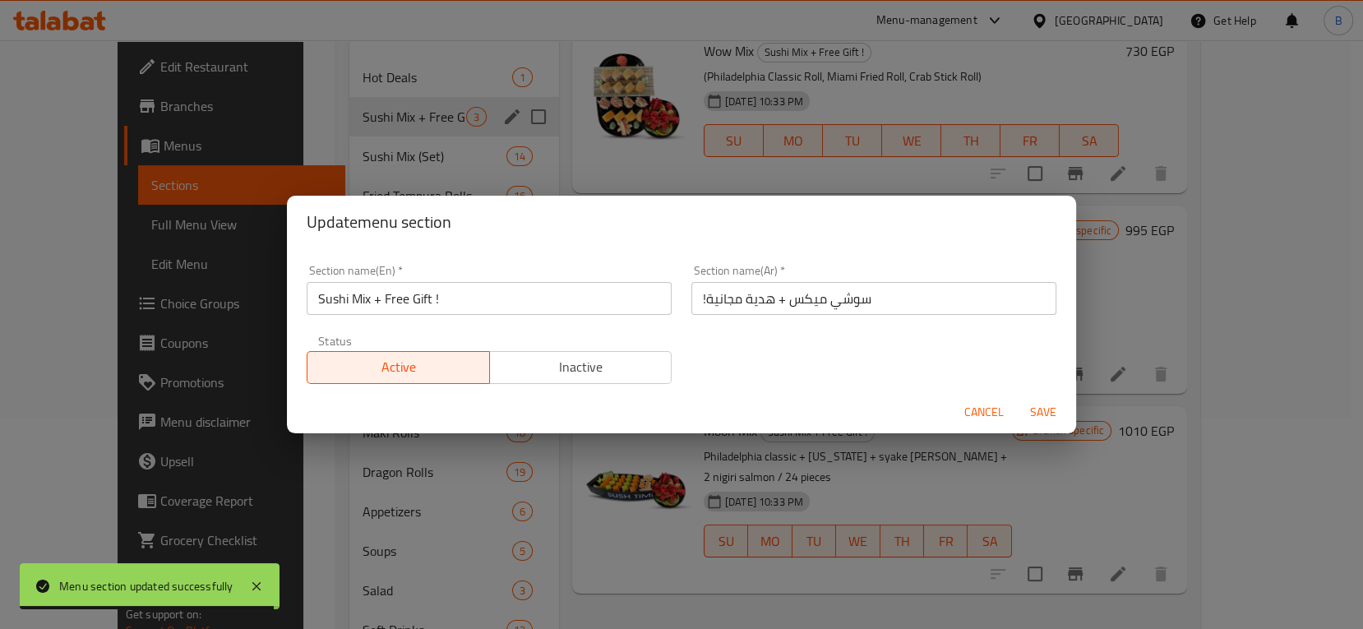
click at [430, 298] on input "Sushi Mix + Free Gift !" at bounding box center [489, 298] width 365 height 33
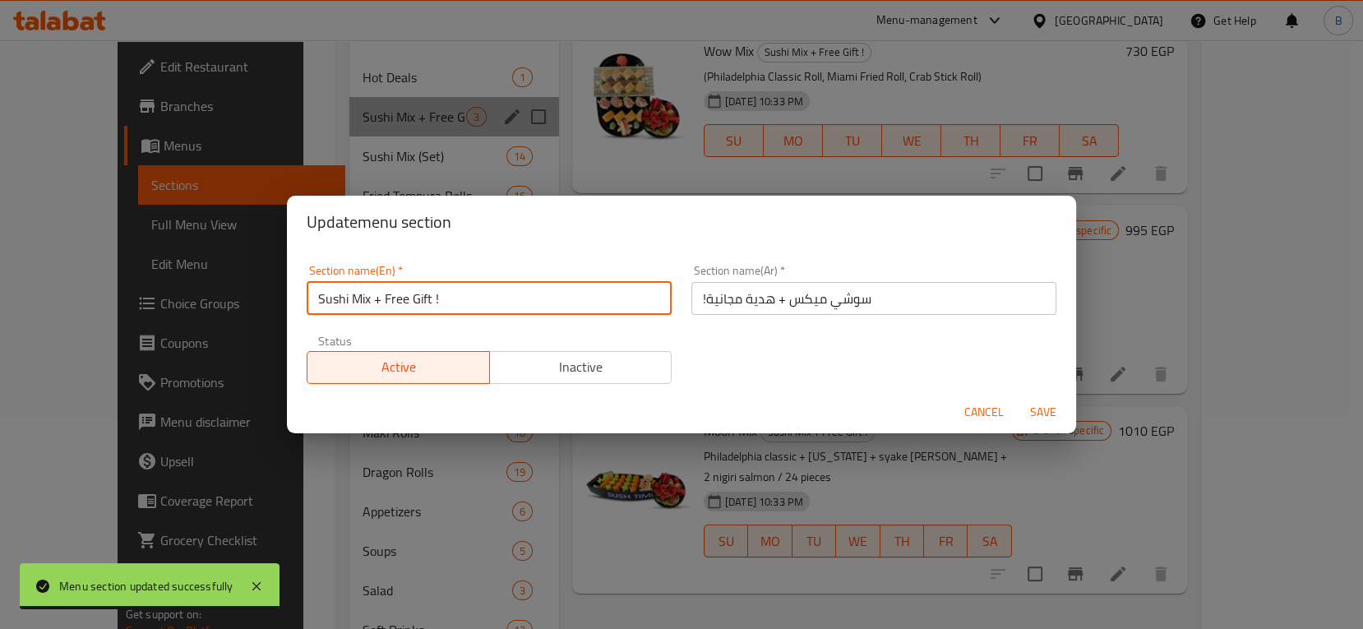
click at [430, 298] on input "Sushi Mix + Free Gift !" at bounding box center [489, 298] width 365 height 33
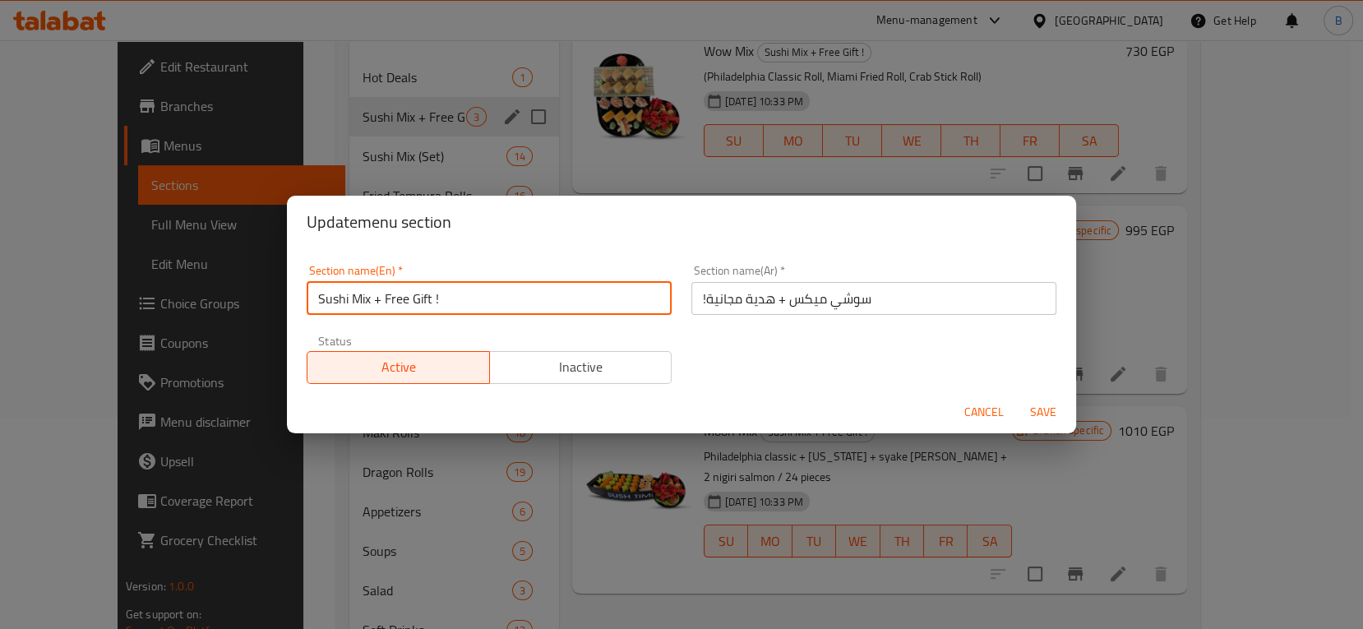
click at [425, 298] on input "Sushi Mix + Free Gift !" at bounding box center [489, 298] width 365 height 33
type input "Sushi Mix + Free Elza Fried Roll !"
click at [724, 299] on input "!سوشي ميكس + هدية مجانية" at bounding box center [874, 298] width 365 height 33
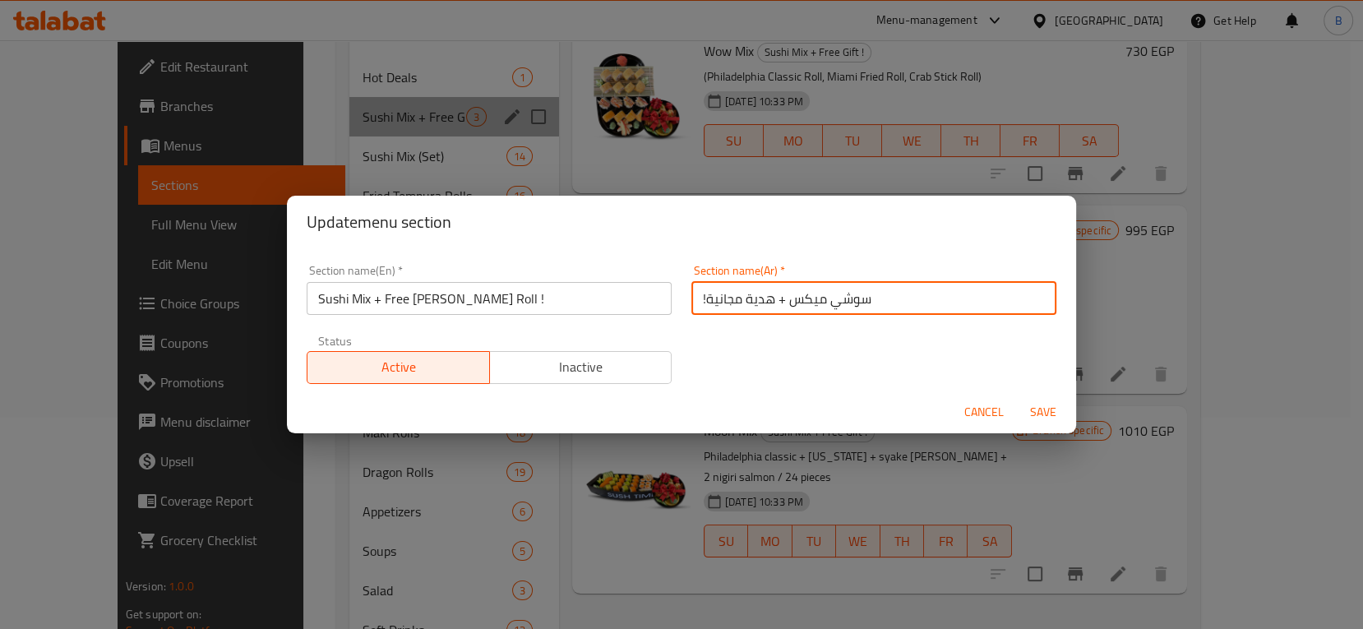
click at [724, 299] on input "!سوشي ميكس + هدية مجانية" at bounding box center [874, 298] width 365 height 33
type input "!سوشي ميكس + هدية"
click at [729, 298] on input "!سوشي ميكس + هدية" at bounding box center [874, 298] width 365 height 33
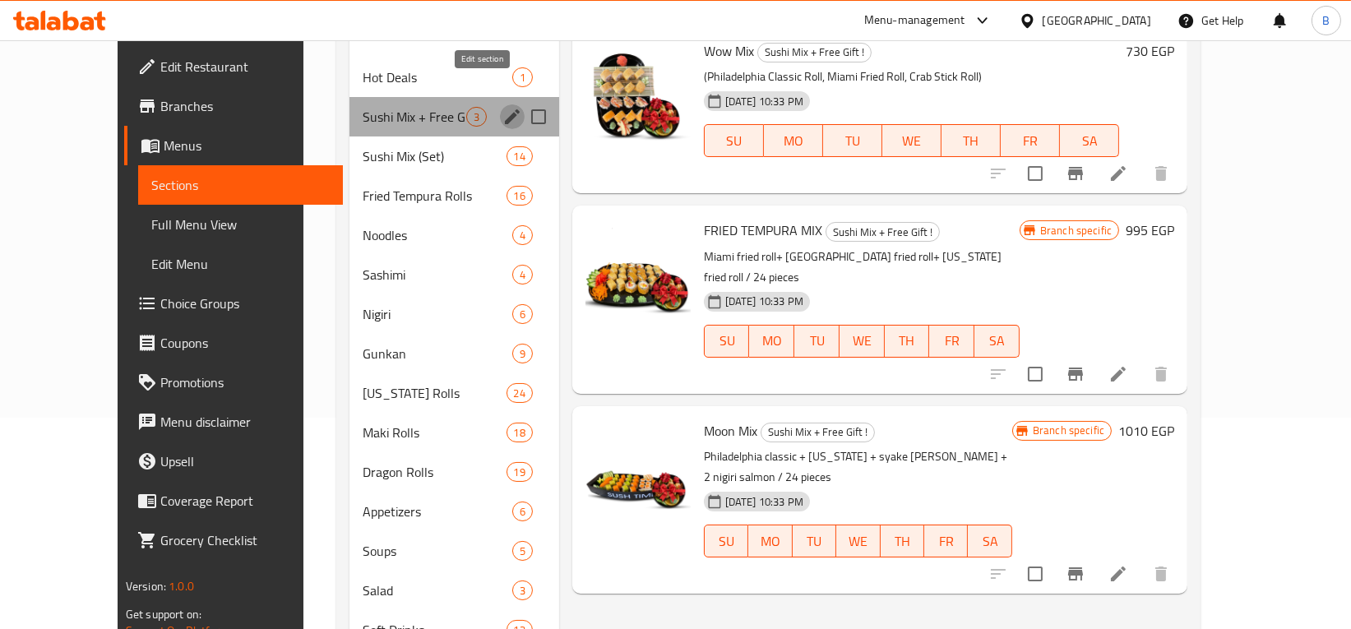
click at [502, 107] on icon "edit" at bounding box center [512, 117] width 20 height 20
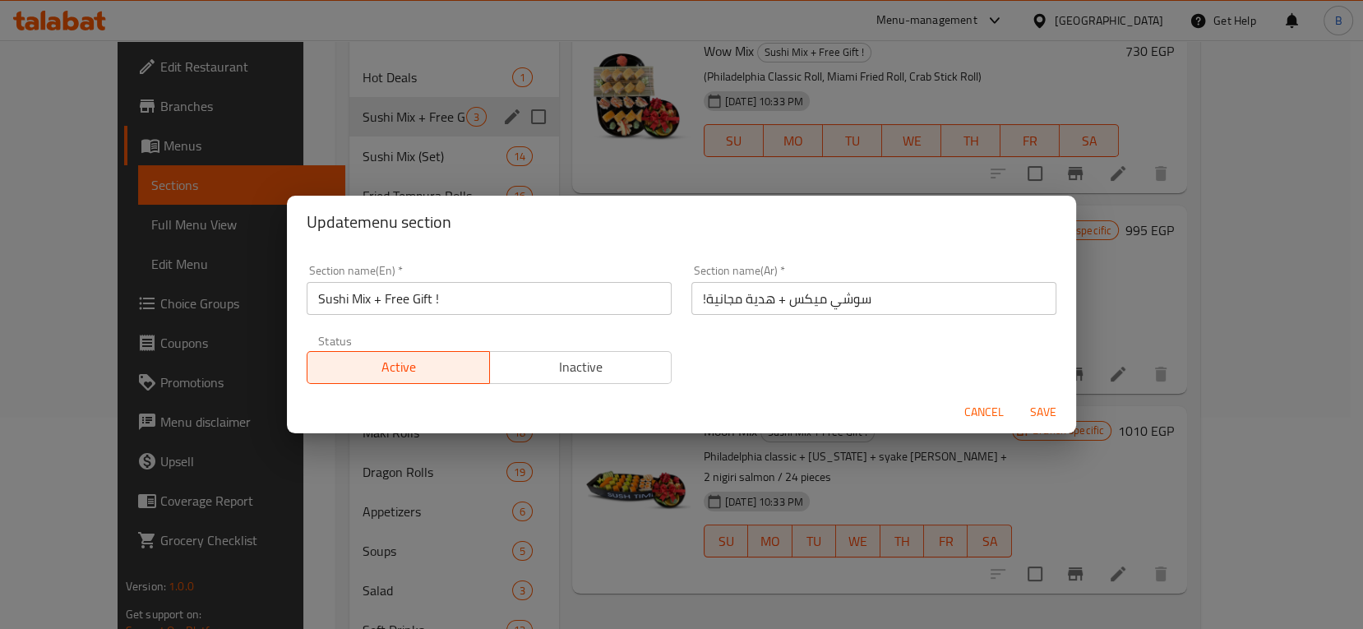
click at [1034, 465] on div "Update menu section Section name(En)   * Sushi Mix + Free Gift ! Section name(E…" at bounding box center [681, 314] width 1363 height 629
click at [996, 414] on span "Cancel" at bounding box center [984, 412] width 39 height 21
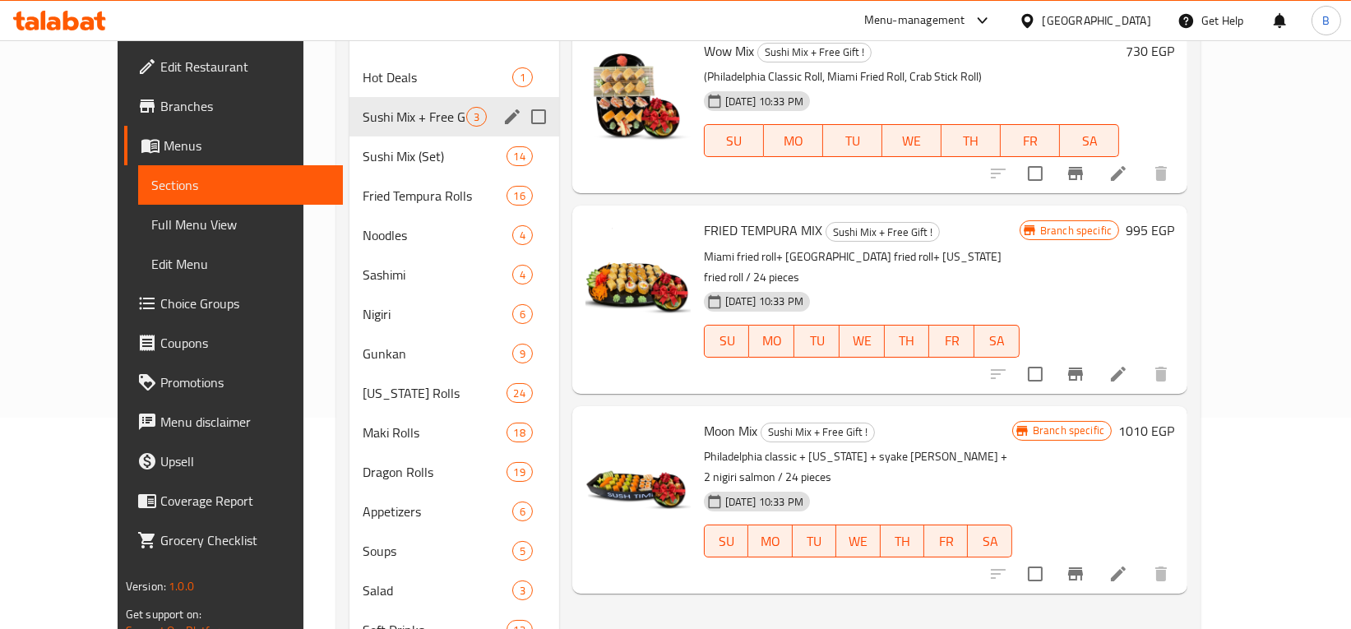
scroll to position [0, 0]
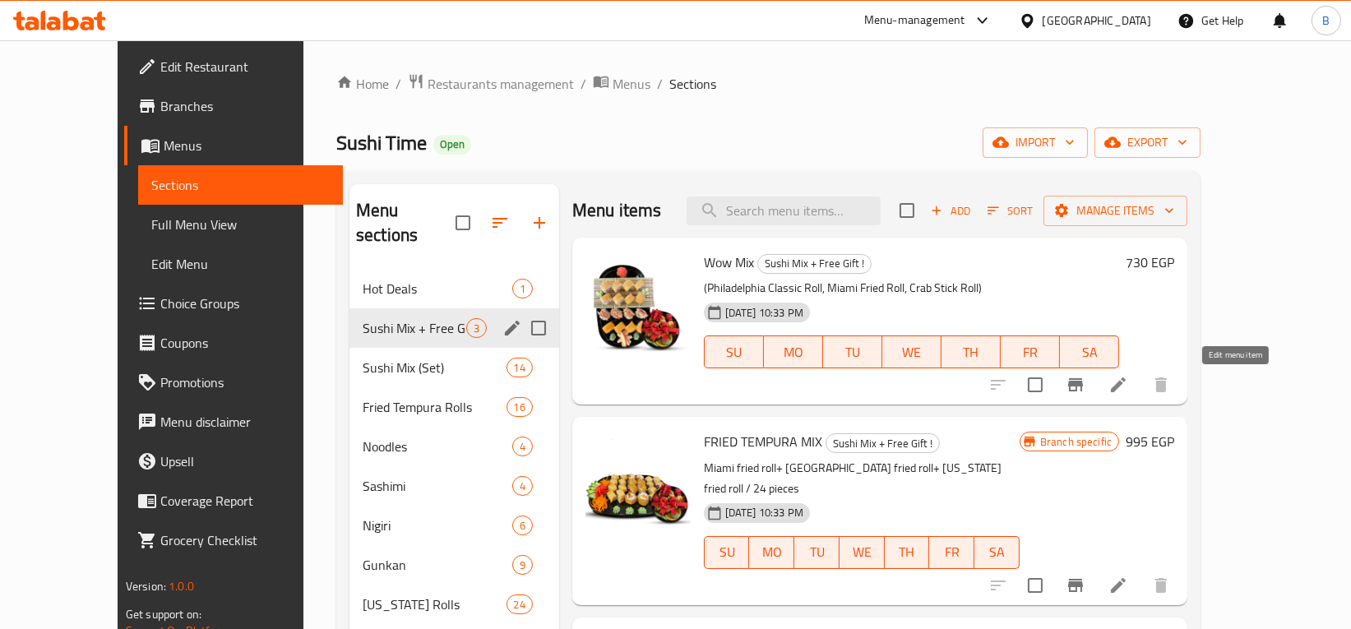
click at [1126, 385] on icon at bounding box center [1118, 384] width 15 height 15
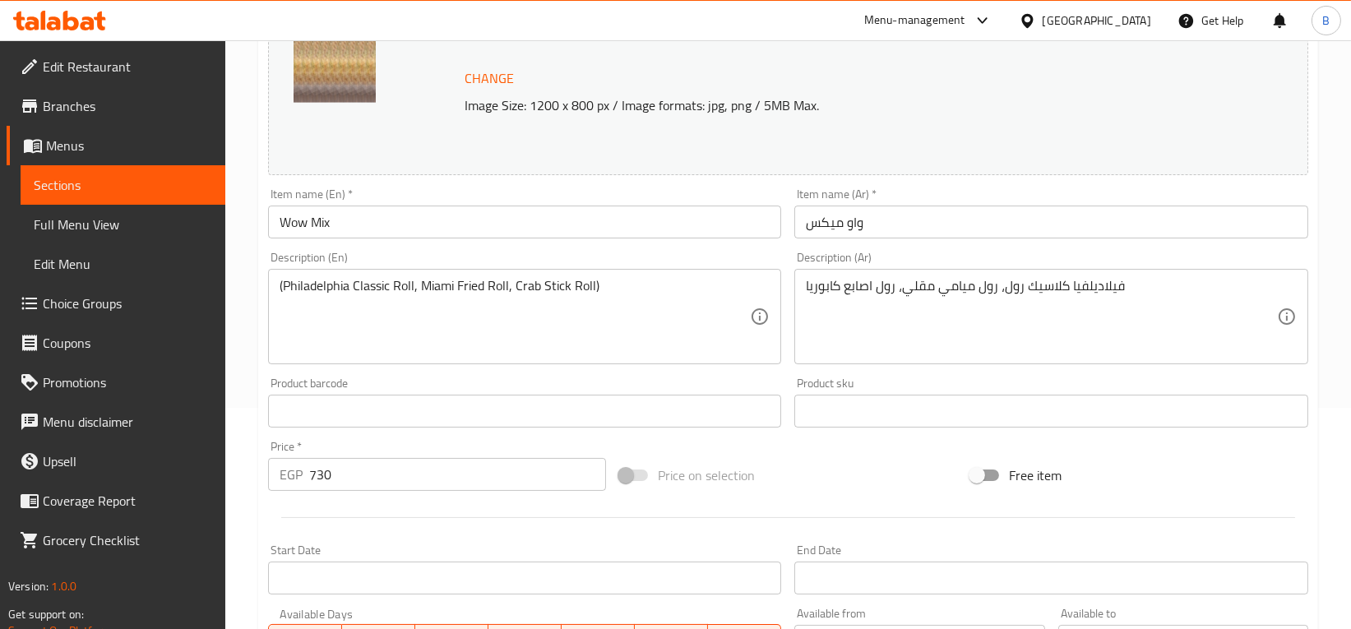
scroll to position [217, 0]
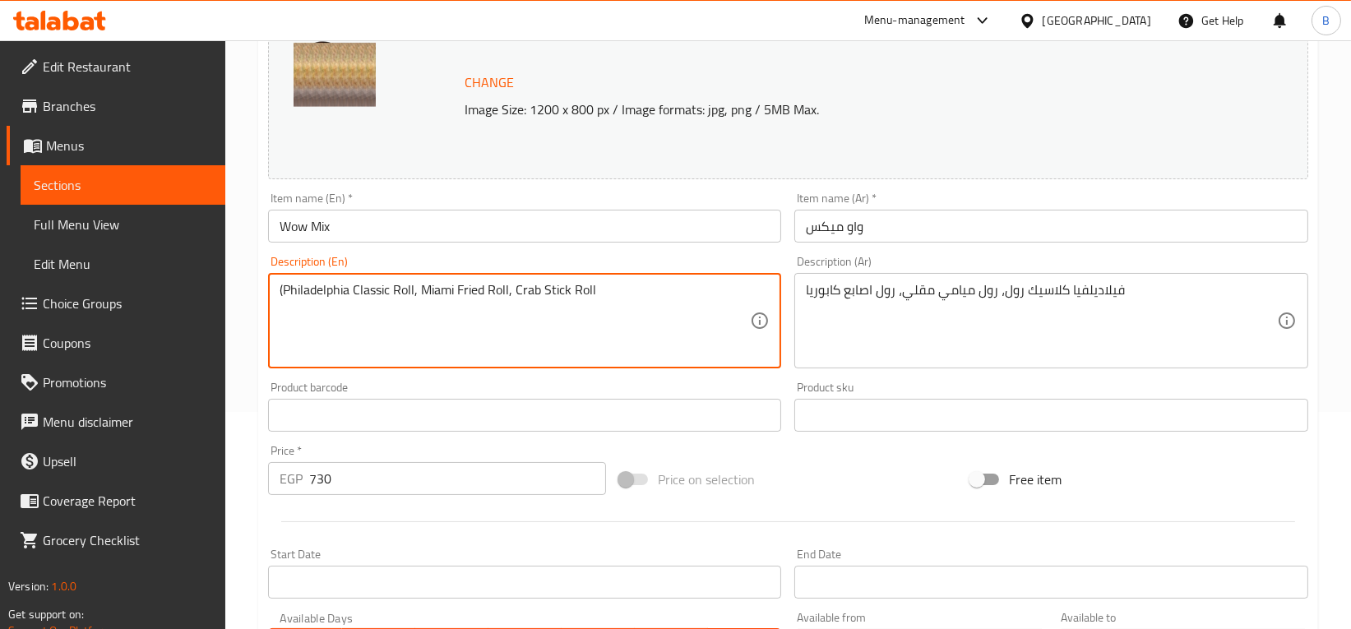
click at [284, 287] on textarea "(Philadelphia Classic Roll, Miami Fried Roll, Crab Stick Roll" at bounding box center [515, 321] width 471 height 78
click at [665, 296] on textarea "Philadelphia Classic Roll, Miami Fried Roll, Crab Stick Roll" at bounding box center [515, 321] width 471 height 78
type textarea "Philadelphia Classic Roll, Miami Fried Roll, Crab Stick Roll + Free [PERSON_NAM…"
click at [783, 384] on div "Product barcode Product barcode" at bounding box center [524, 406] width 527 height 63
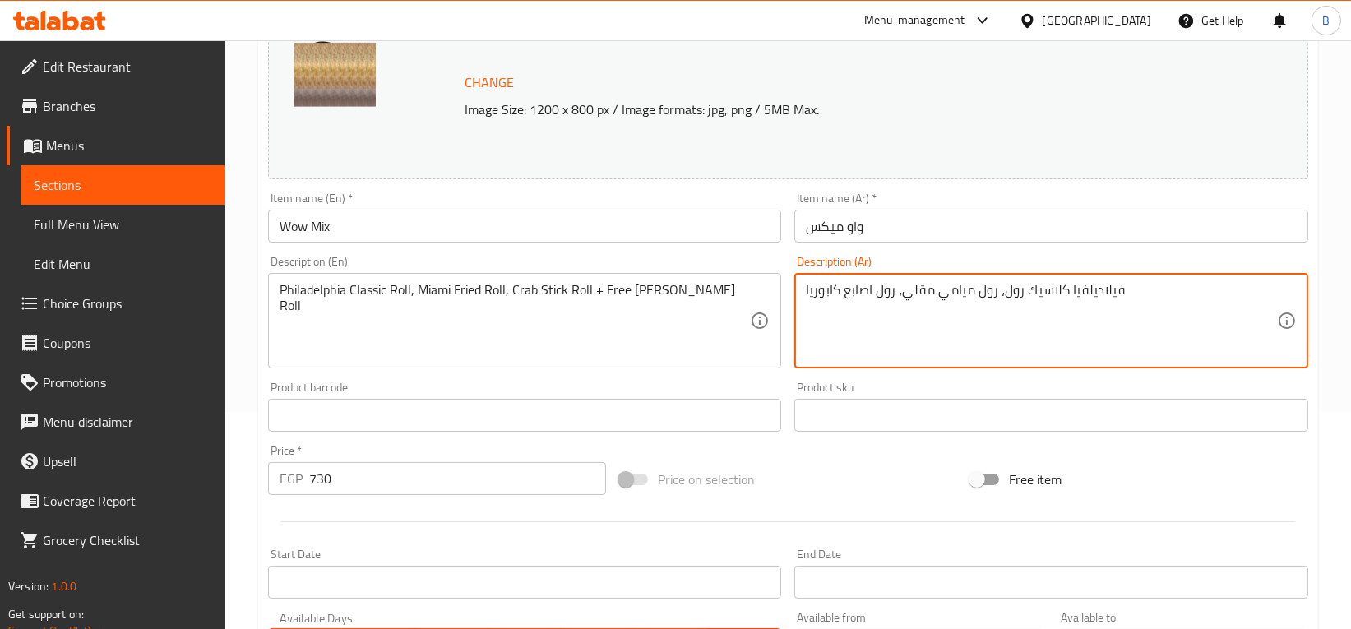
click at [1131, 290] on textarea "فيلاديلفيا كلاسيك رول، رول ميامي مقلي، رول اصابع كابوريا" at bounding box center [1041, 321] width 471 height 78
click at [826, 296] on textarea "فيلاديلفيا كلاسيك رول، رول ميامي مقلي، رول اصابع كابوريا مع رول الزا" at bounding box center [1041, 321] width 471 height 78
drag, startPoint x: 849, startPoint y: 297, endPoint x: 863, endPoint y: 298, distance: 14.0
click at [863, 298] on textarea "فيلاديلفيا كلاسيك رول، رول ميامي مقلي، رول اصابع كابوريا مع رول الزا" at bounding box center [1041, 321] width 471 height 78
click at [831, 297] on textarea "فيلاديلفيا كلاسيك رول، رول ميامي مقلي، رول اصابع كابوريا + رول الزا" at bounding box center [1041, 321] width 471 height 78
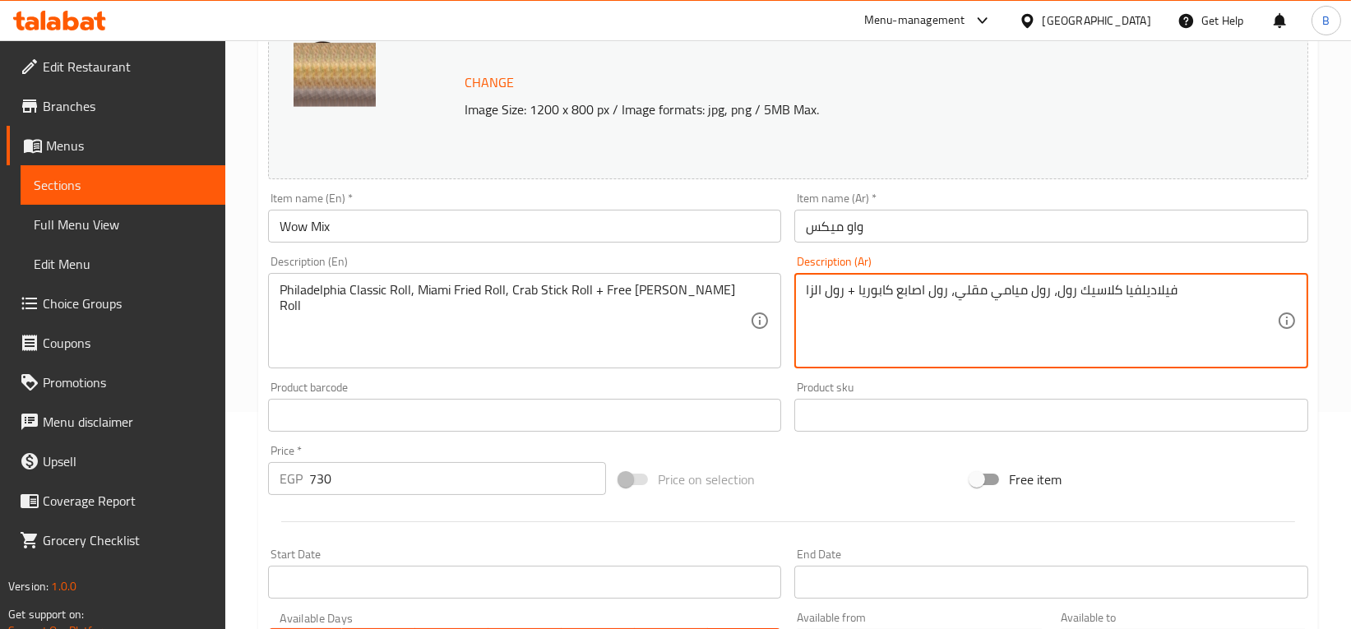
drag, startPoint x: 848, startPoint y: 290, endPoint x: 809, endPoint y: 289, distance: 38.7
click at [809, 289] on textarea "فيلاديلفيا كلاسيك رول، رول ميامي مقلي، رول اصابع كابوريا + رول الزا" at bounding box center [1041, 321] width 471 height 78
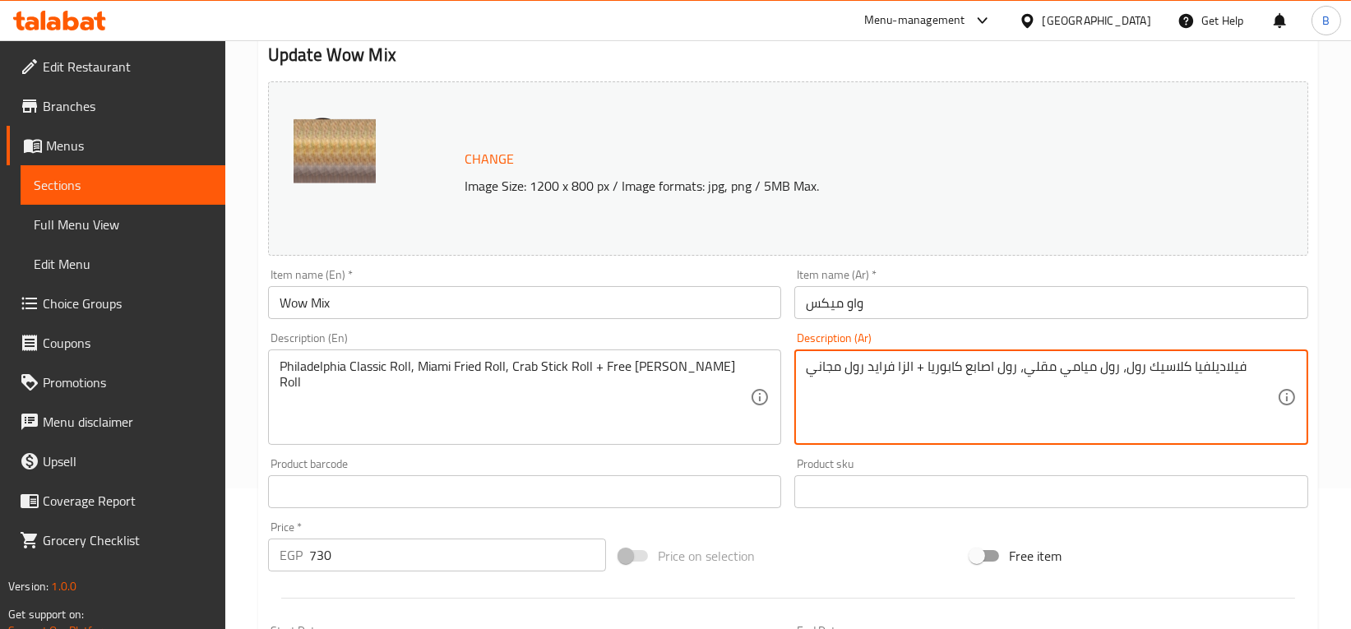
scroll to position [139, 0]
drag, startPoint x: 924, startPoint y: 368, endPoint x: 809, endPoint y: 369, distance: 115.1
click at [809, 369] on textarea "فيلاديلفيا كلاسيك رول، رول ميامي مقلي، رول اصابع كابوريا + الزا فرايد رول مجاني" at bounding box center [1041, 399] width 471 height 78
click at [854, 403] on textarea "فيلاديلفيا كلاسيك رول، رول ميامي مقلي، رول اصابع كابوريا + الزا فرايد رول مجاني" at bounding box center [1041, 399] width 471 height 78
click at [820, 379] on textarea "فيلاديلفيا كلاسيك رول، رول ميامي مقلي، رول اصابع كابوريا + الزا فرايد رول مجاني" at bounding box center [1041, 399] width 471 height 78
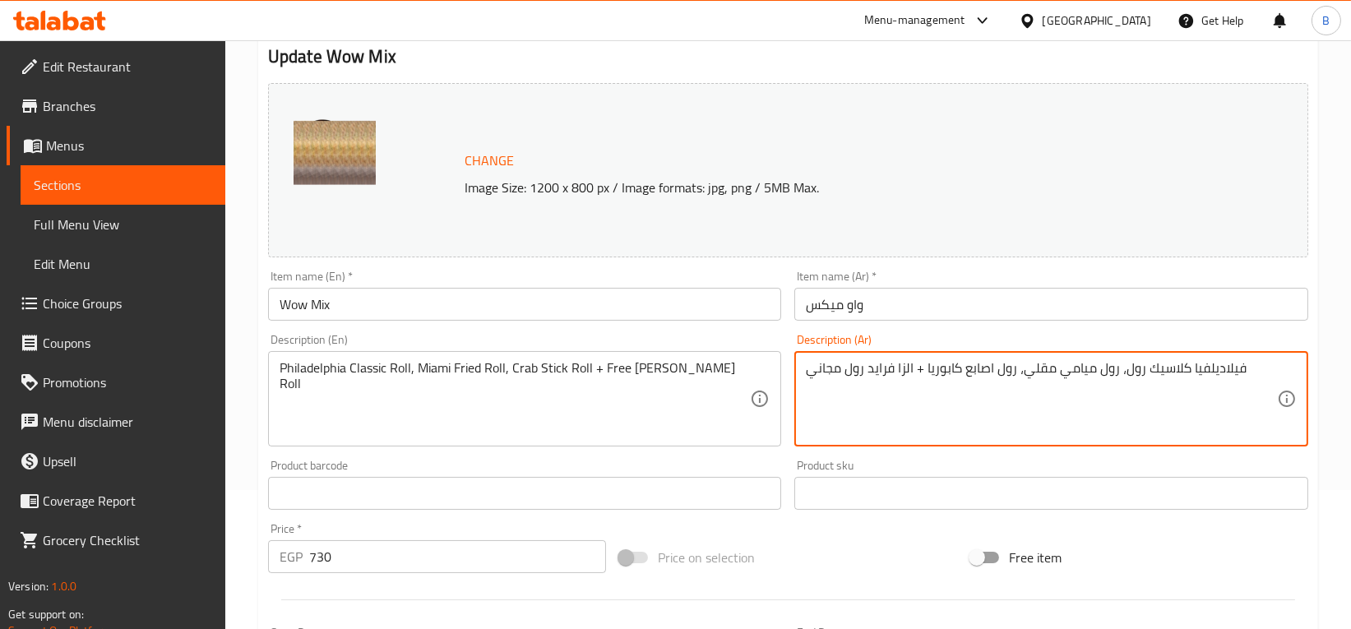
click at [852, 416] on textarea "فيلاديلفيا كلاسيك رول، رول ميامي مقلي، رول اصابع كابوريا + الزا فرايد رول مجاني" at bounding box center [1041, 399] width 471 height 78
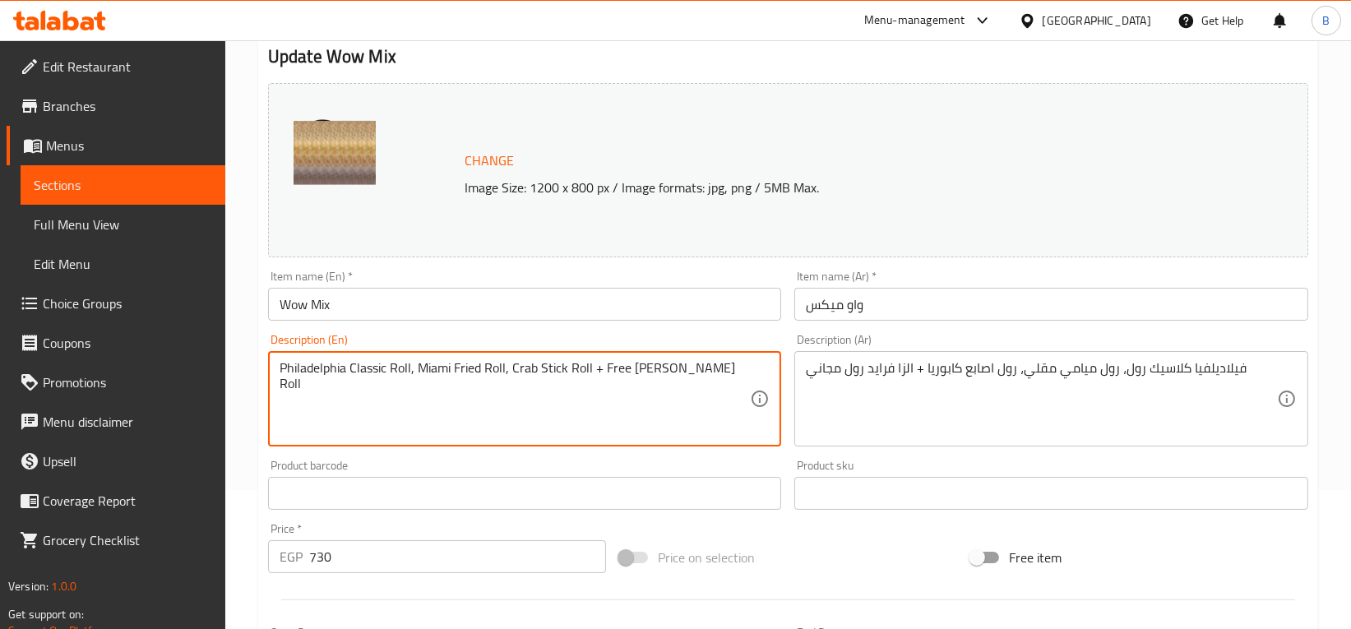
click at [804, 375] on div "فيلاديلفيا كلاسيك رول، رول ميامي مقلي، رول اصابع كابوريا + الزا فرايد رول مجاني…" at bounding box center [1051, 398] width 514 height 95
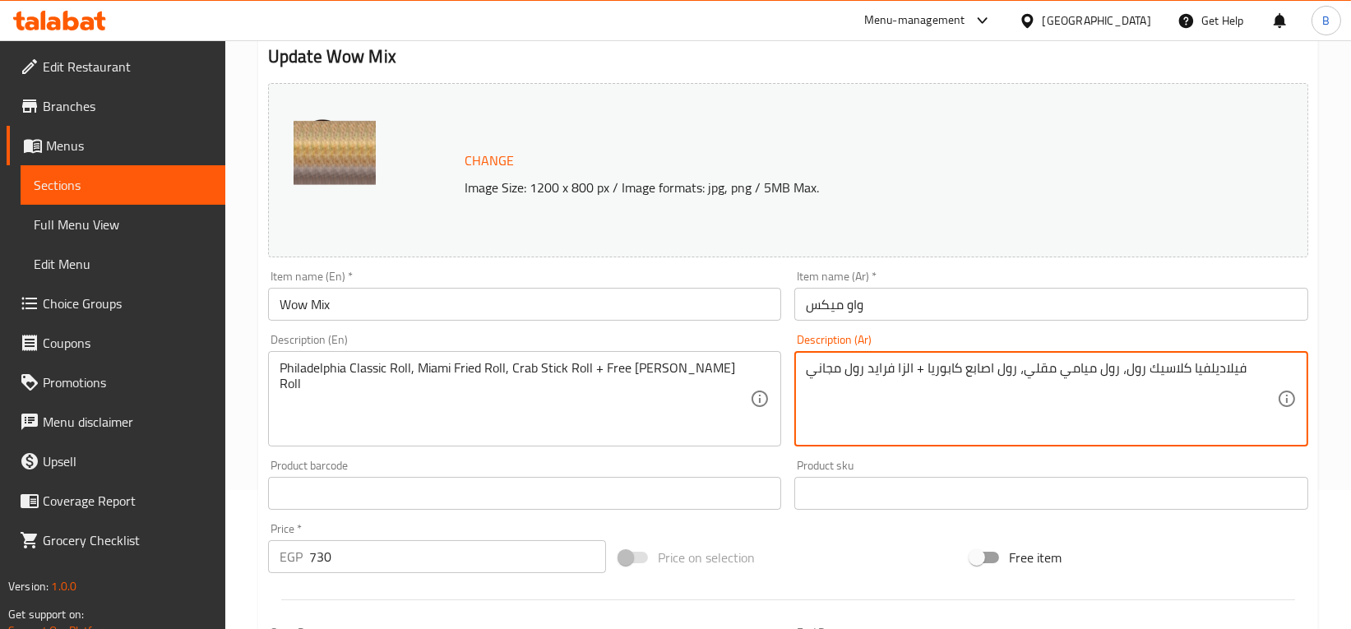
click at [811, 370] on textarea "فيلاديلفيا كلاسيك رول، رول ميامي مقلي، رول اصابع كابوريا + الزا فرايد رول مجاني" at bounding box center [1041, 399] width 471 height 78
drag, startPoint x: 932, startPoint y: 367, endPoint x: 814, endPoint y: 368, distance: 117.6
click at [814, 368] on textarea "!فيلاديلفيا كلاسيك رول، رول ميامي مقلي، رول اصابع كابوريا + الزا فرايد رول مجاني" at bounding box center [1041, 399] width 471 height 78
click at [711, 468] on div "Product barcode Product barcode" at bounding box center [525, 485] width 514 height 50
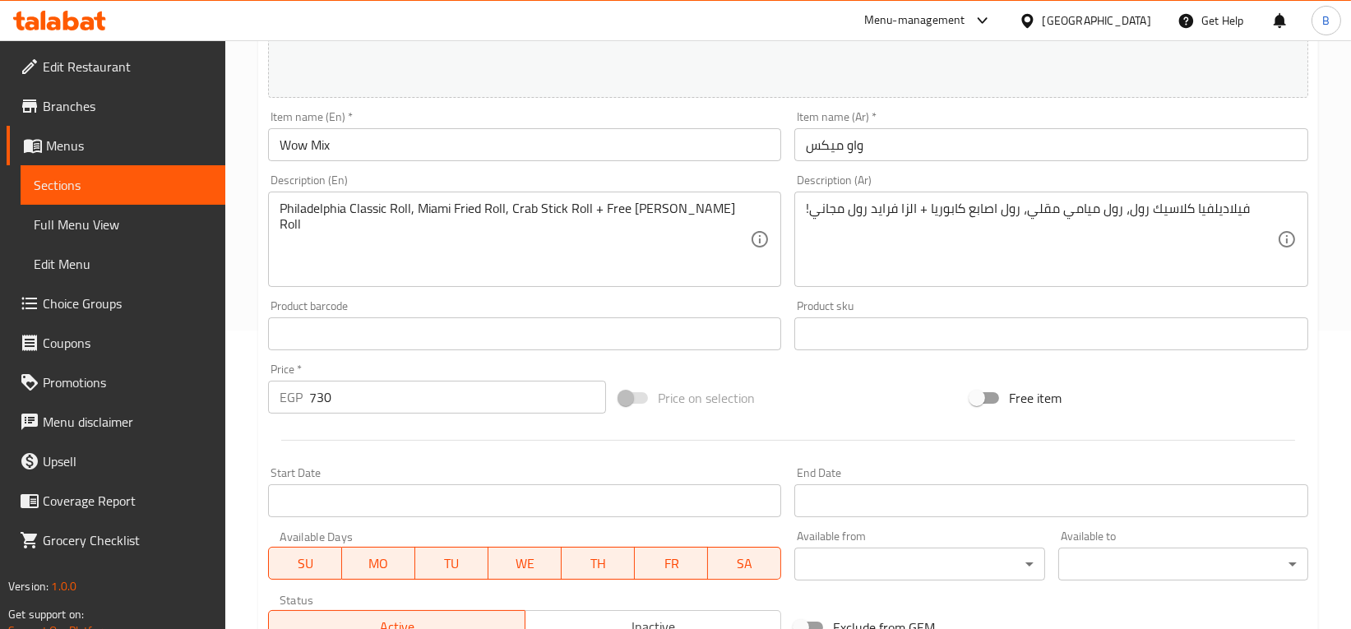
scroll to position [294, 0]
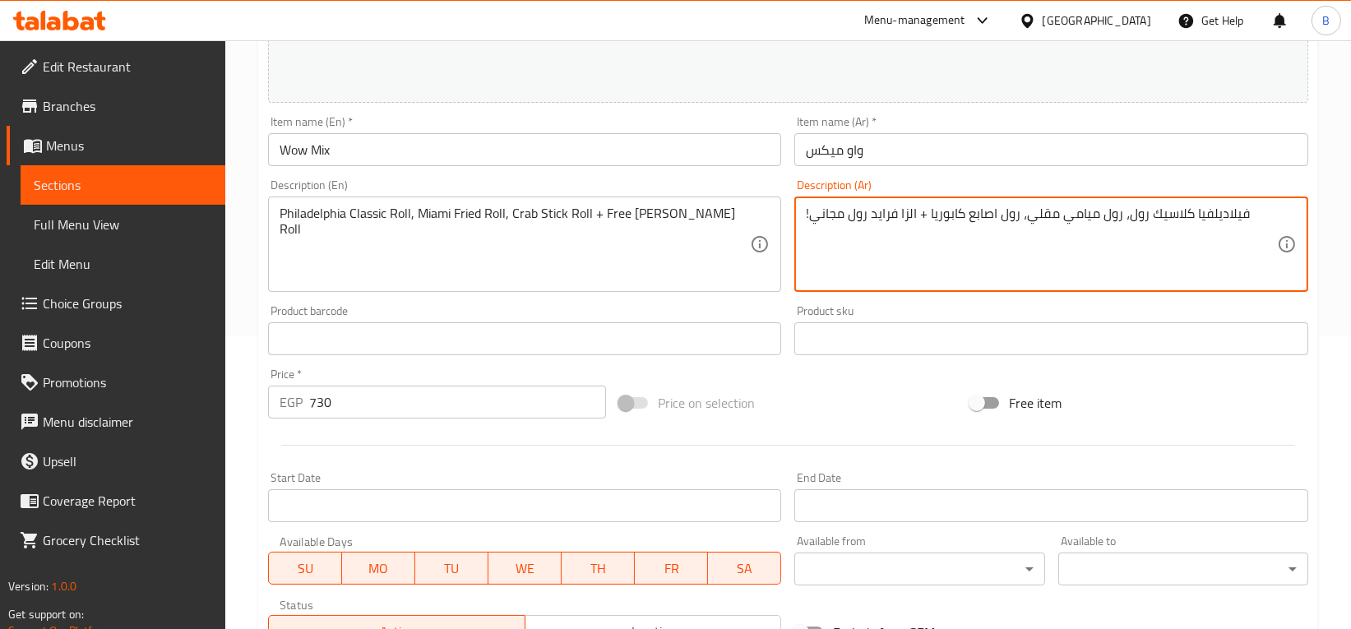
click at [810, 206] on textarea "!فيلاديلفيا كلاسيك رول، رول ميامي مقلي، رول اصابع كابوريا + الزا فرايد رول مجاني" at bounding box center [1041, 245] width 471 height 78
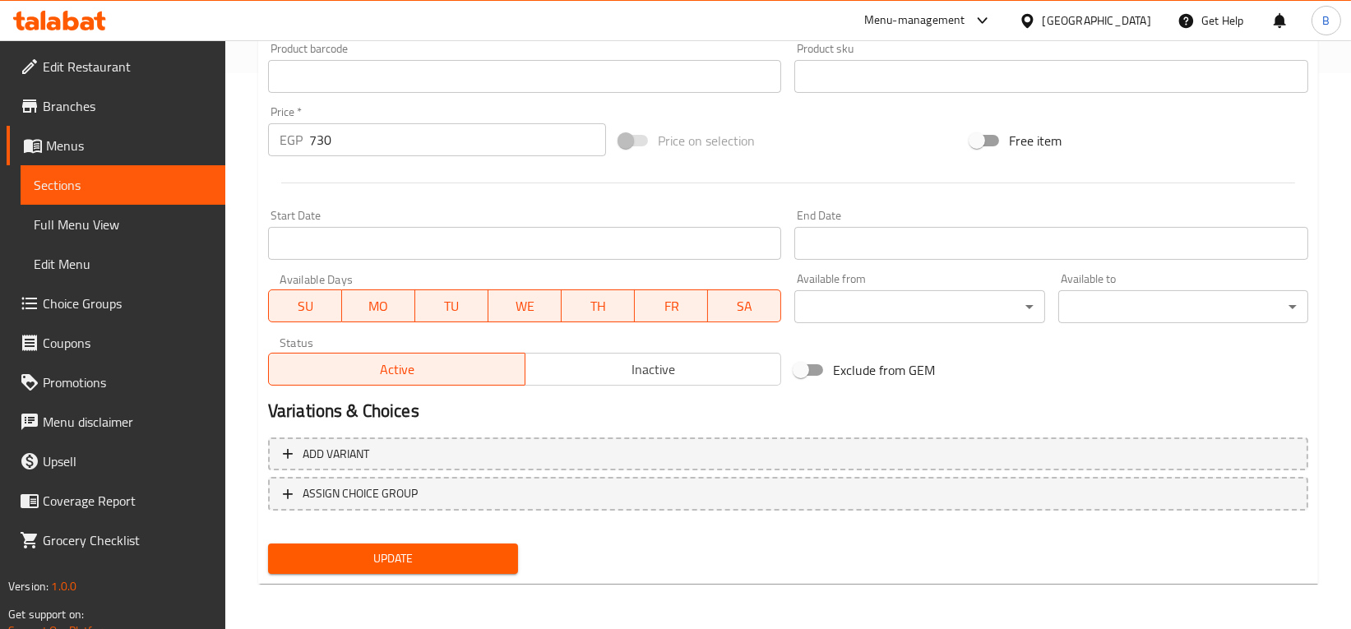
type textarea "فيلاديلفيا كلاسيك رول، رول ميامي مقلي، رول اصابع كابوريا + الزا فرايد رول مجاني"
click at [367, 552] on span "Update" at bounding box center [393, 558] width 224 height 21
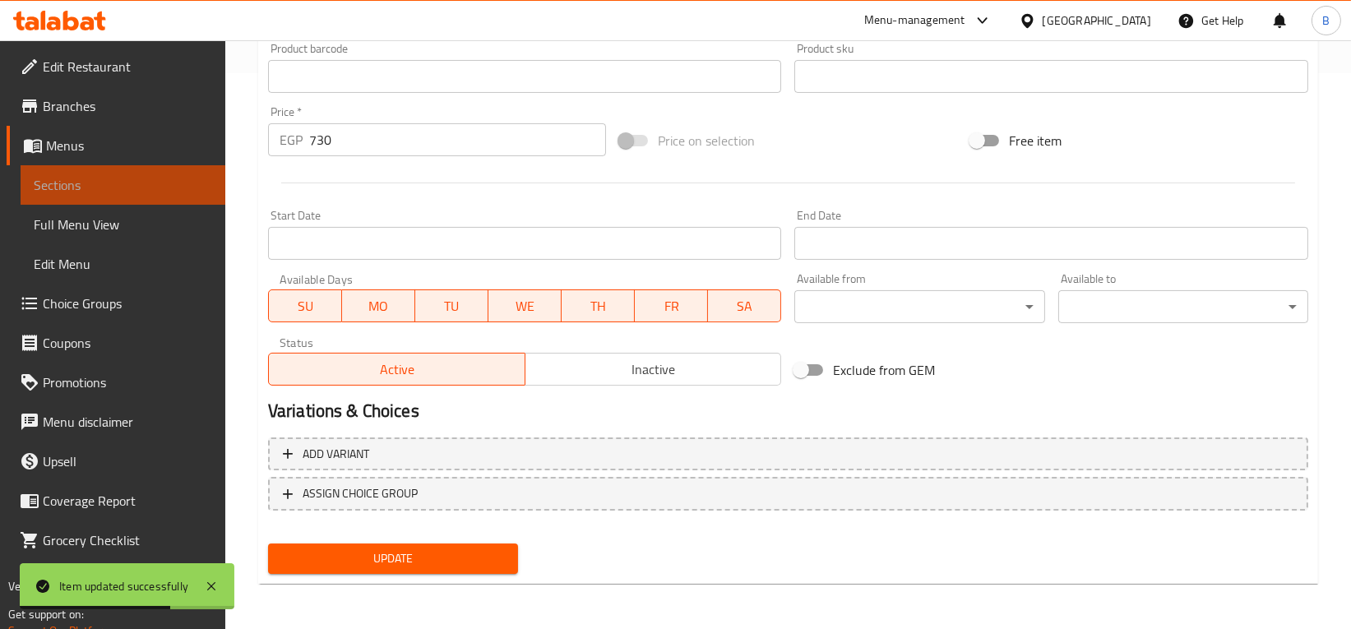
click at [150, 187] on span "Sections" at bounding box center [123, 185] width 178 height 20
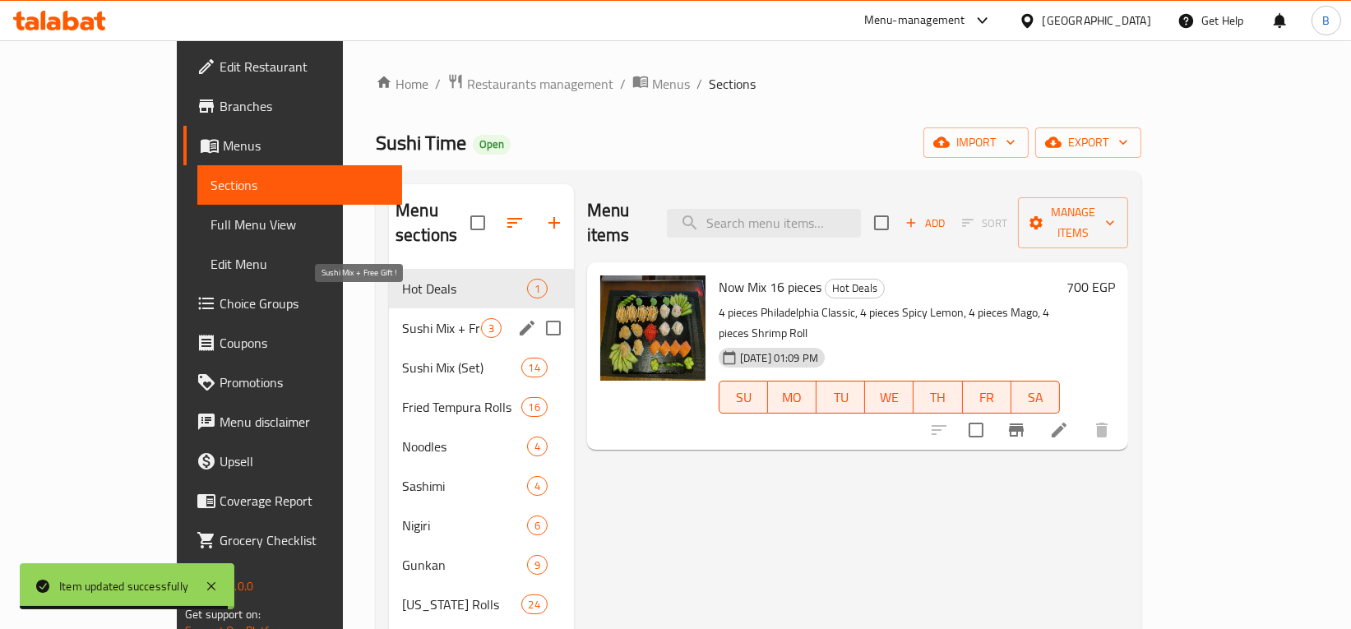
click at [402, 318] on span "Sushi Mix + Free Gift !" at bounding box center [441, 328] width 79 height 20
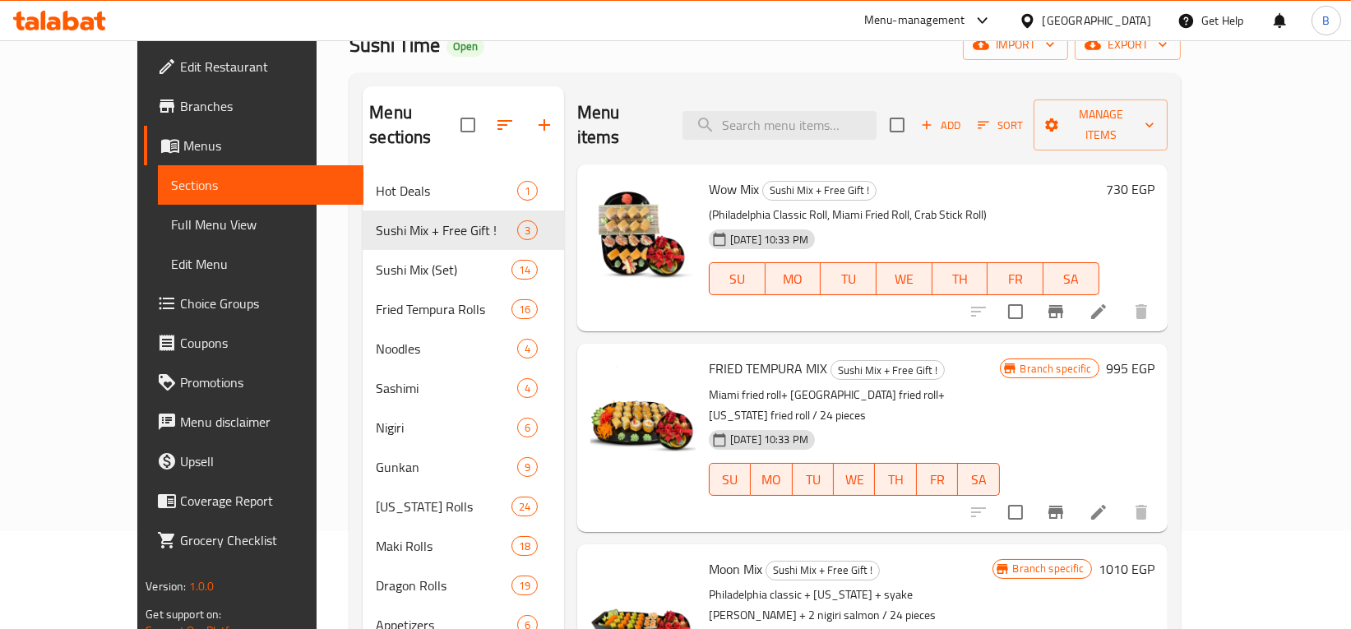
scroll to position [98, 0]
click at [1122, 297] on li at bounding box center [1099, 312] width 46 height 30
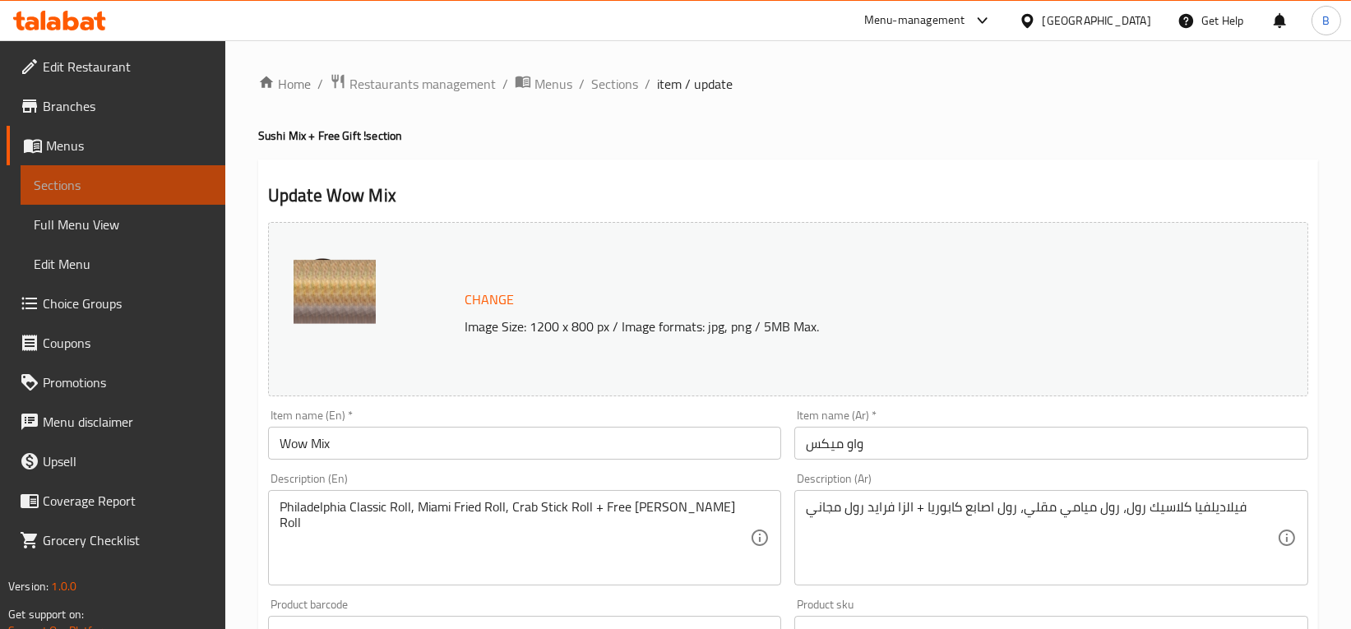
click at [95, 180] on span "Sections" at bounding box center [123, 185] width 178 height 20
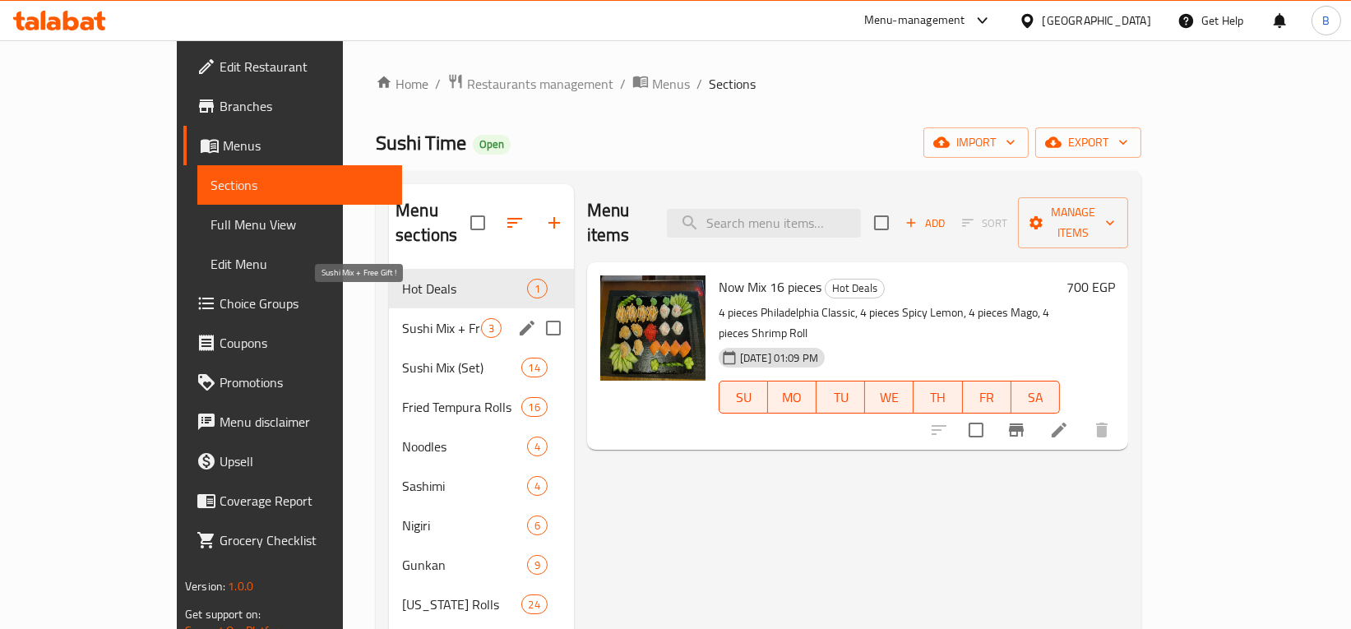
click at [402, 318] on span "Sushi Mix + Free Gift !" at bounding box center [441, 328] width 79 height 20
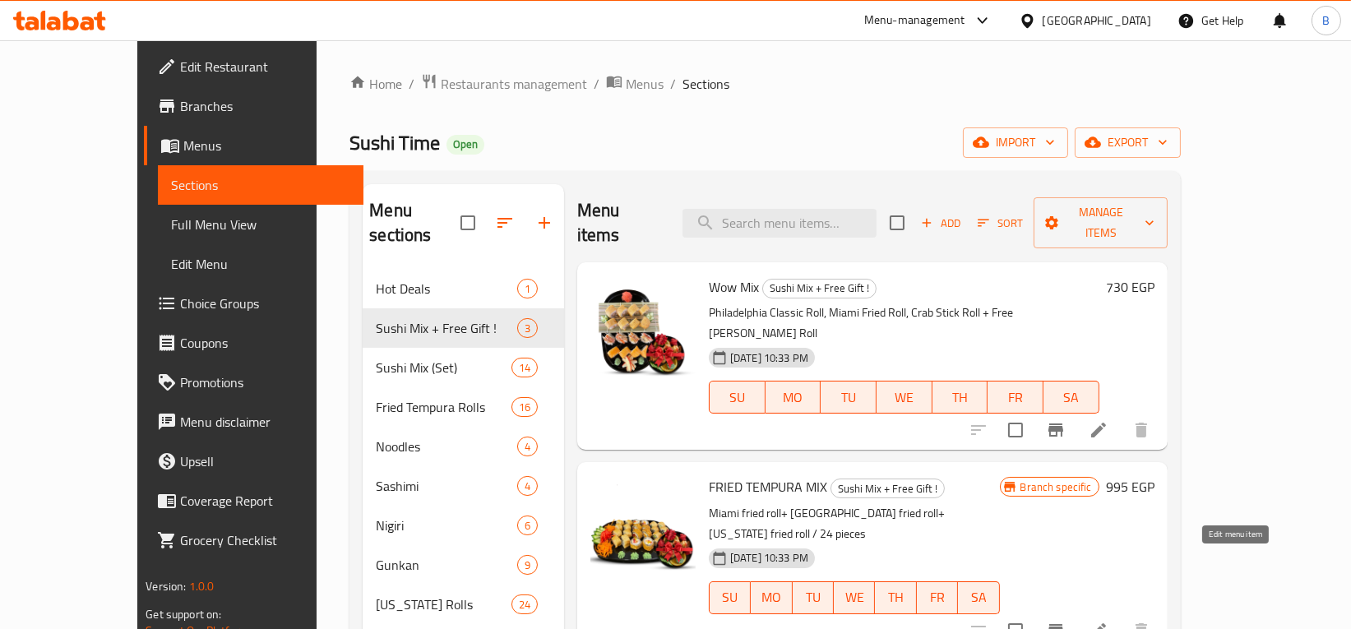
click at [1108, 621] on icon at bounding box center [1099, 631] width 20 height 20
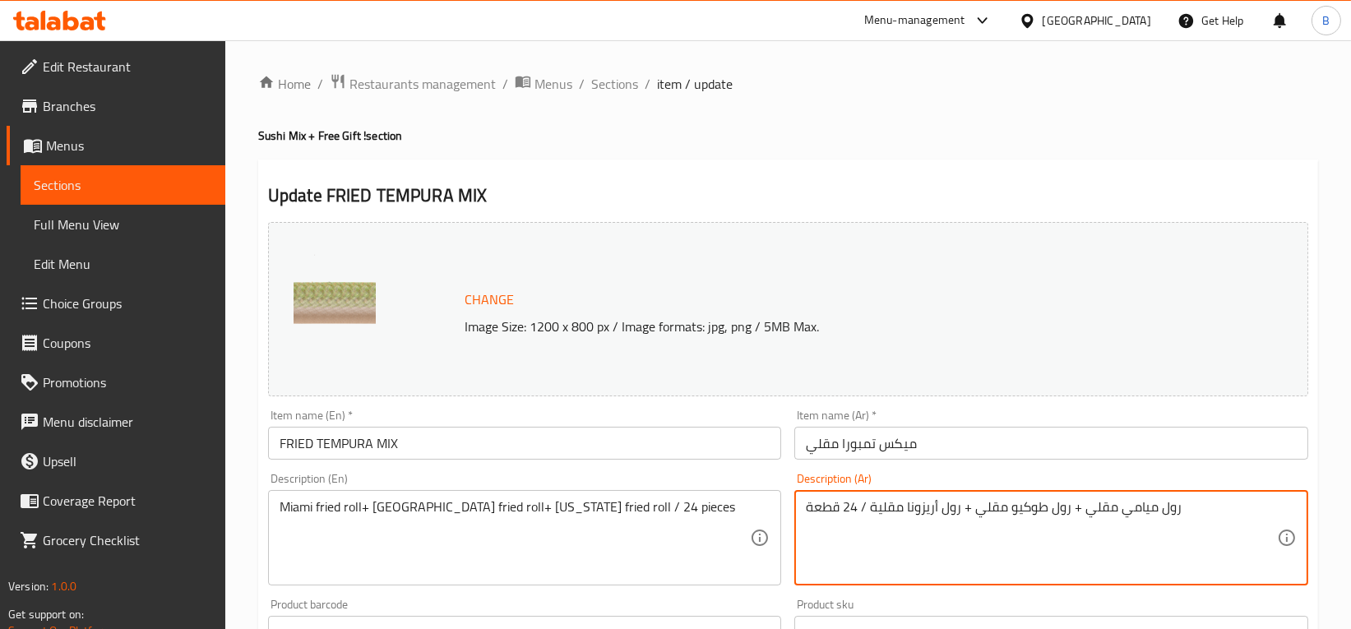
paste textarea "+ الزا فرايد رول مجاني"
type textarea "رول ميامي مقلي + رول طوكيو مقلي + رول أريزونا مقلية / 24 قطعة + الزا فرايد رول …"
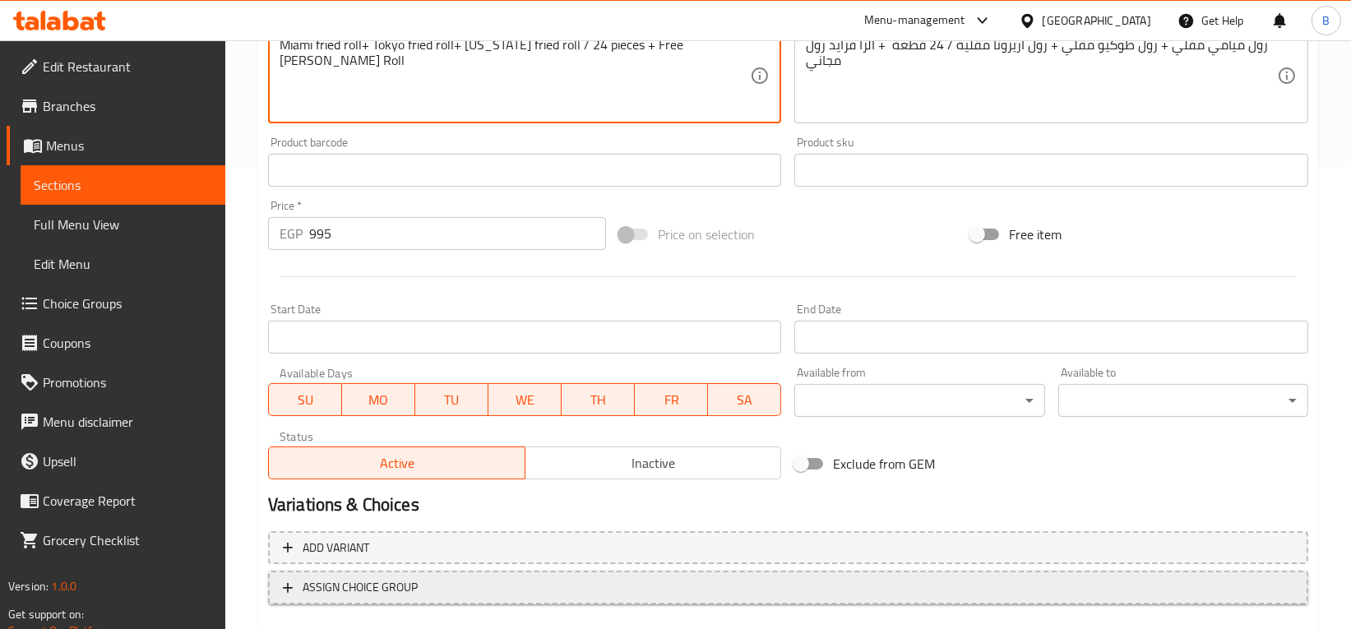
scroll to position [556, 0]
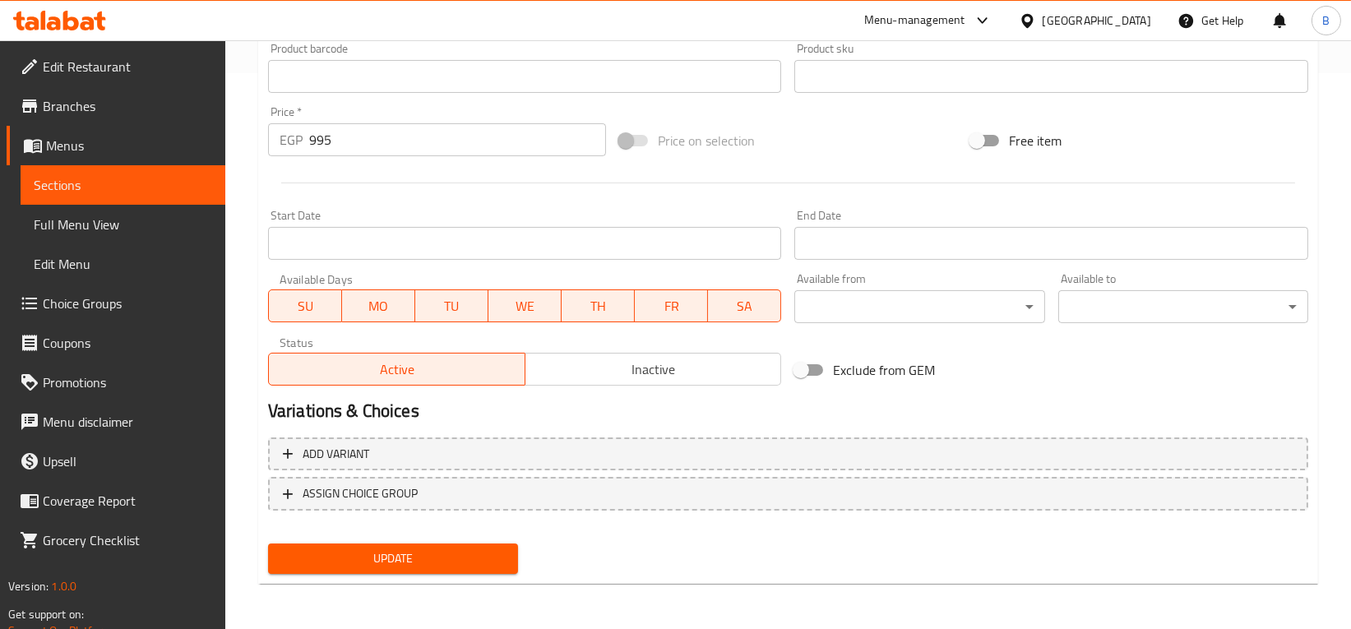
type textarea "Miami fried roll+ Tokyo fried roll+ [US_STATE] fried roll / 24 pieces + Free [P…"
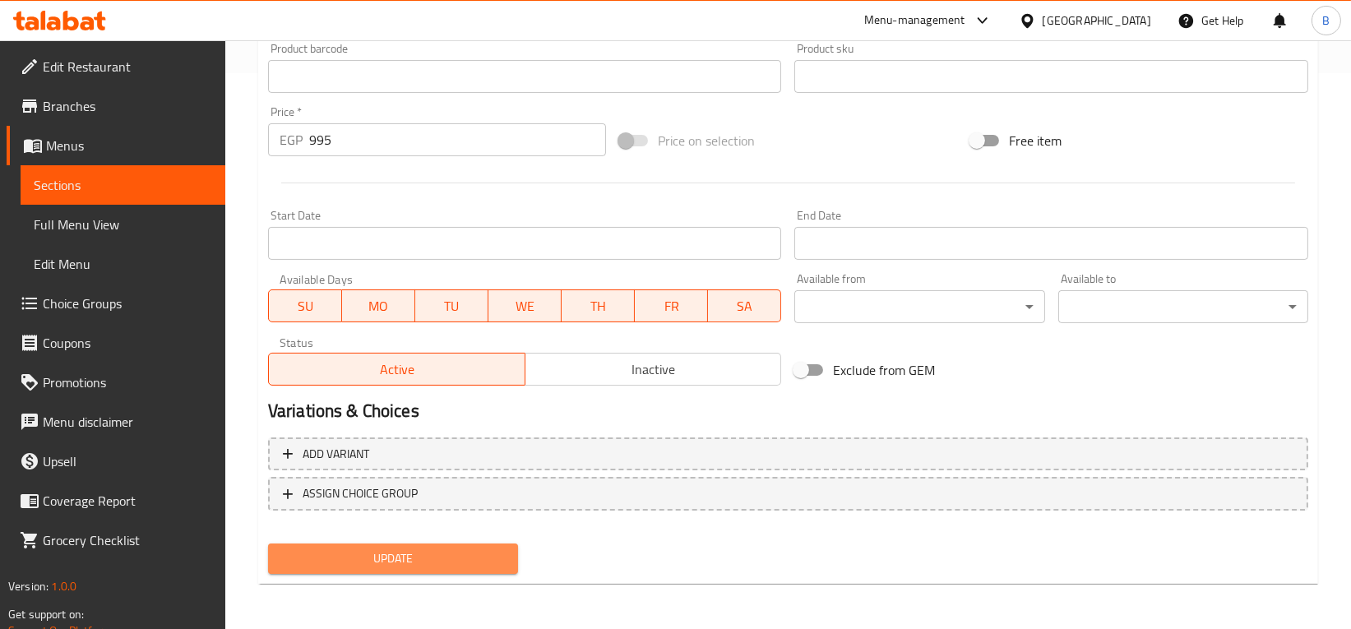
click at [359, 558] on span "Update" at bounding box center [393, 558] width 224 height 21
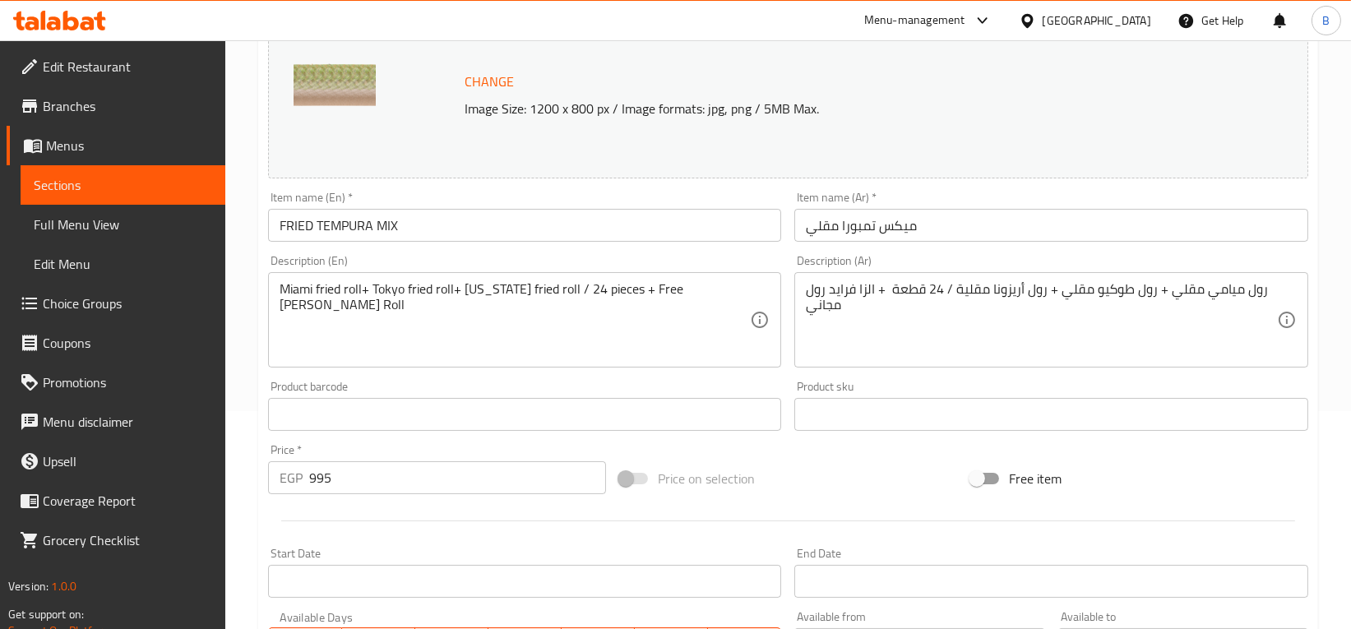
scroll to position [215, 0]
click at [99, 183] on span "Sections" at bounding box center [123, 185] width 178 height 20
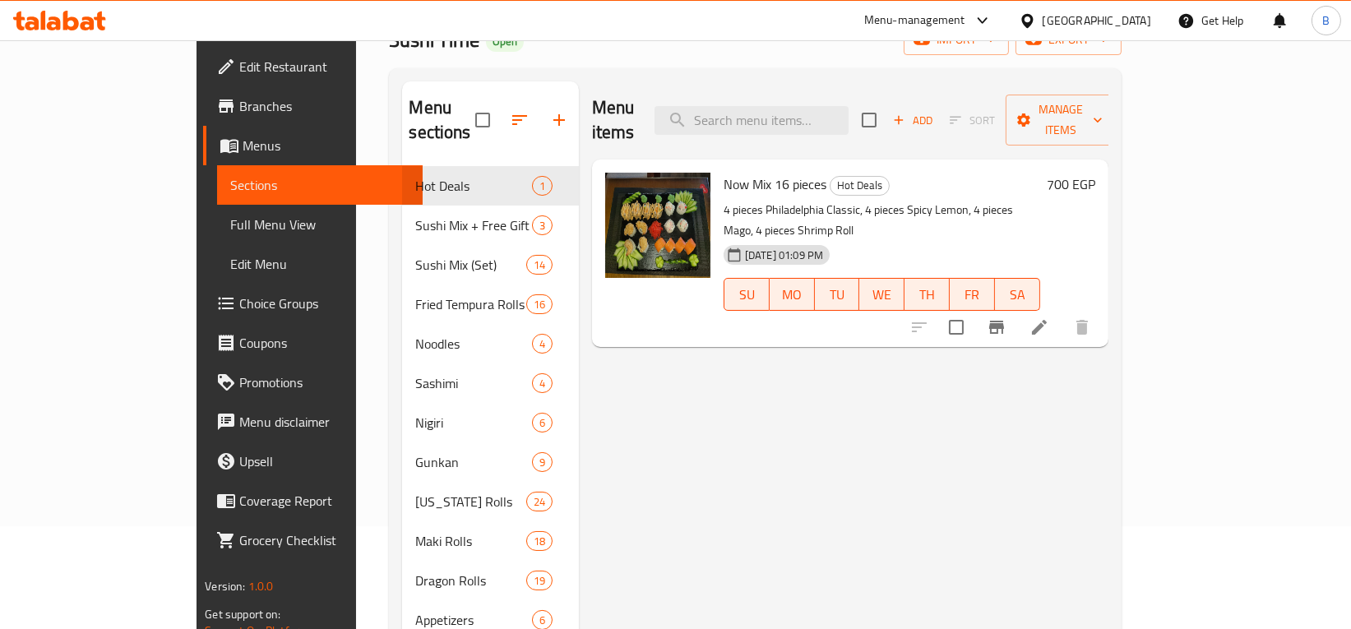
scroll to position [99, 0]
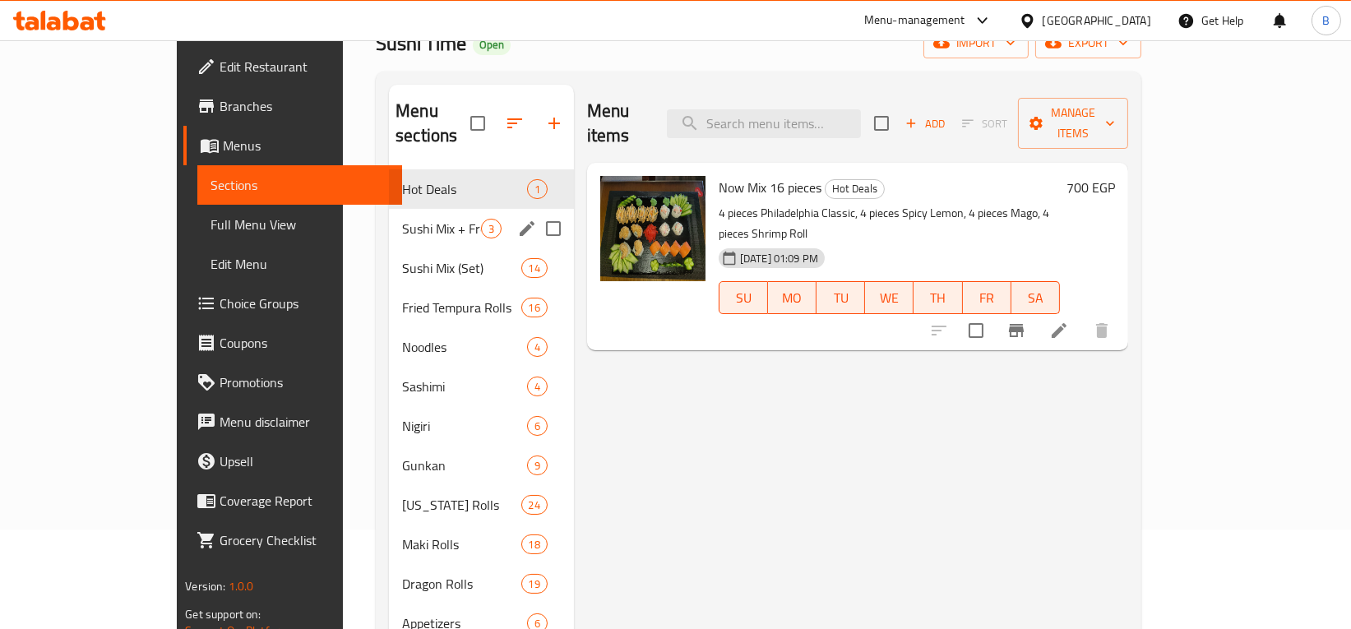
click at [402, 219] on span "Sushi Mix + Free Gift !" at bounding box center [441, 229] width 79 height 20
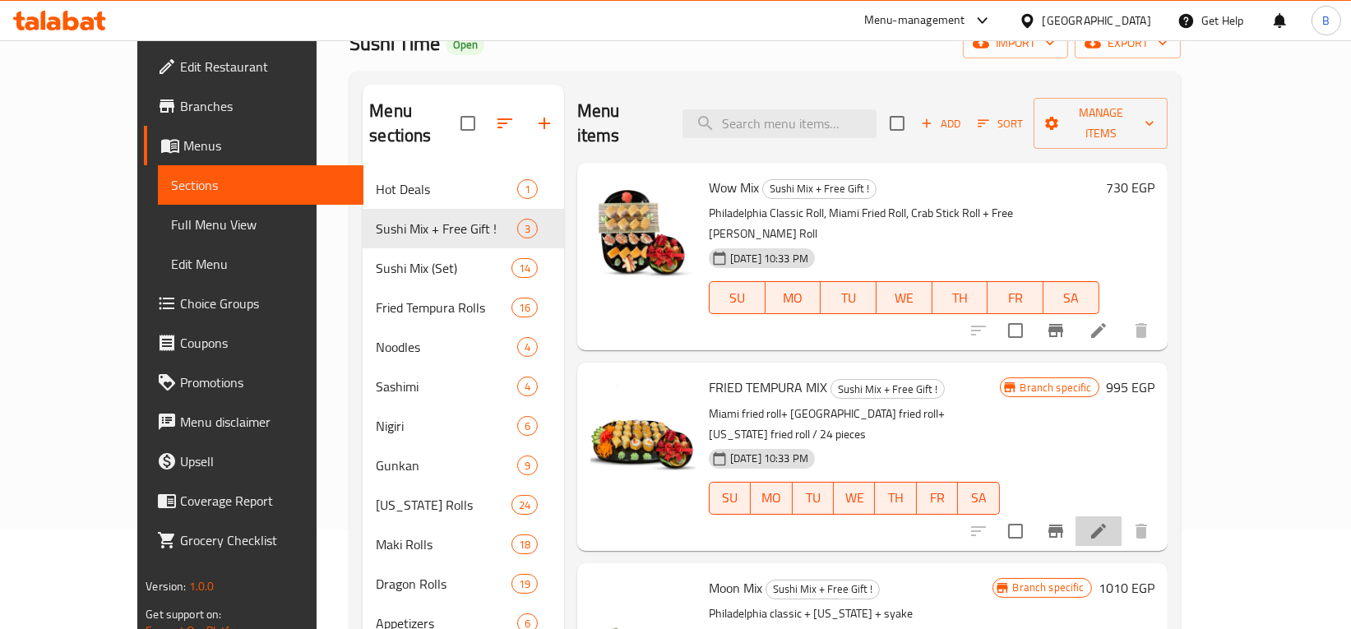
click at [1122, 516] on li at bounding box center [1099, 531] width 46 height 30
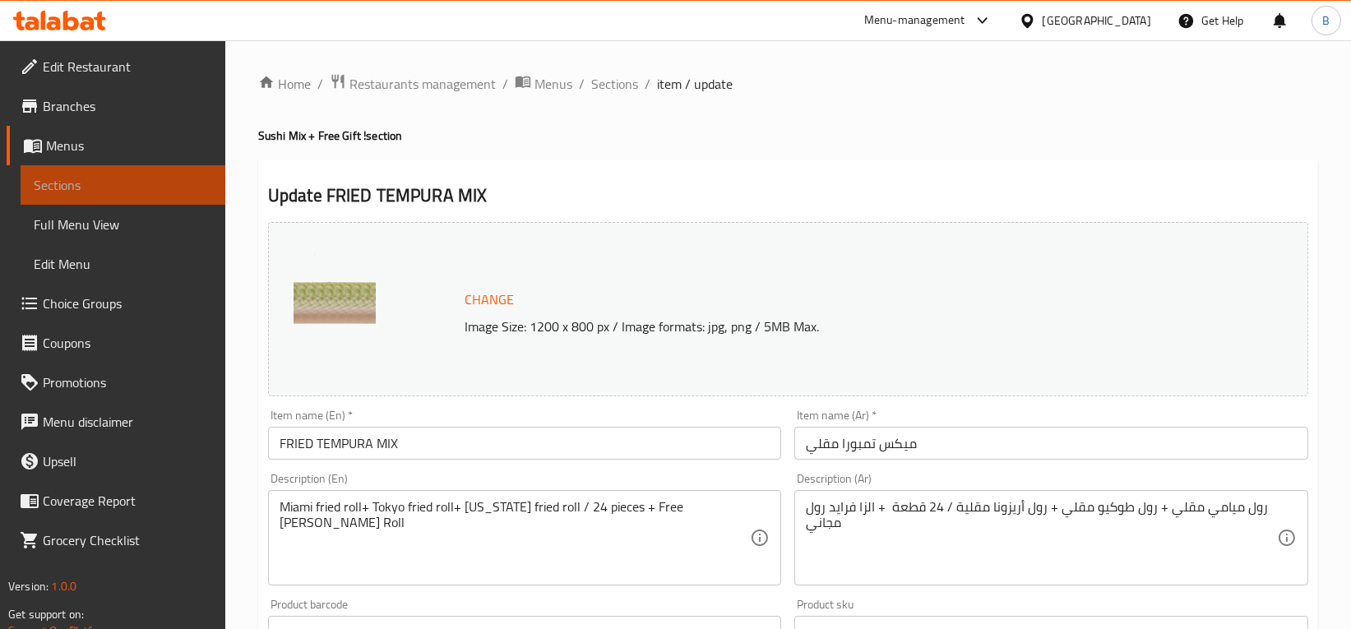
click at [118, 179] on span "Sections" at bounding box center [123, 185] width 178 height 20
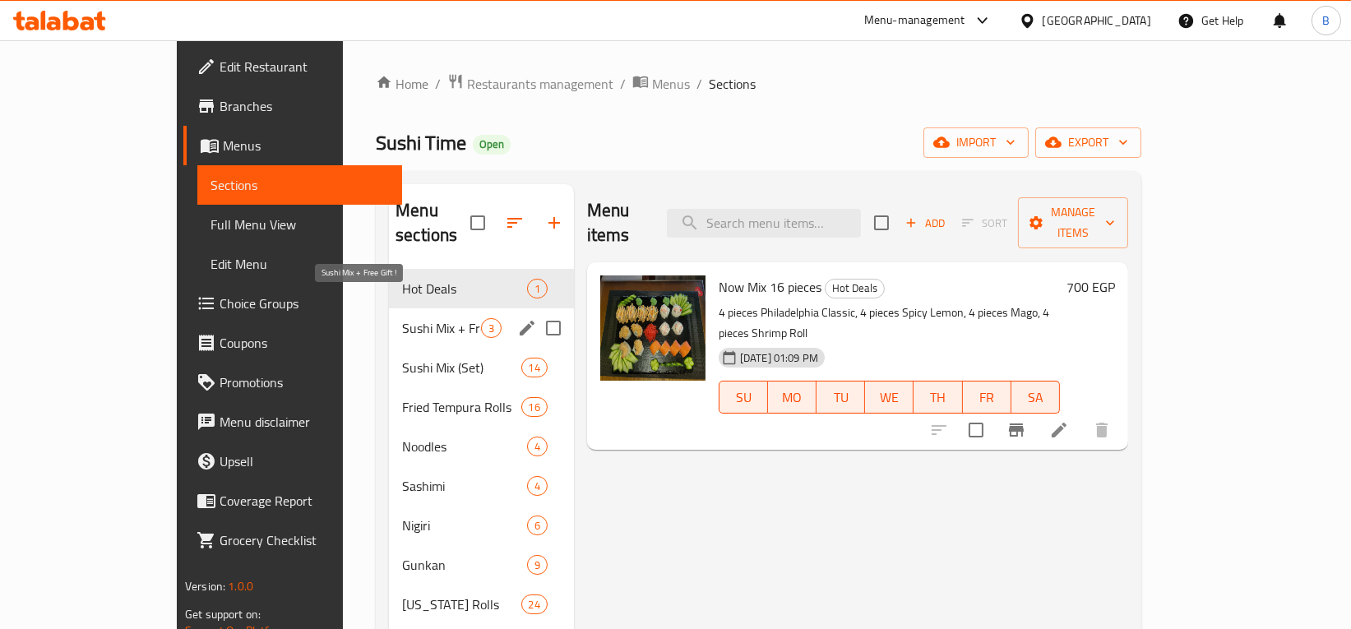
click at [390, 308] on div "Sushi Mix + Free Gift ! 3" at bounding box center [481, 327] width 185 height 39
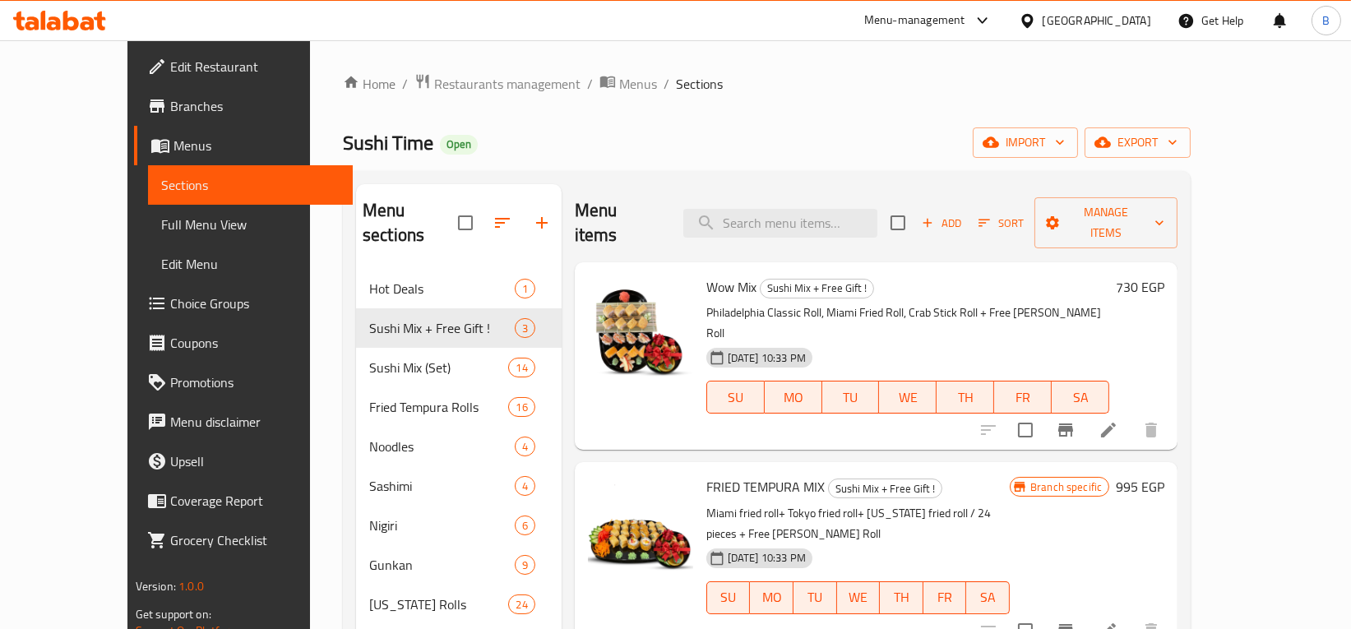
click at [1118, 420] on icon at bounding box center [1109, 430] width 20 height 20
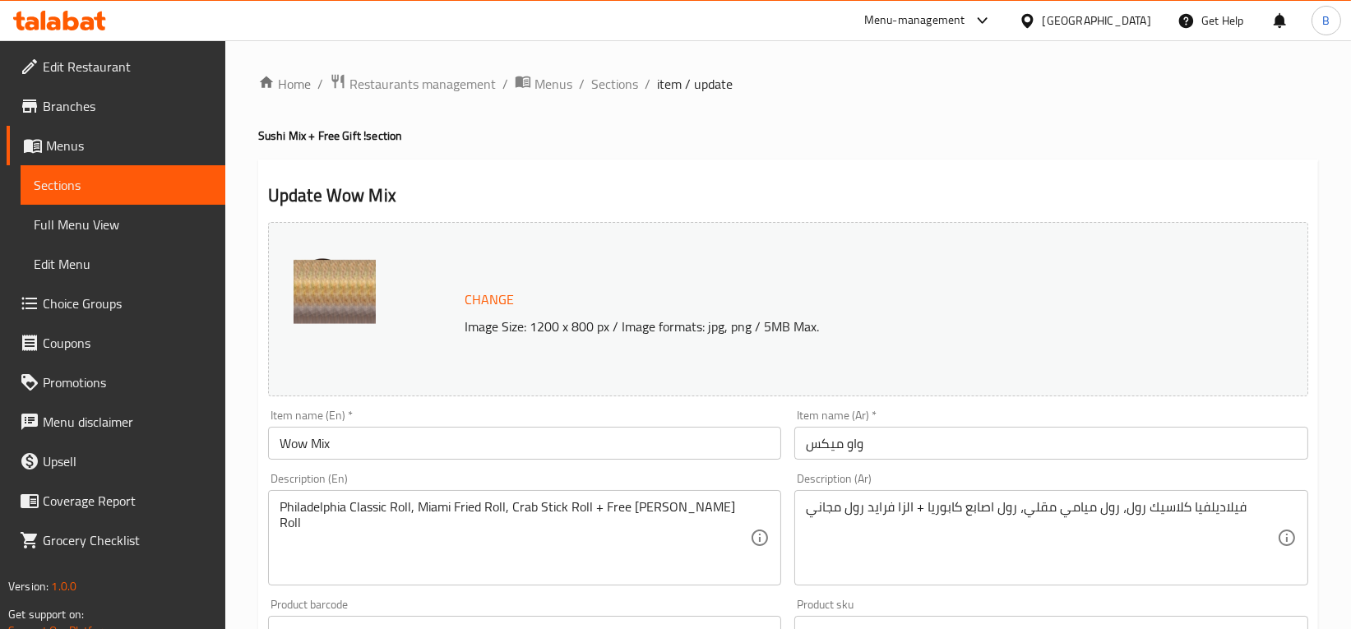
click at [101, 189] on span "Sections" at bounding box center [123, 185] width 178 height 20
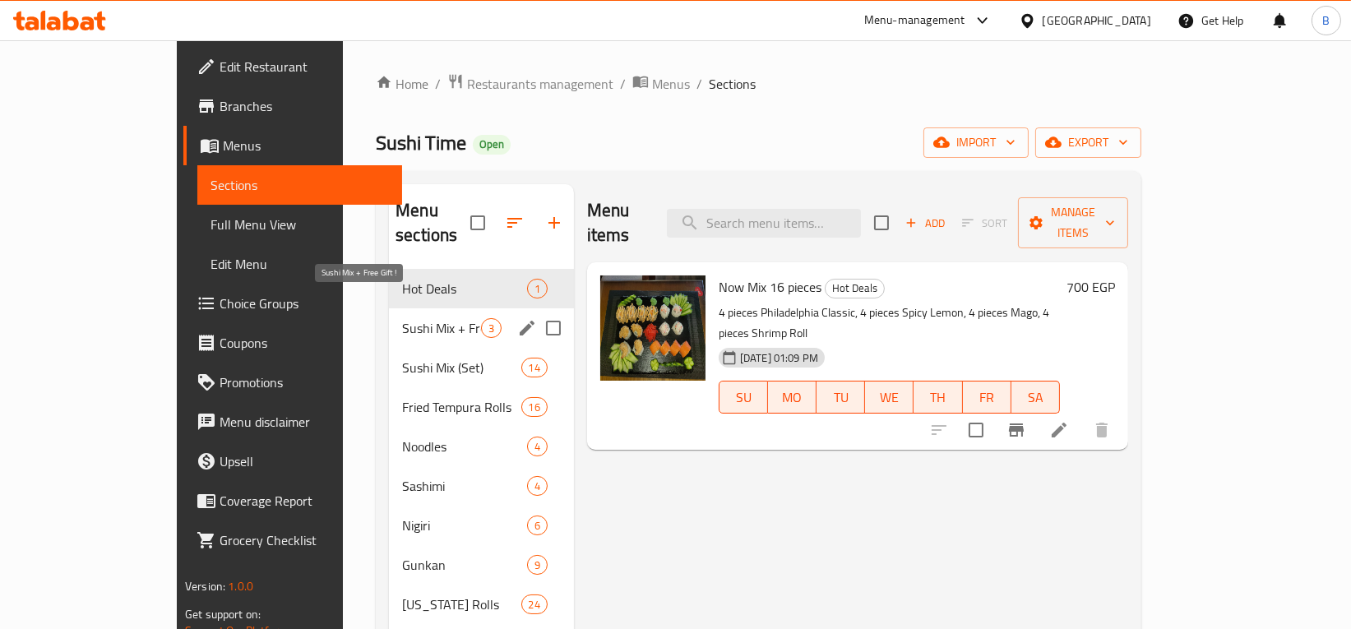
click at [402, 318] on span "Sushi Mix + Free Gift !" at bounding box center [441, 328] width 79 height 20
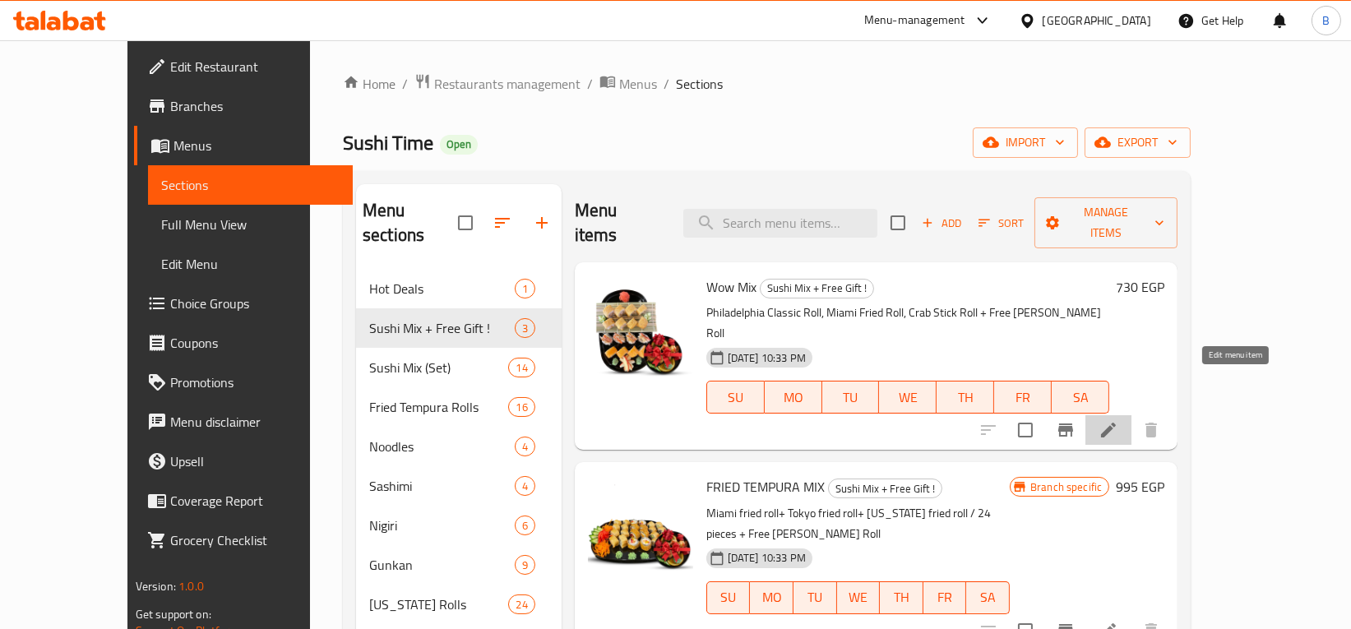
click at [1118, 420] on icon at bounding box center [1109, 430] width 20 height 20
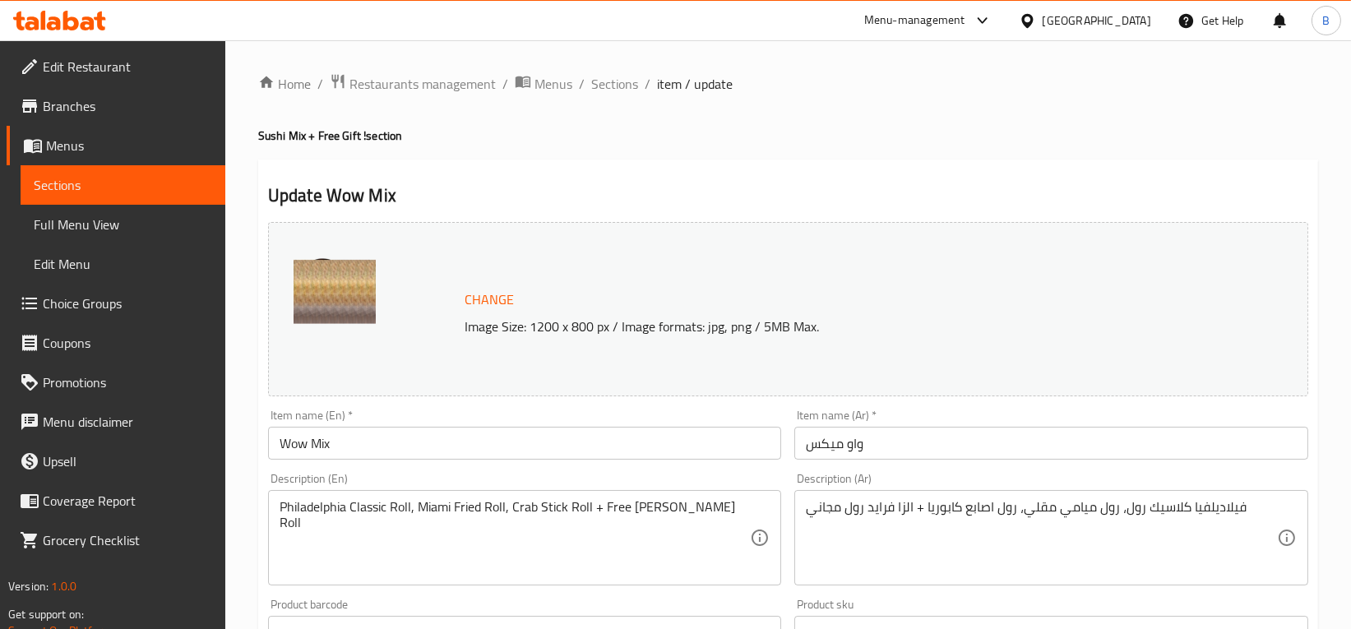
click at [51, 178] on span "Sections" at bounding box center [123, 185] width 178 height 20
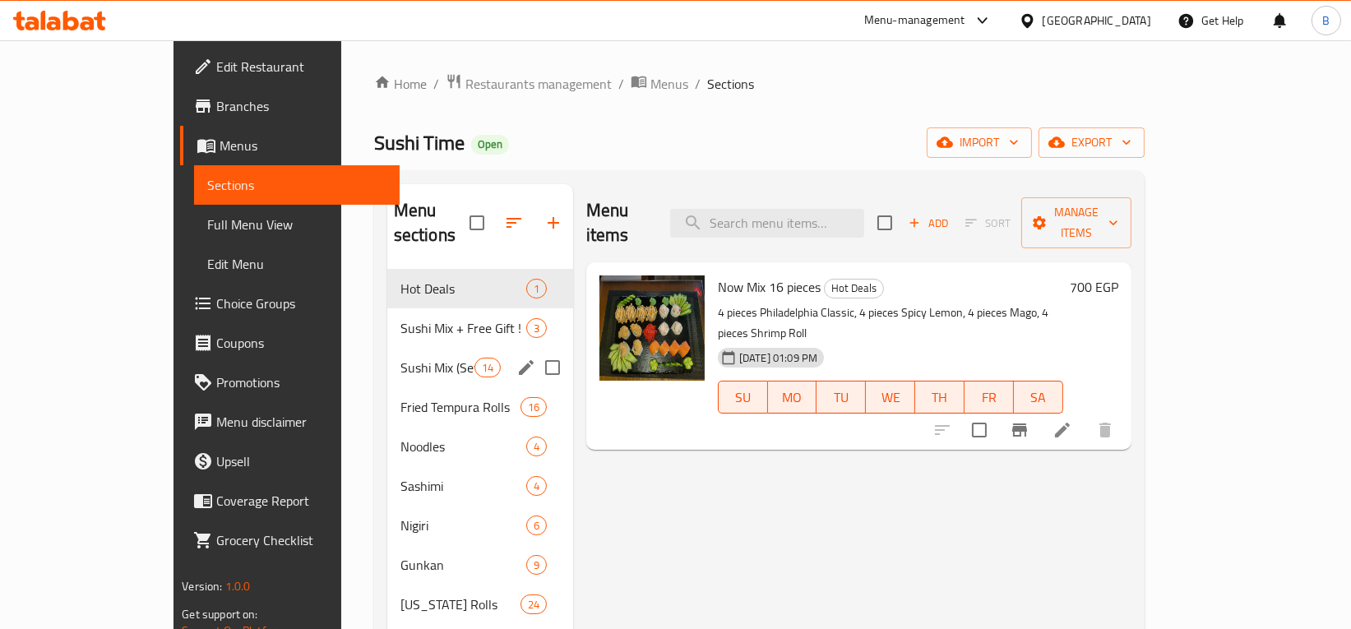
click at [387, 348] on div "Sushi Mix (Set) 14" at bounding box center [480, 367] width 186 height 39
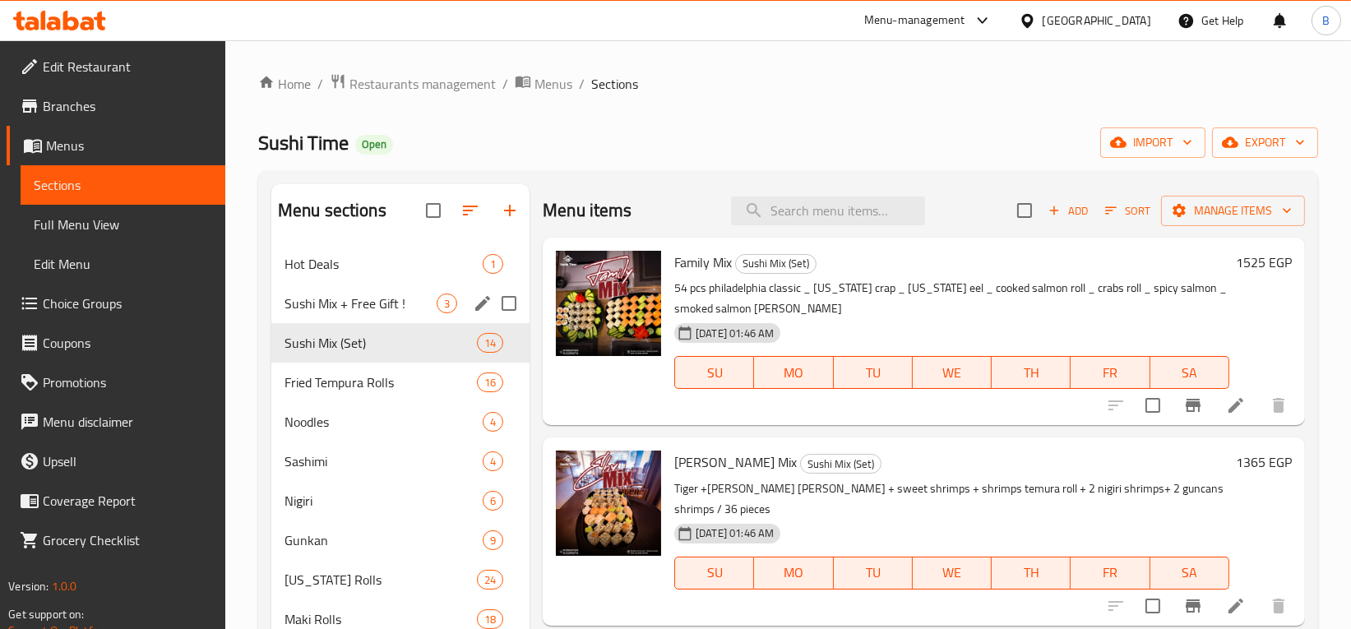
click at [363, 291] on div "Sushi Mix + Free Gift ! 3" at bounding box center [400, 303] width 258 height 39
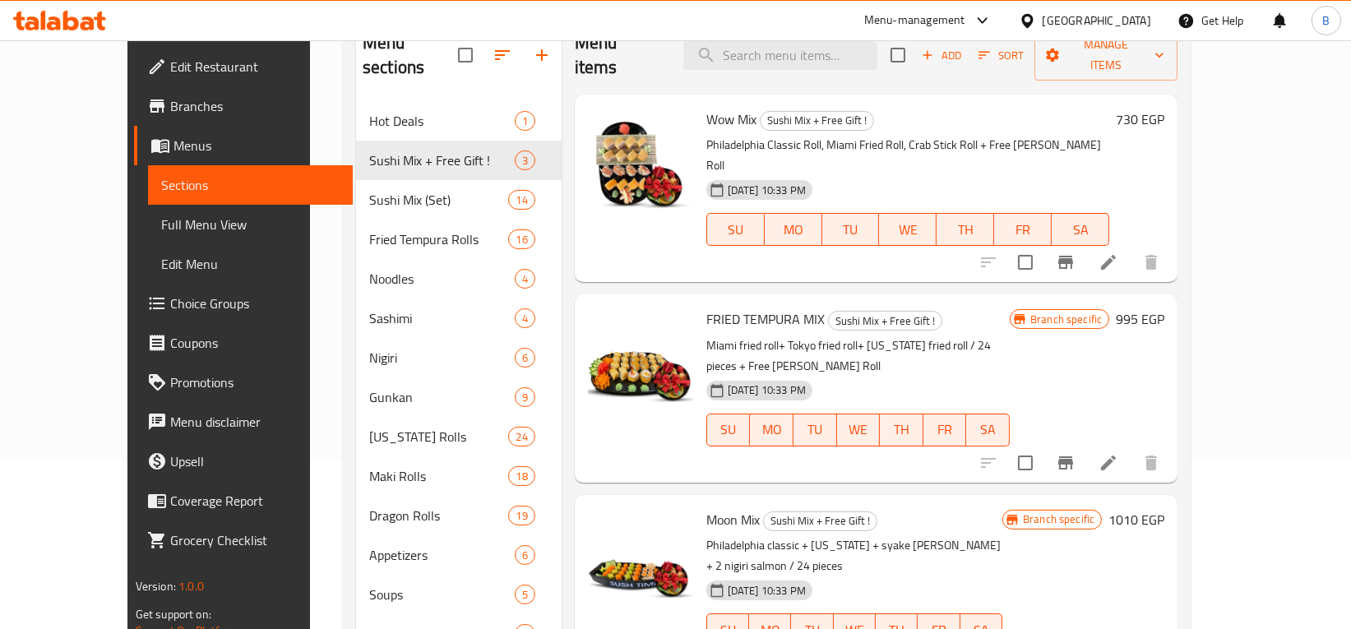
scroll to position [170, 0]
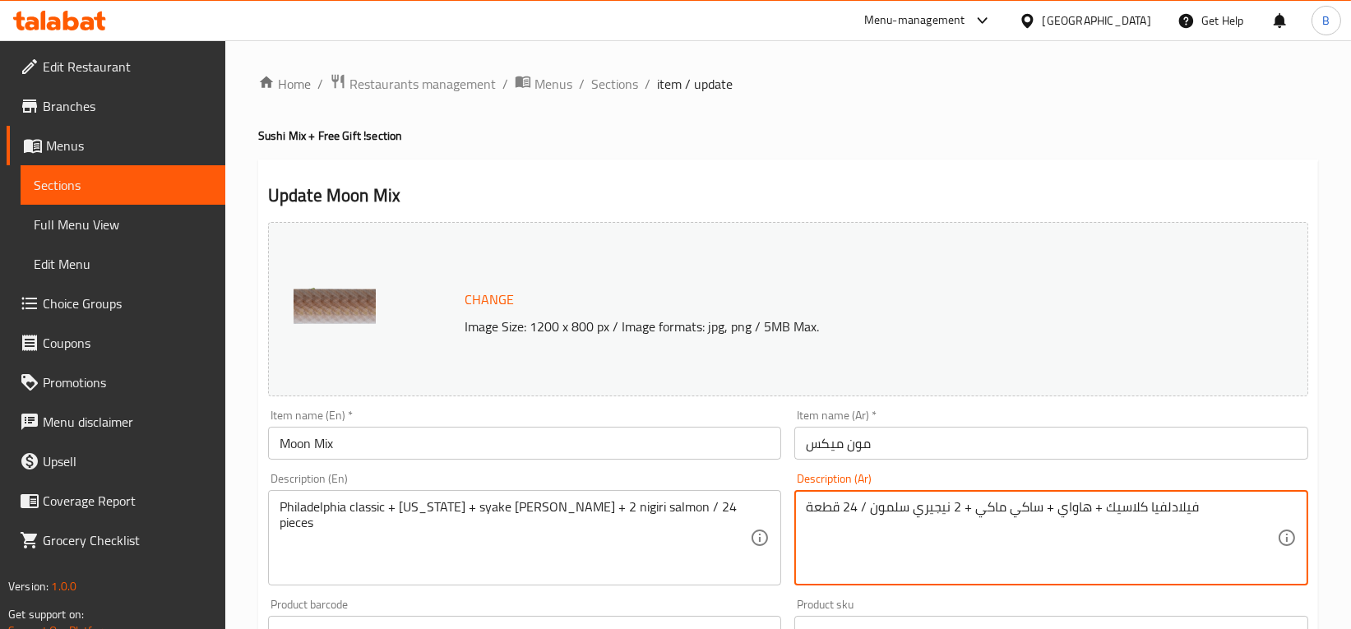
paste textarea "+ الزا فرايد رول مجاني"
type textarea "فيلادلفيا كلاسيك + هاواي + ساكي ماكي + 2 نيجيري سلمون / 24 قطعة + الزا فرايد رو…"
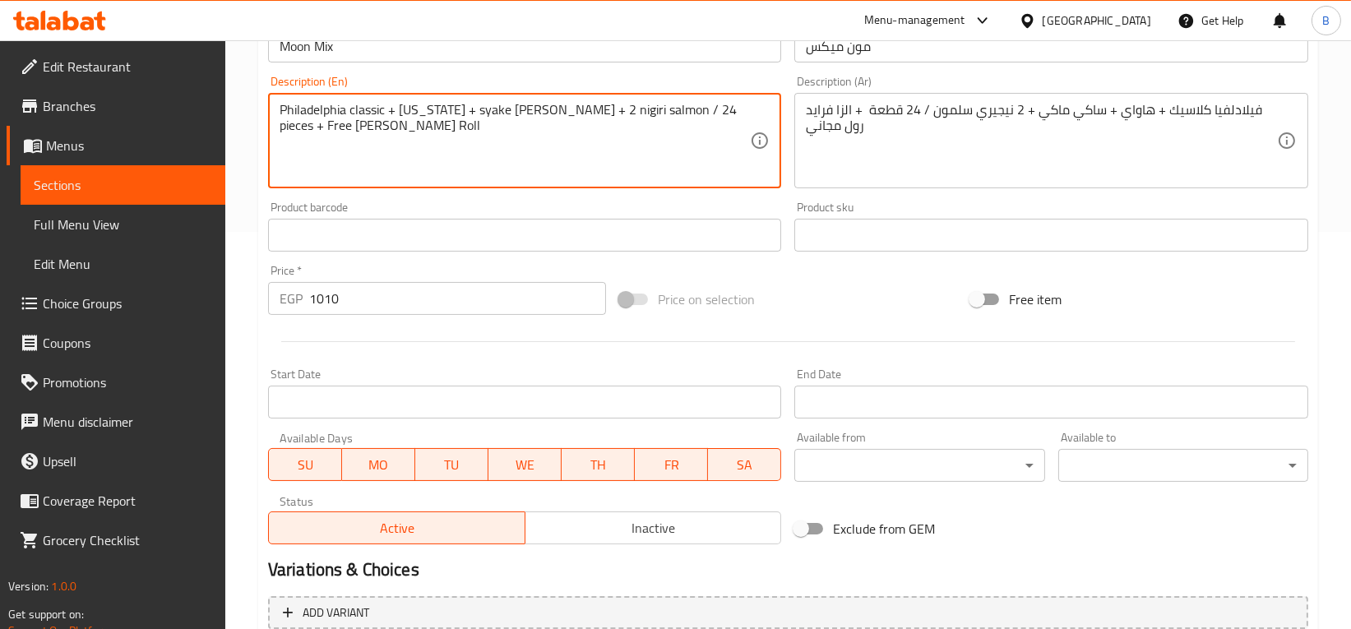
scroll to position [556, 0]
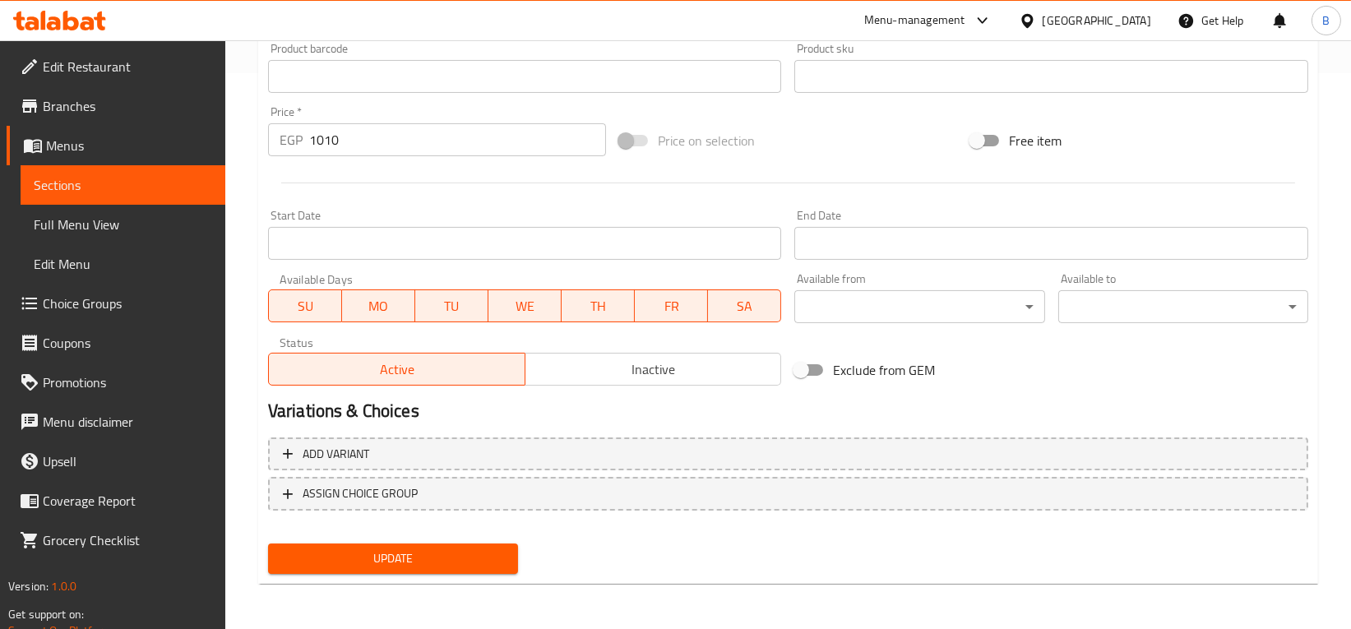
type textarea "Philadelphia classic + [US_STATE] + syake [PERSON_NAME] + 2 nigiri salmon / 24 …"
click at [348, 557] on span "Update" at bounding box center [393, 558] width 224 height 21
click at [111, 178] on span "Sections" at bounding box center [123, 185] width 178 height 20
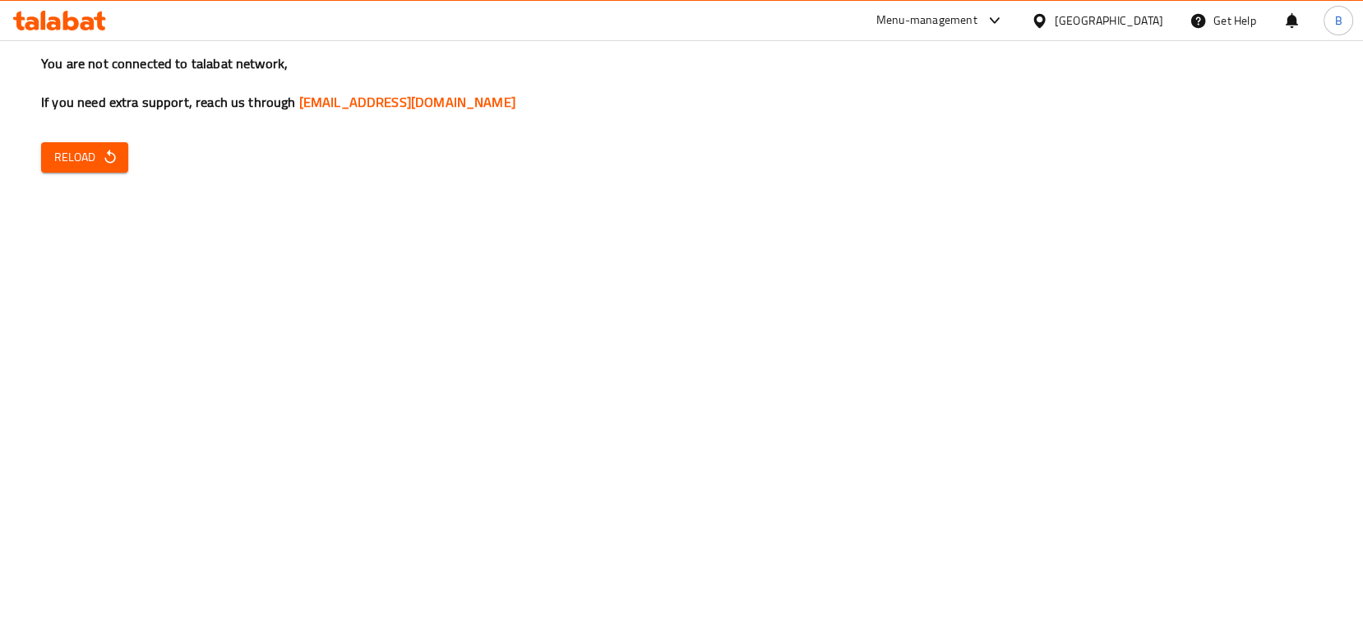
click at [871, 279] on div "You are not connected to talabat network, If you need extra support, reach us t…" at bounding box center [681, 314] width 1363 height 629
click at [117, 164] on icon "button" at bounding box center [110, 157] width 16 height 16
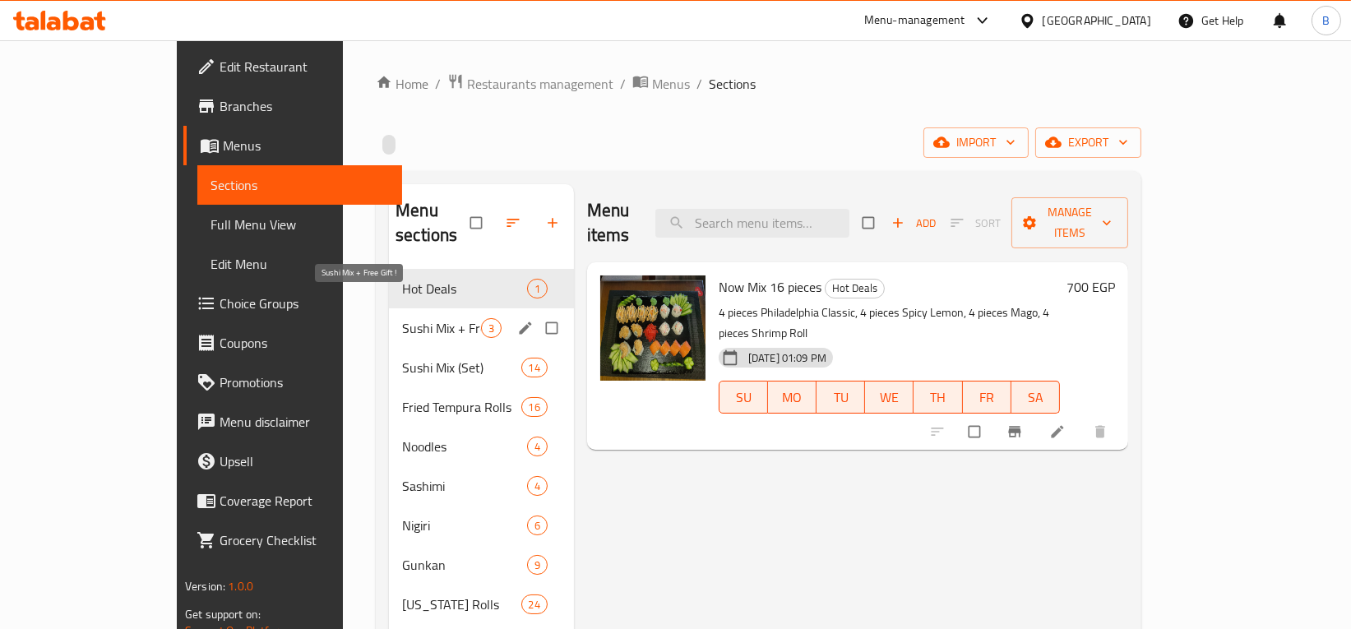
click at [402, 318] on span "Sushi Mix + Free Gift !" at bounding box center [441, 328] width 79 height 20
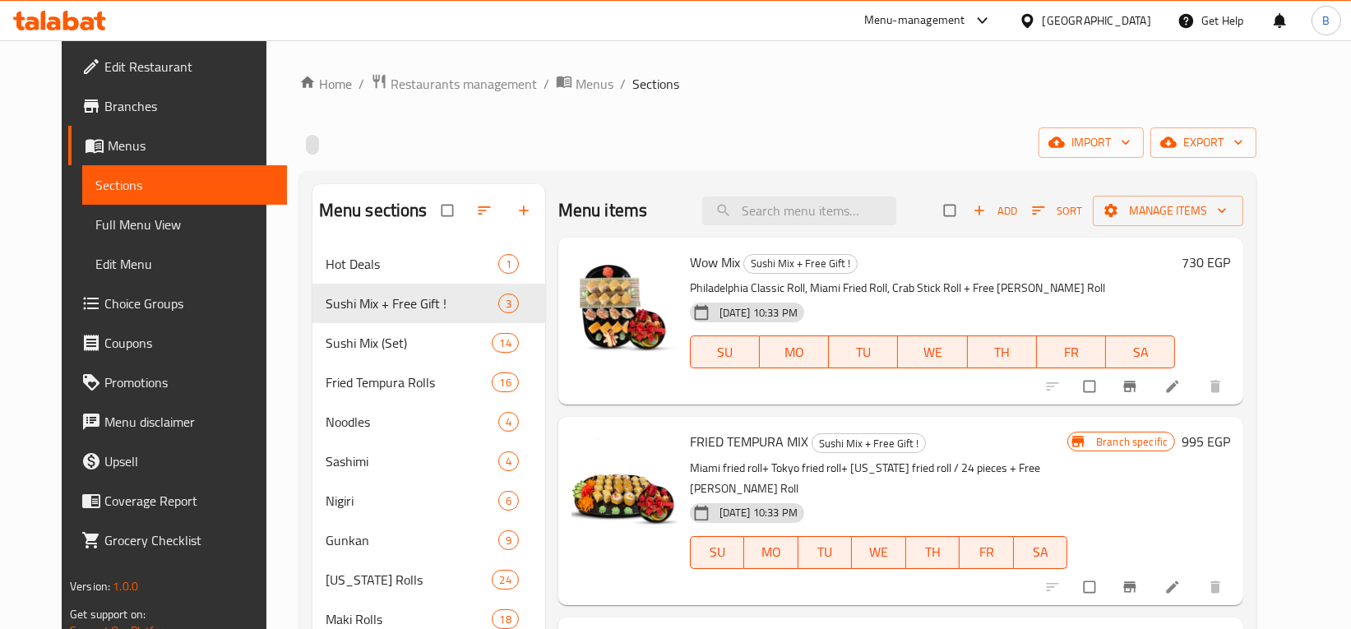
scroll to position [259, 0]
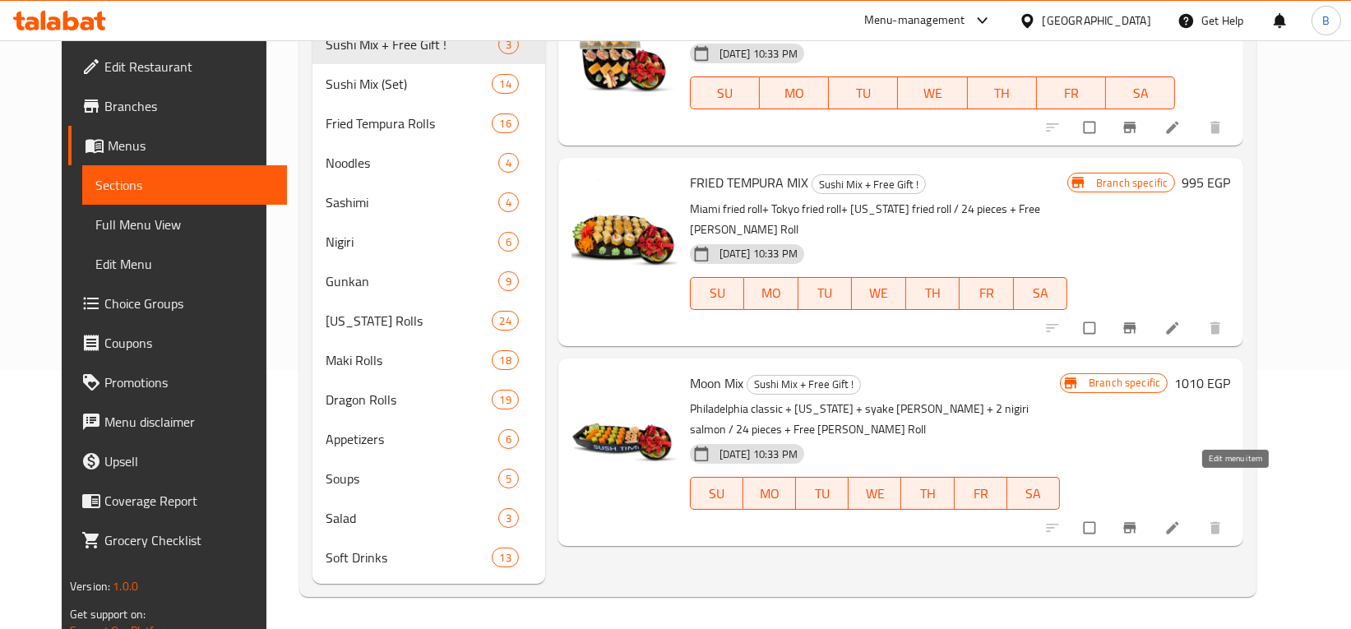
click at [1181, 520] on icon at bounding box center [1172, 528] width 16 height 16
